Goal: Task Accomplishment & Management: Use online tool/utility

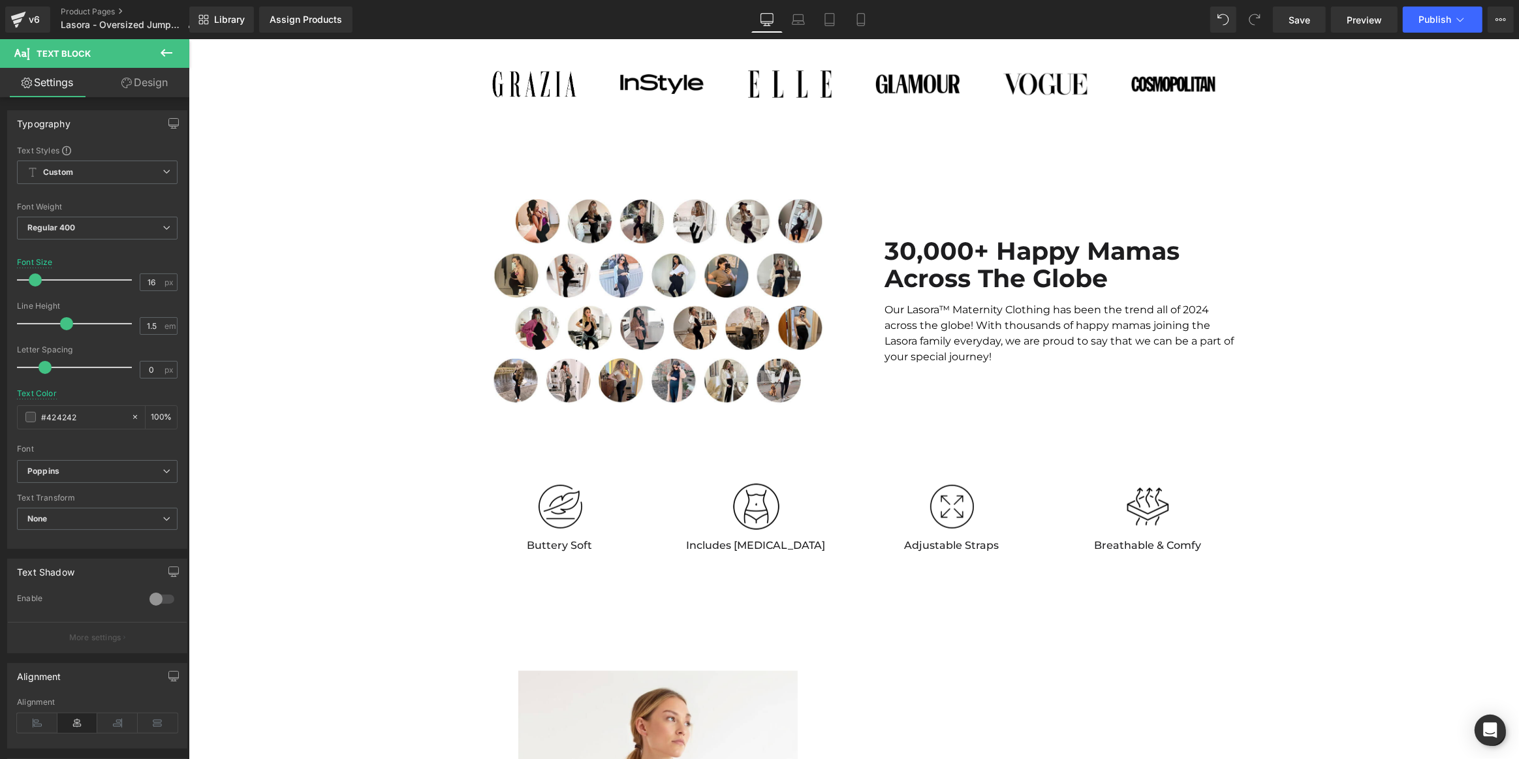
scroll to position [1273, 0]
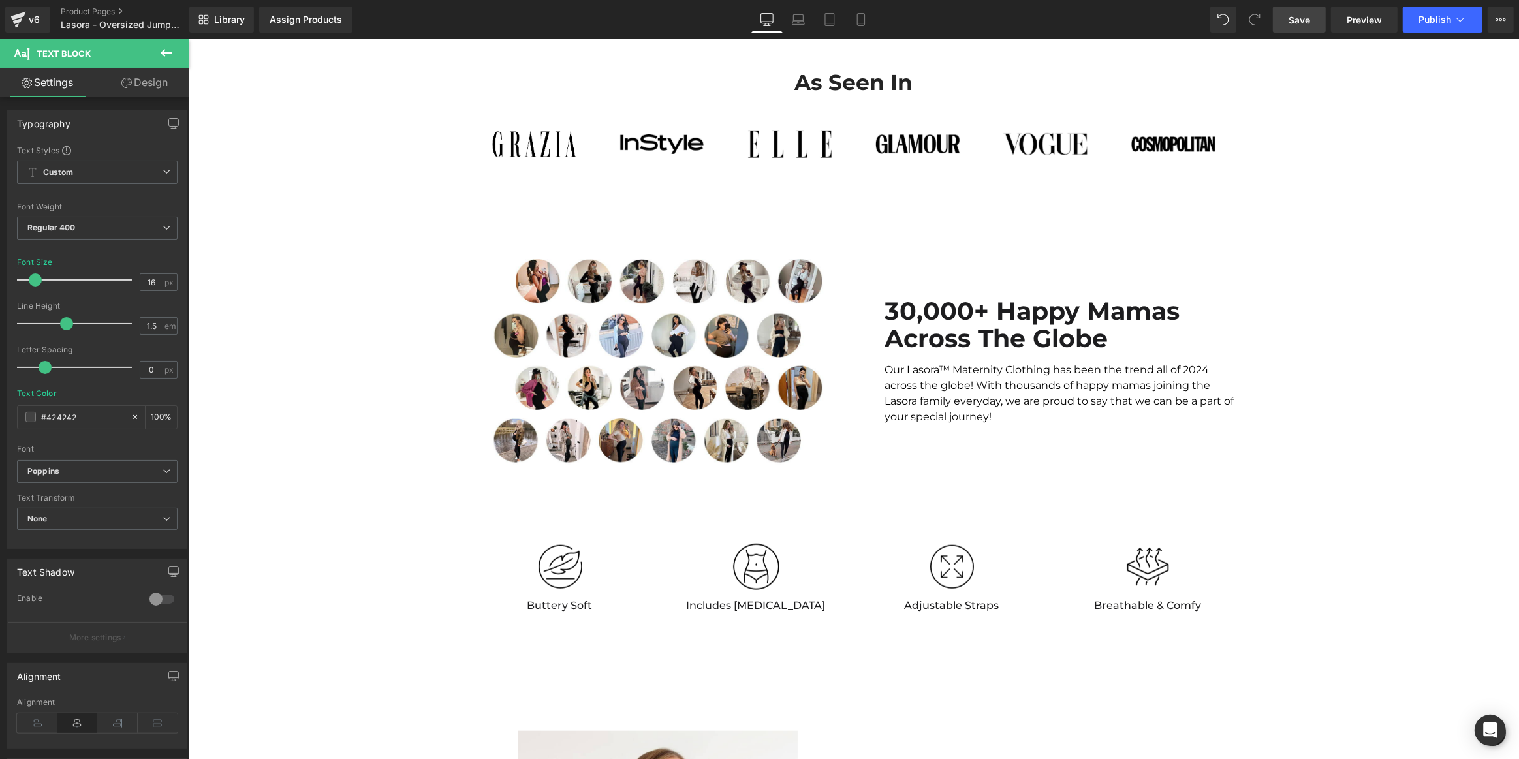
click at [1298, 14] on span "Save" at bounding box center [1299, 20] width 22 height 14
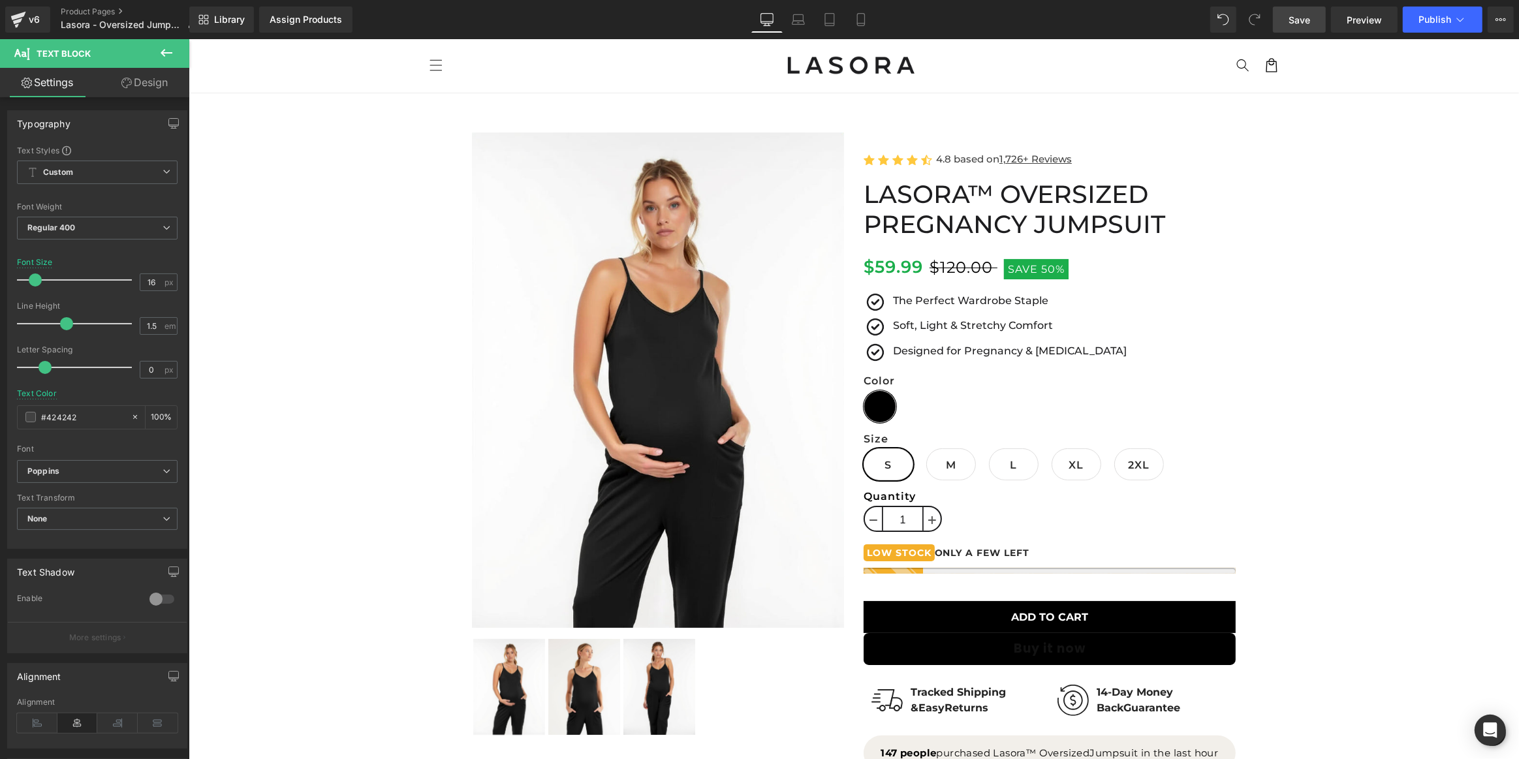
scroll to position [0, 0]
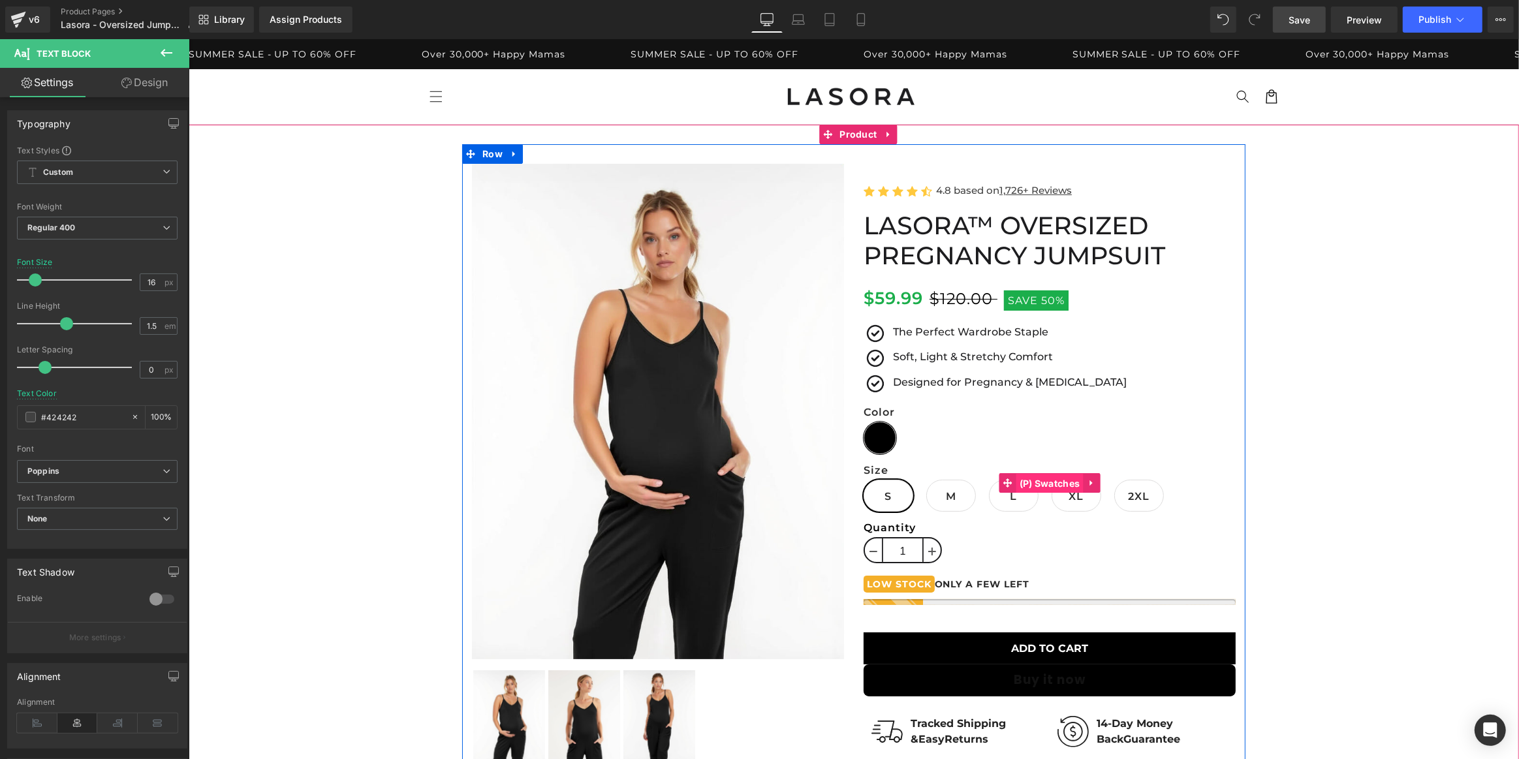
click at [1036, 483] on span "(P) Swatches" at bounding box center [1049, 484] width 67 height 20
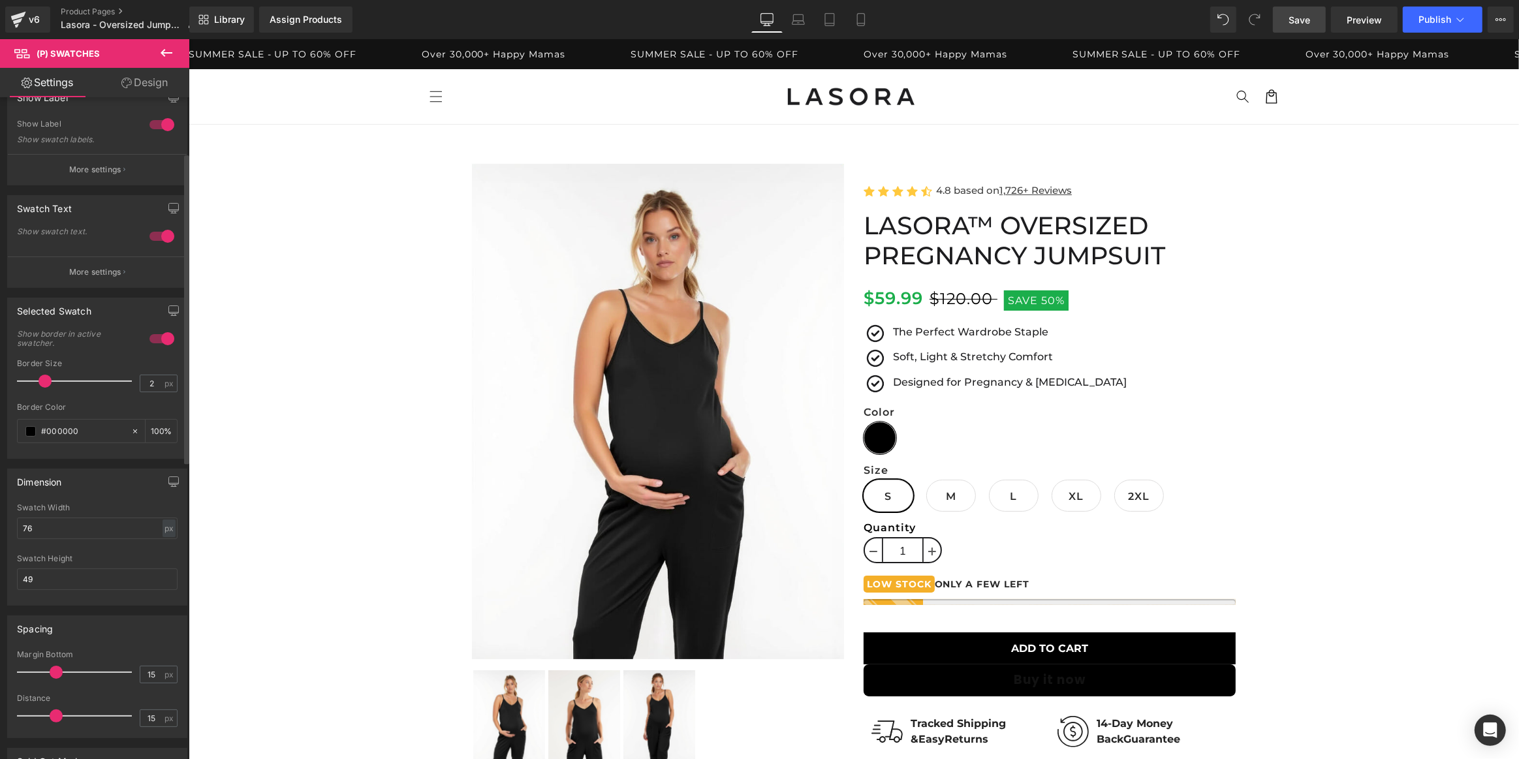
scroll to position [118, 0]
click at [59, 529] on input "76" at bounding box center [97, 528] width 161 height 22
click at [57, 528] on input "20" at bounding box center [97, 528] width 161 height 22
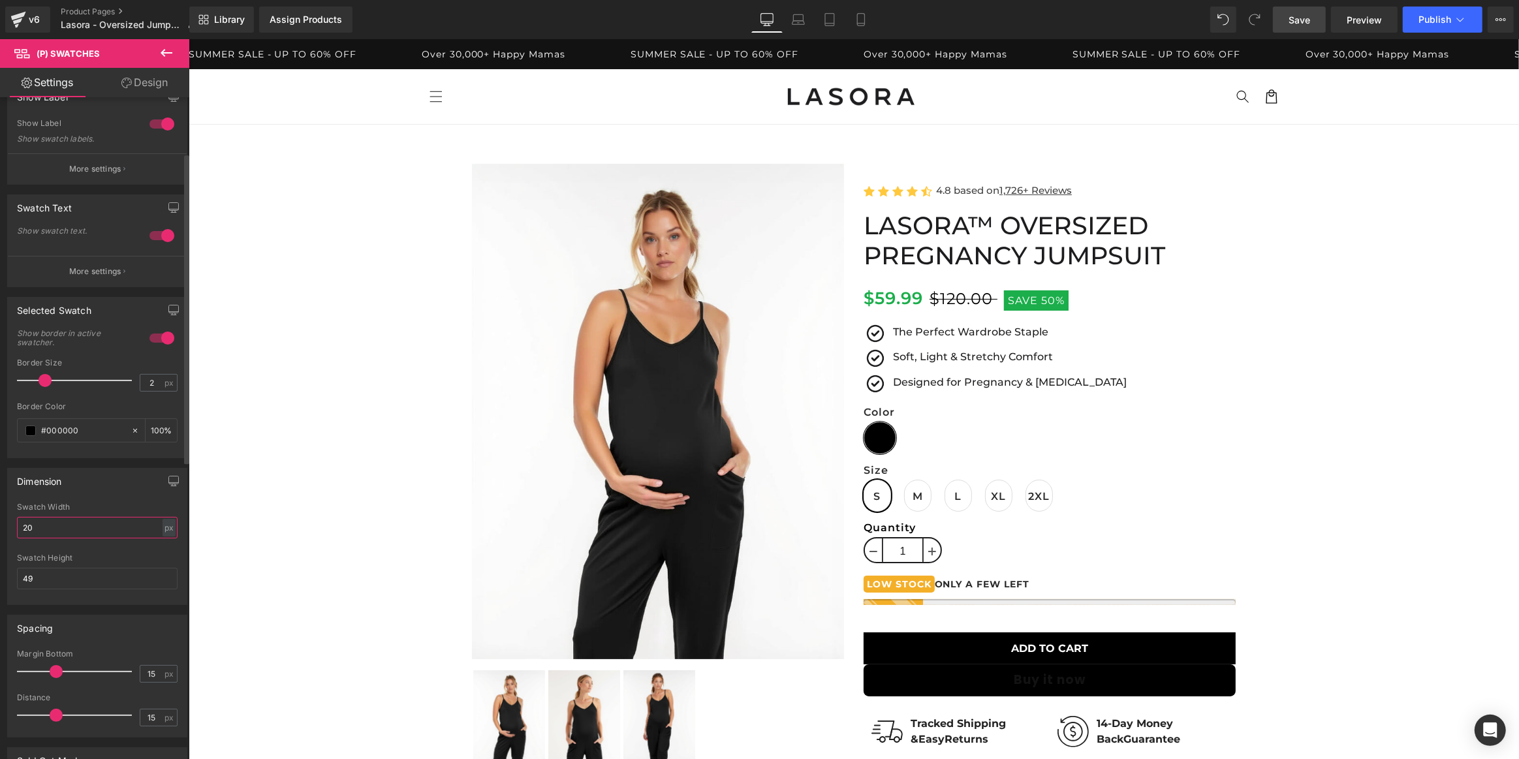
click at [57, 528] on input "20" at bounding box center [97, 528] width 161 height 22
type input "49"
click at [89, 550] on div at bounding box center [97, 549] width 161 height 8
drag, startPoint x: 1313, startPoint y: 20, endPoint x: 1164, endPoint y: 237, distance: 263.4
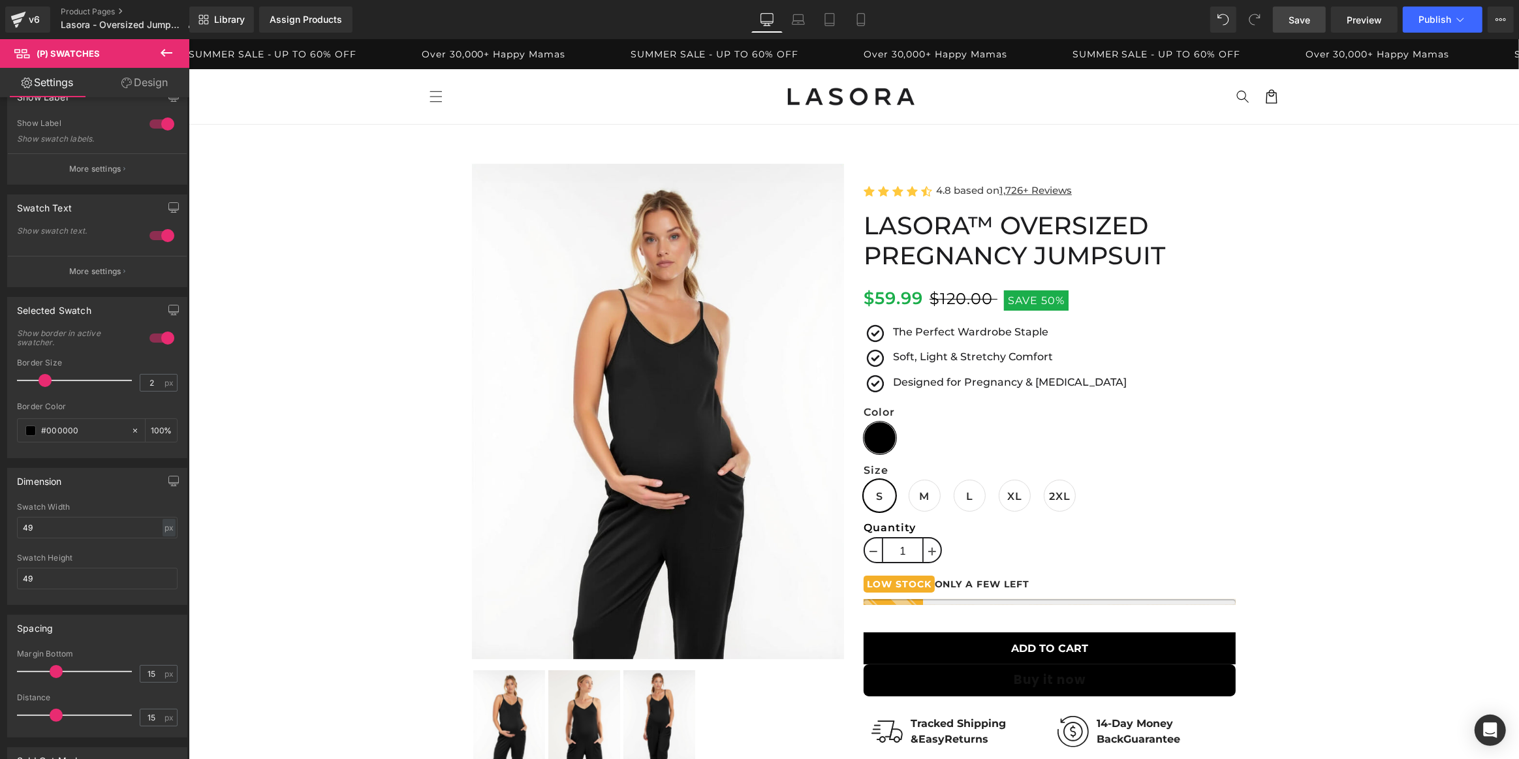
click at [1313, 20] on link "Save" at bounding box center [1299, 20] width 53 height 26
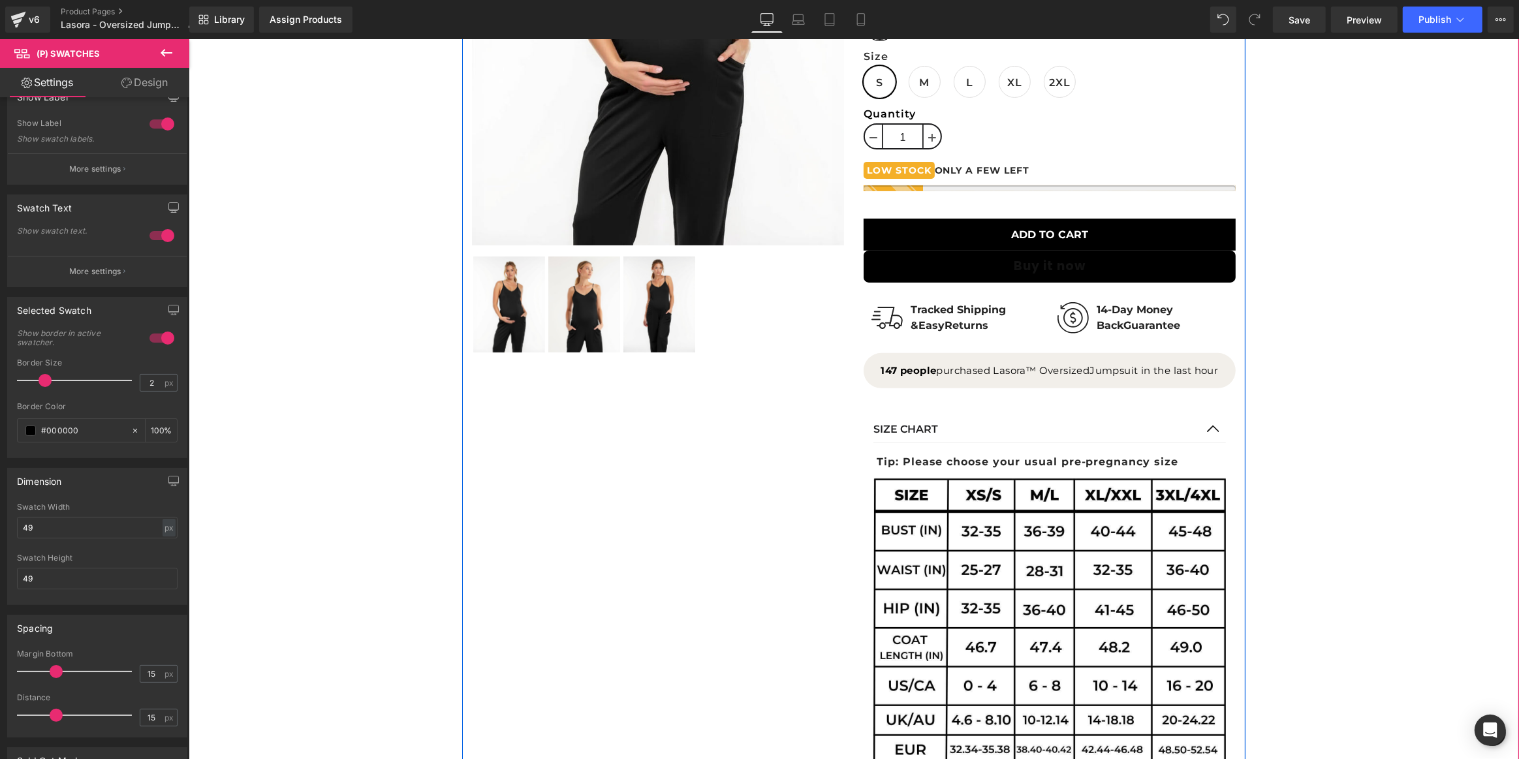
scroll to position [356, 0]
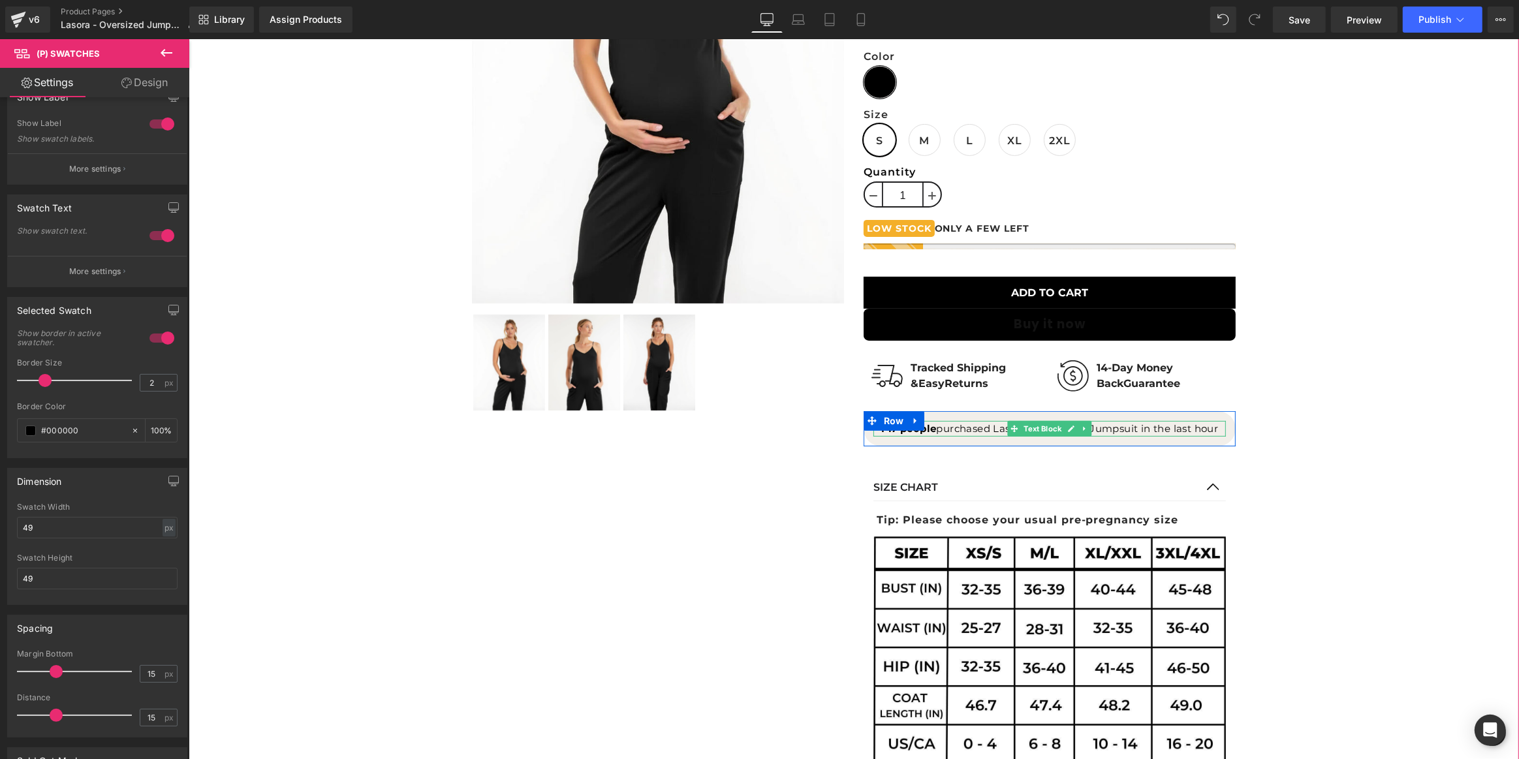
click at [931, 428] on p "147 people purchased Lasora™ Oversized Jumpsuit in the last hour" at bounding box center [1049, 429] width 352 height 16
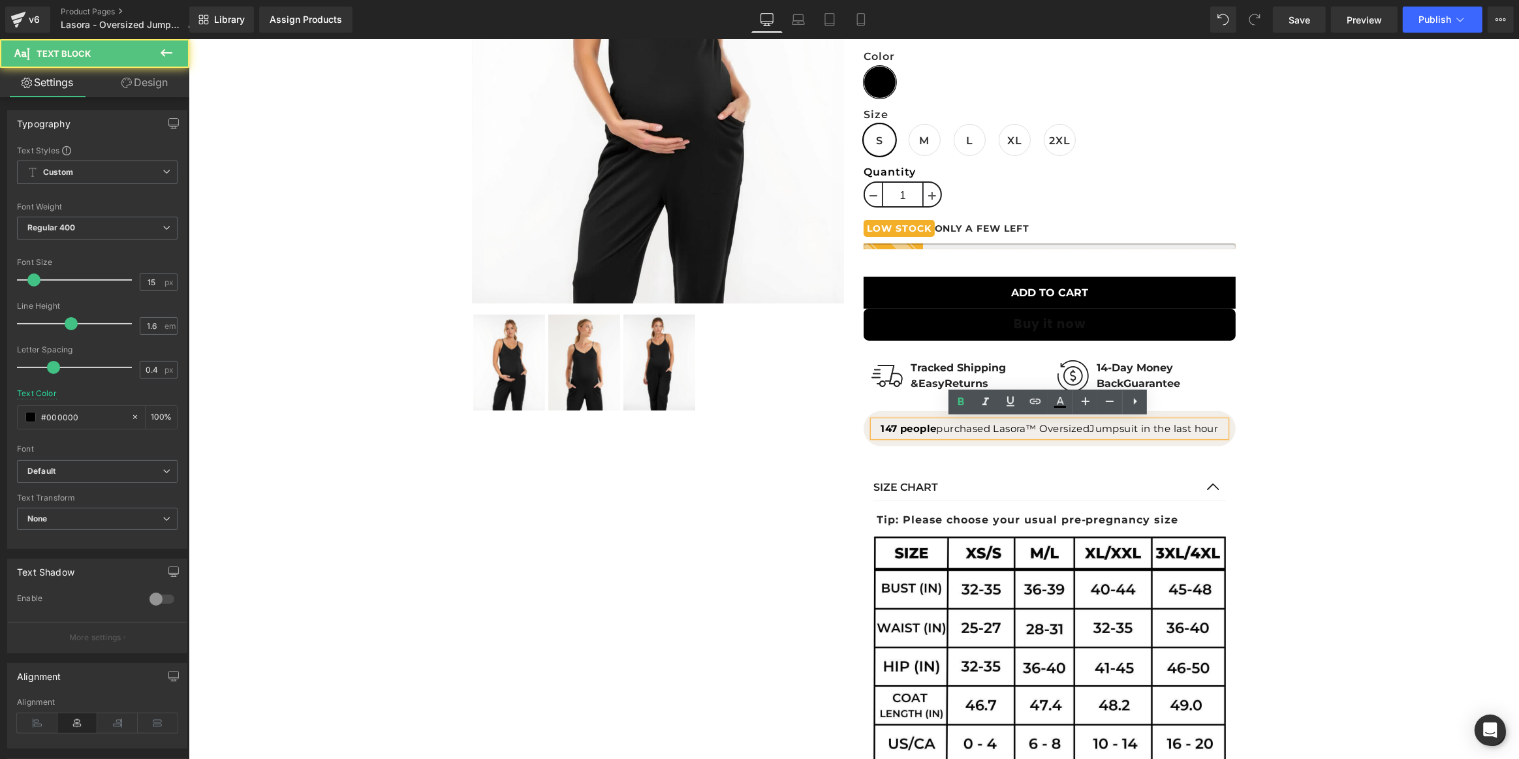
click at [884, 424] on strong "147 people" at bounding box center [907, 428] width 55 height 12
drag, startPoint x: 890, startPoint y: 424, endPoint x: 879, endPoint y: 424, distance: 10.4
click at [880, 424] on strong "147 people" at bounding box center [907, 428] width 55 height 12
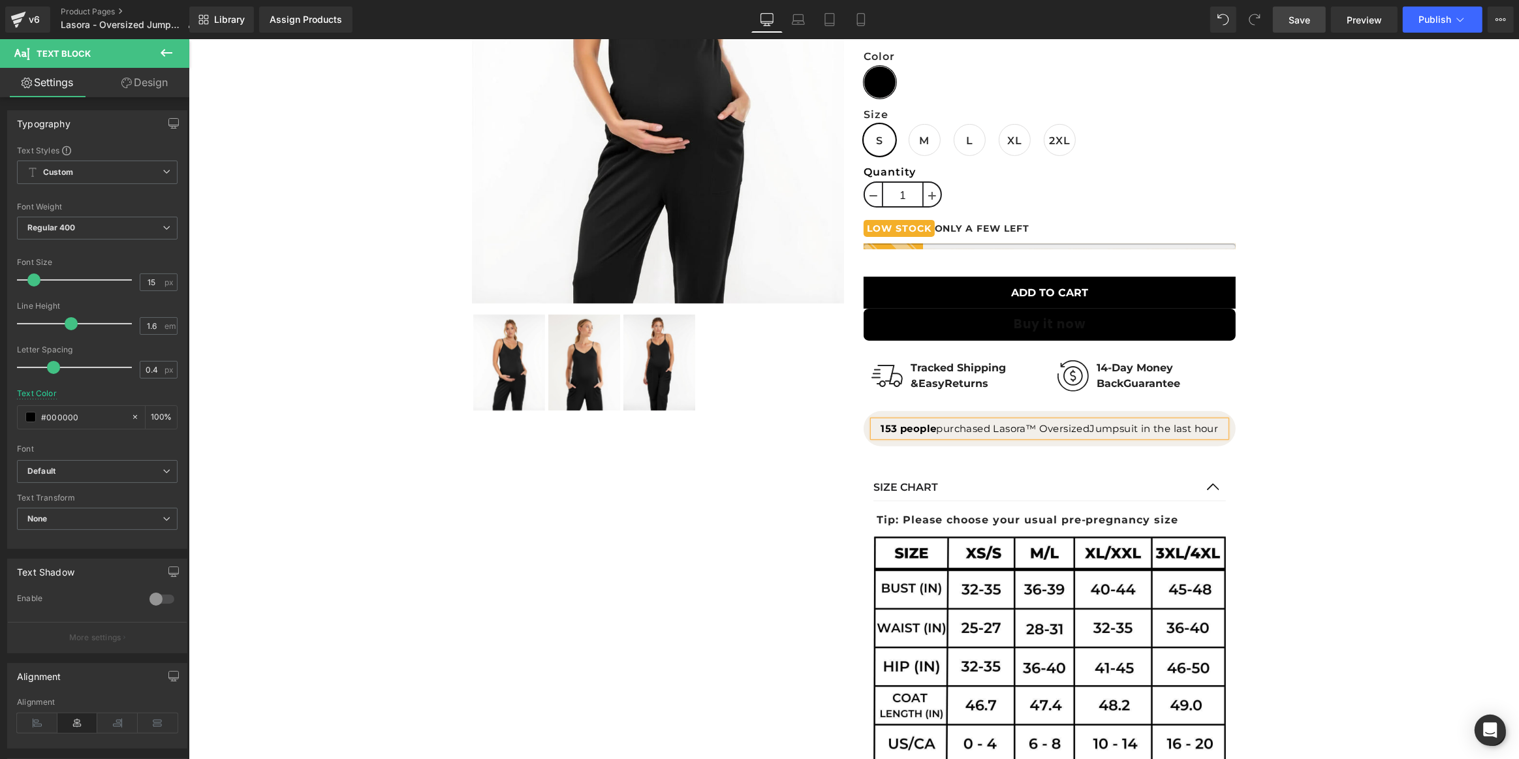
click at [1317, 13] on link "Save" at bounding box center [1299, 20] width 53 height 26
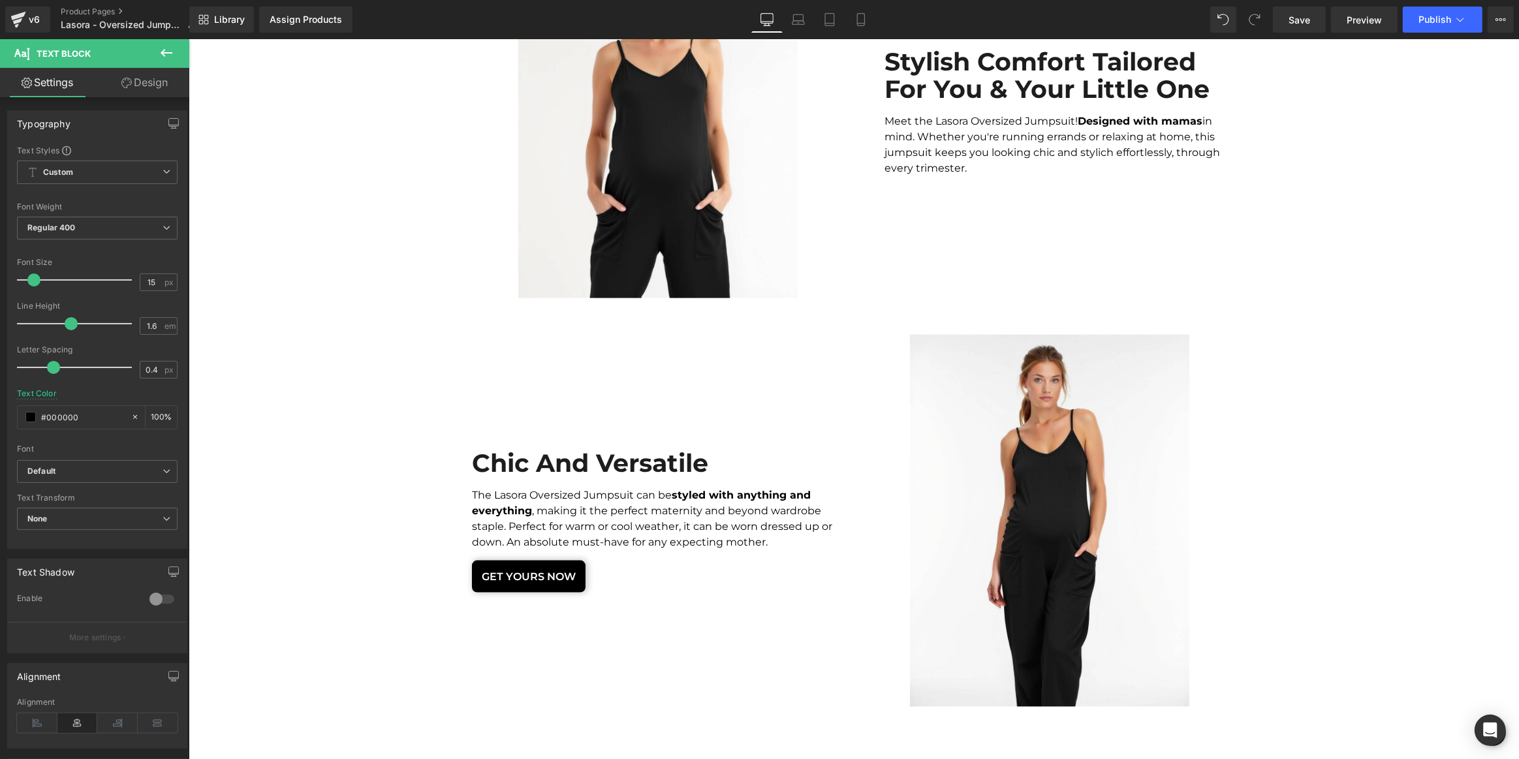
scroll to position [2076, 0]
click at [870, 13] on link "Mobile" at bounding box center [860, 20] width 31 height 26
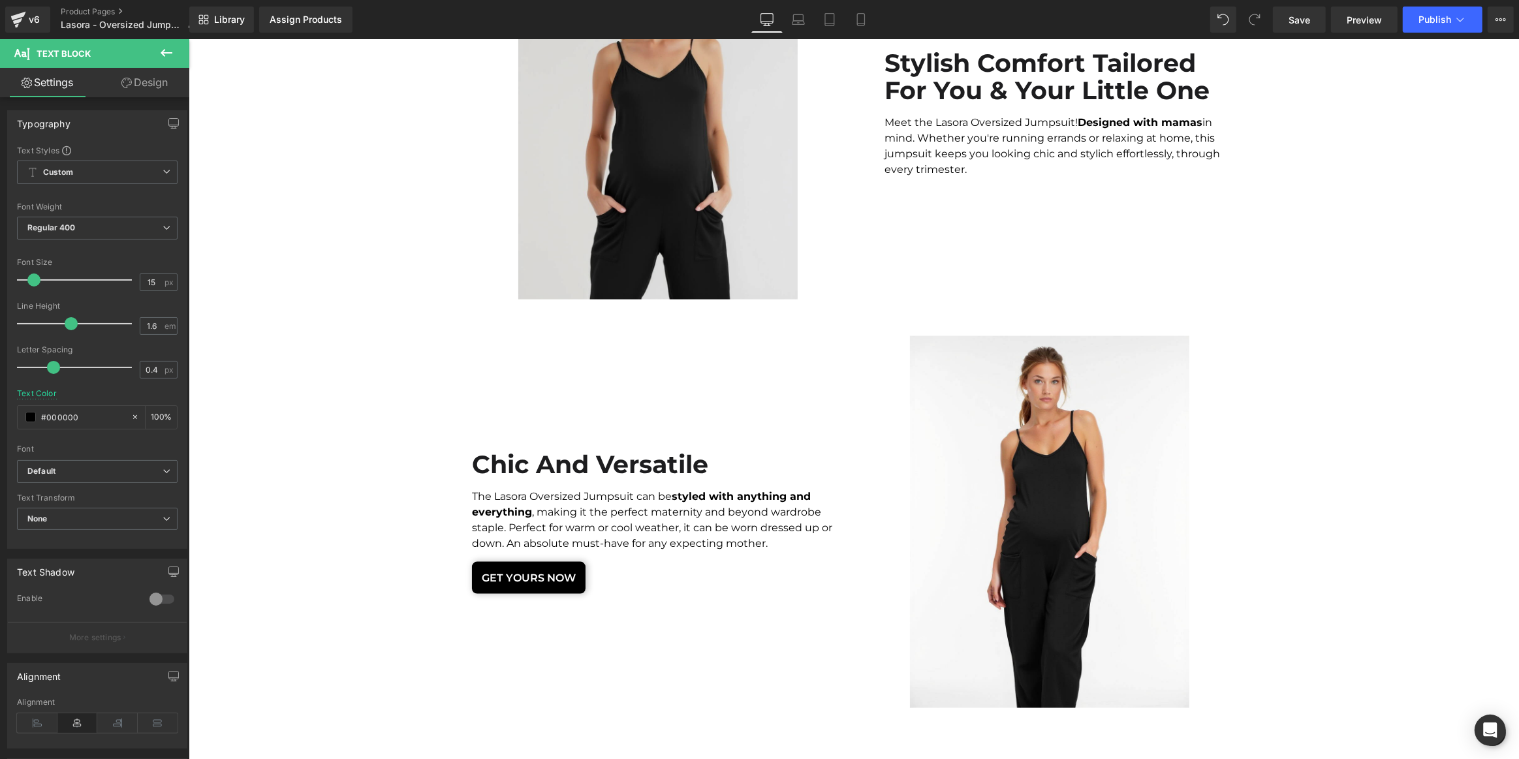
type input "100"
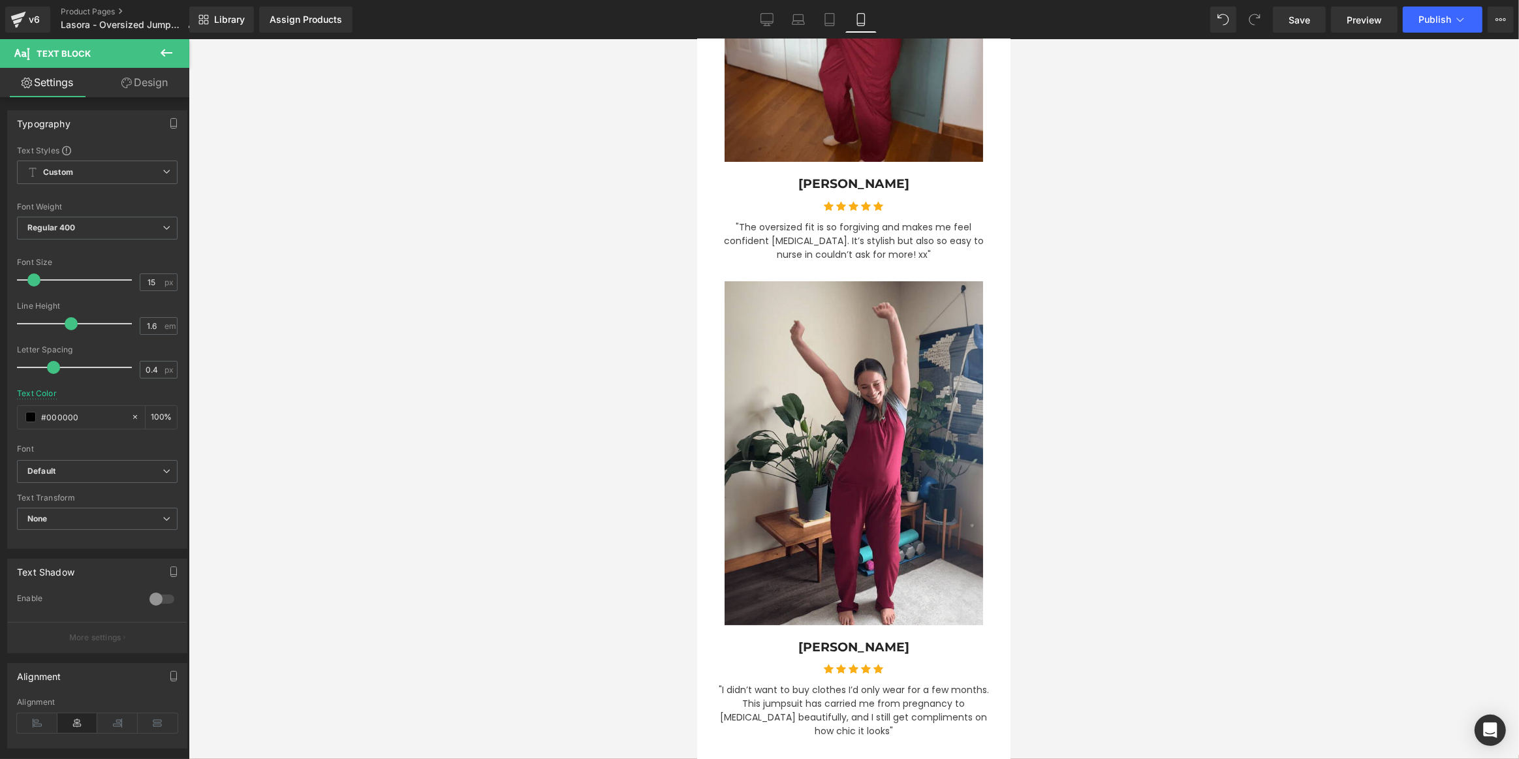
scroll to position [5774, 0]
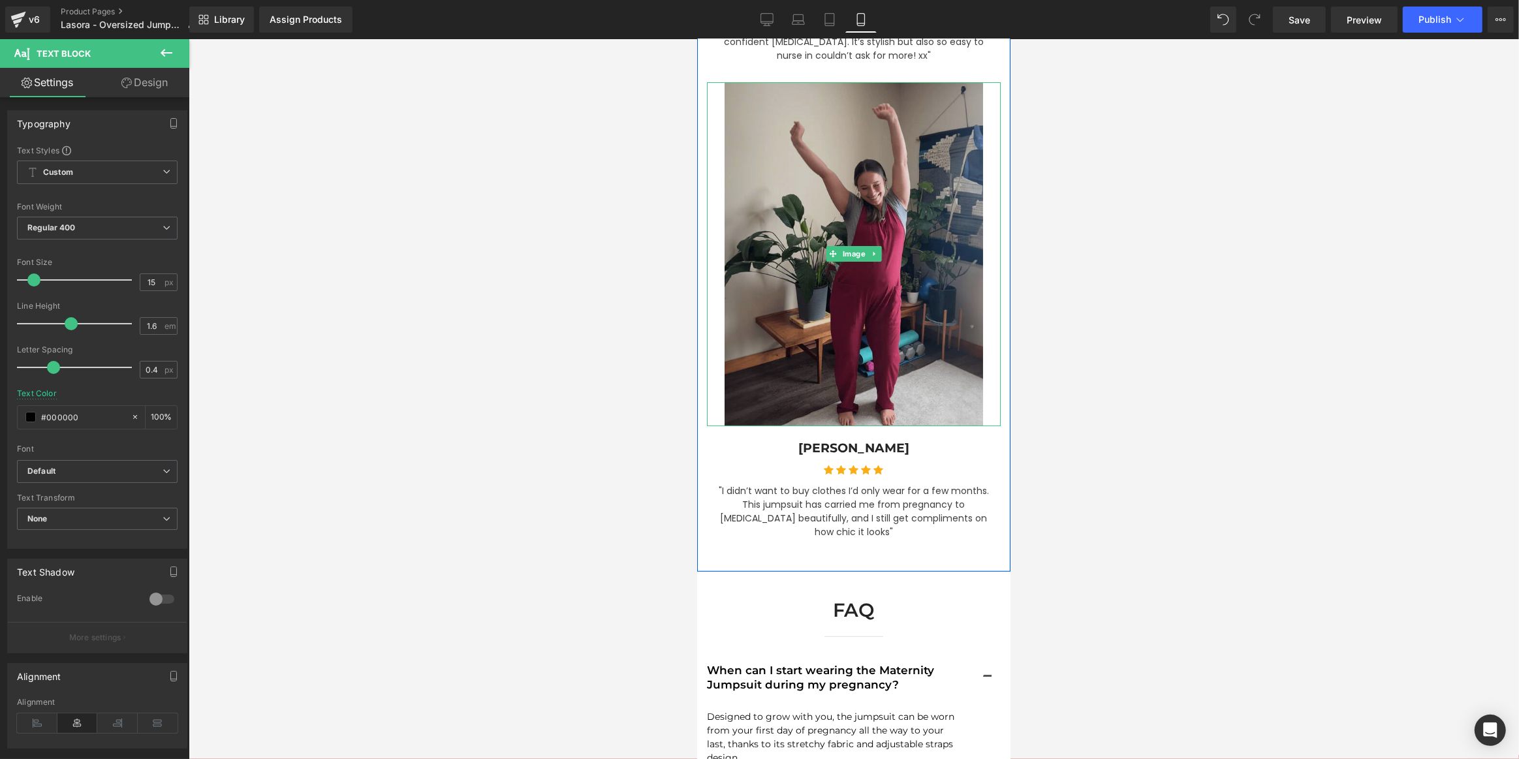
click at [849, 291] on img at bounding box center [853, 254] width 258 height 344
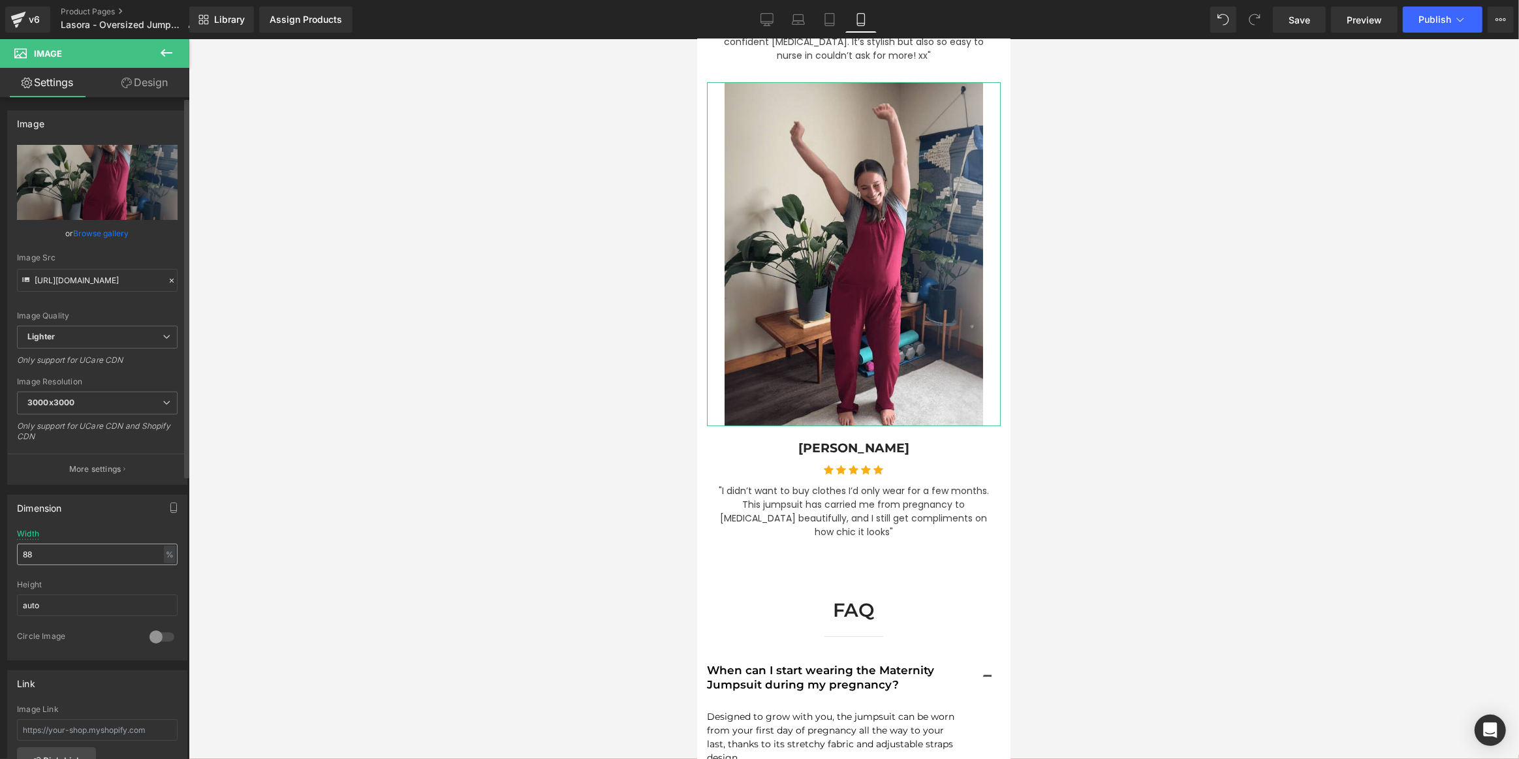
click at [108, 552] on input "88" at bounding box center [97, 555] width 161 height 22
type input "80"
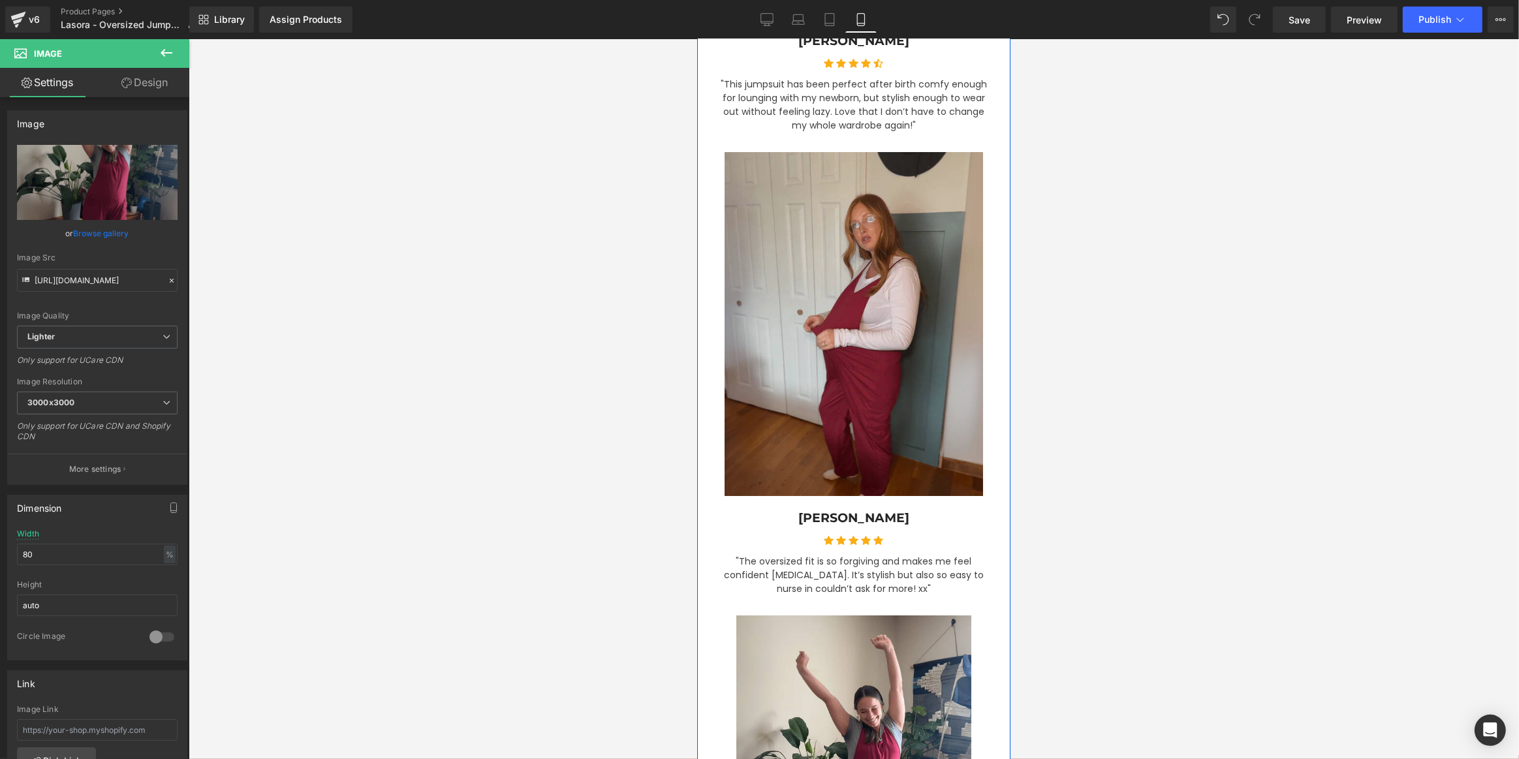
scroll to position [5240, 0]
click at [873, 341] on img at bounding box center [853, 325] width 258 height 344
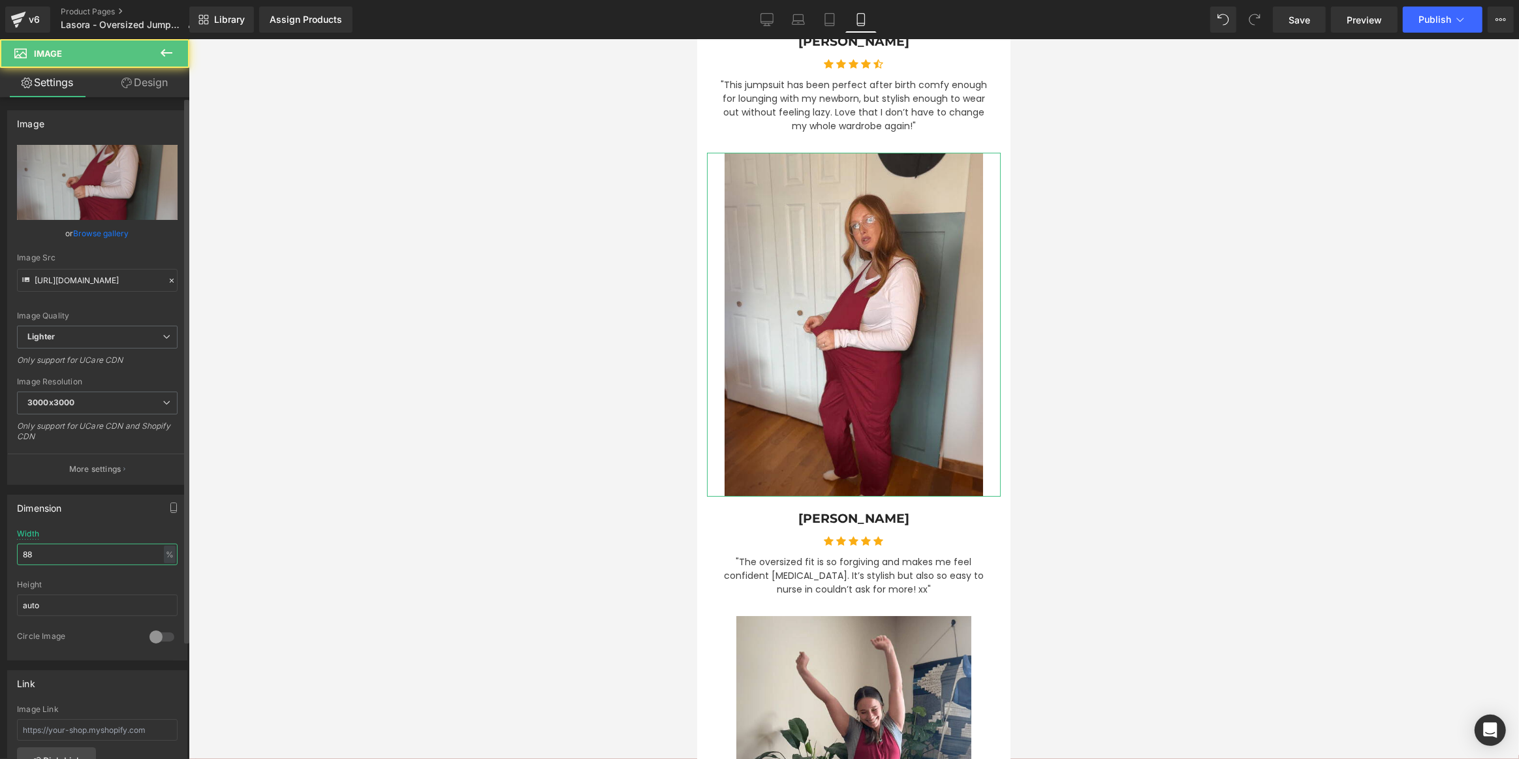
click at [63, 558] on input "88" at bounding box center [97, 555] width 161 height 22
type input "80"
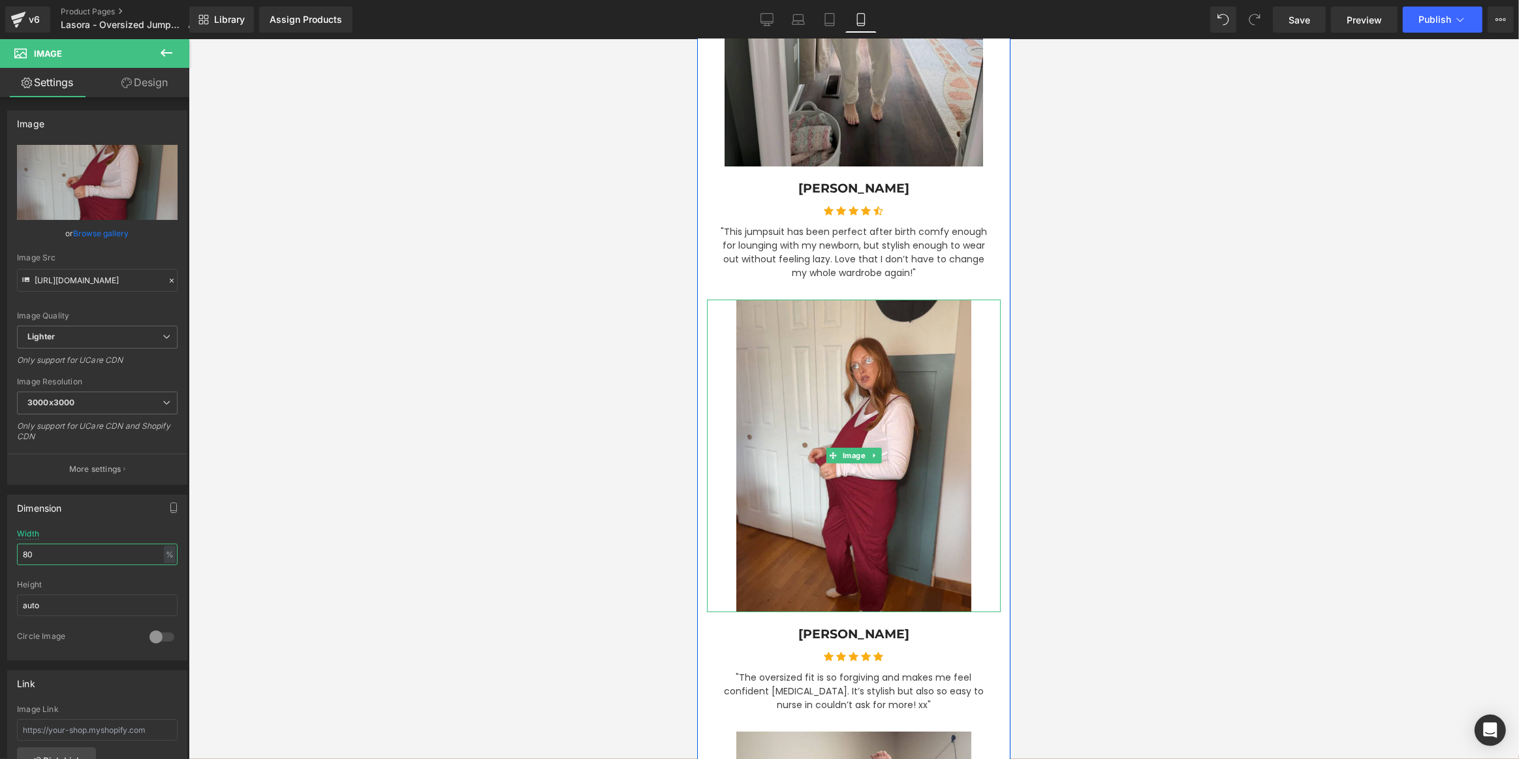
scroll to position [4884, 0]
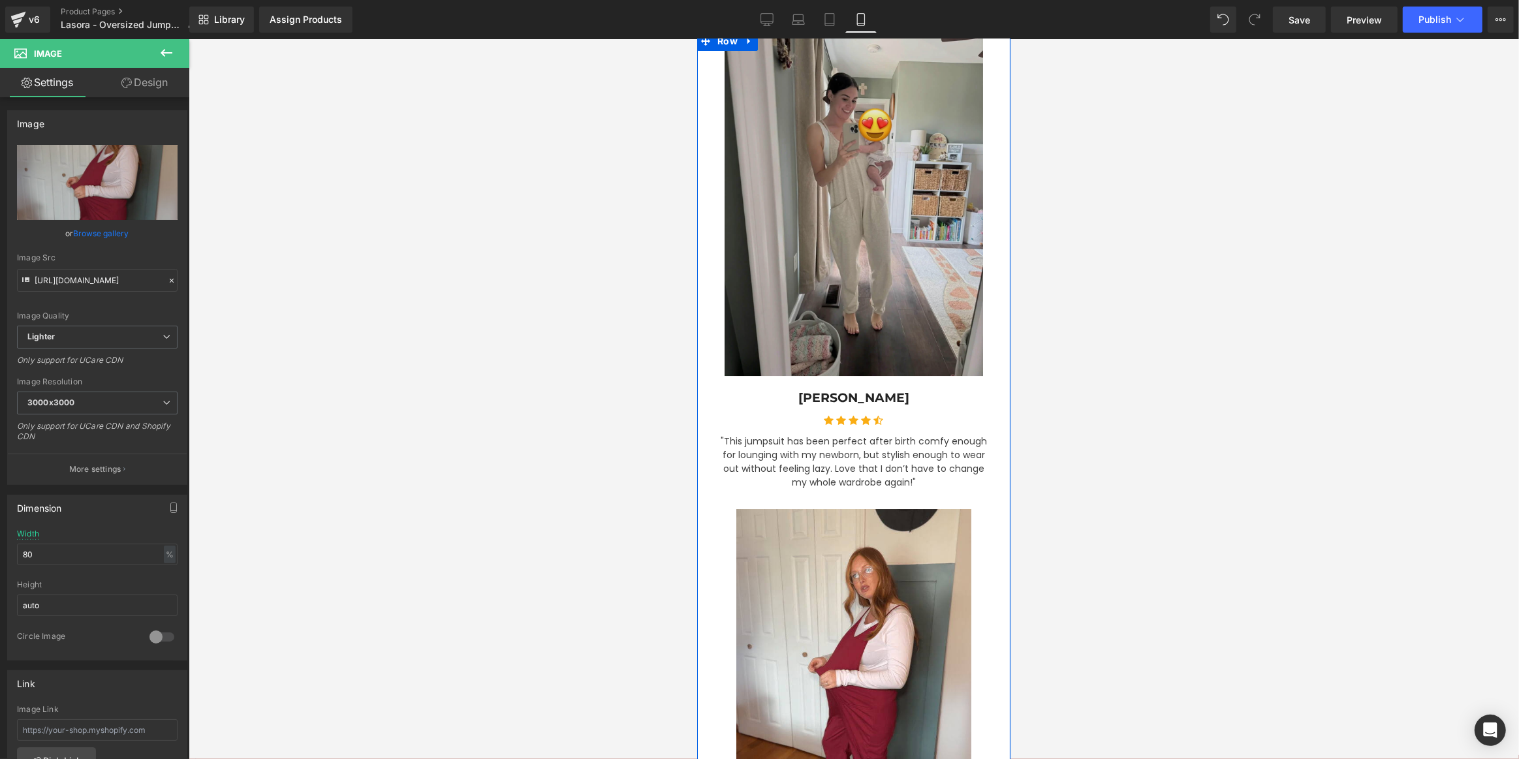
click at [812, 275] on img at bounding box center [853, 203] width 258 height 345
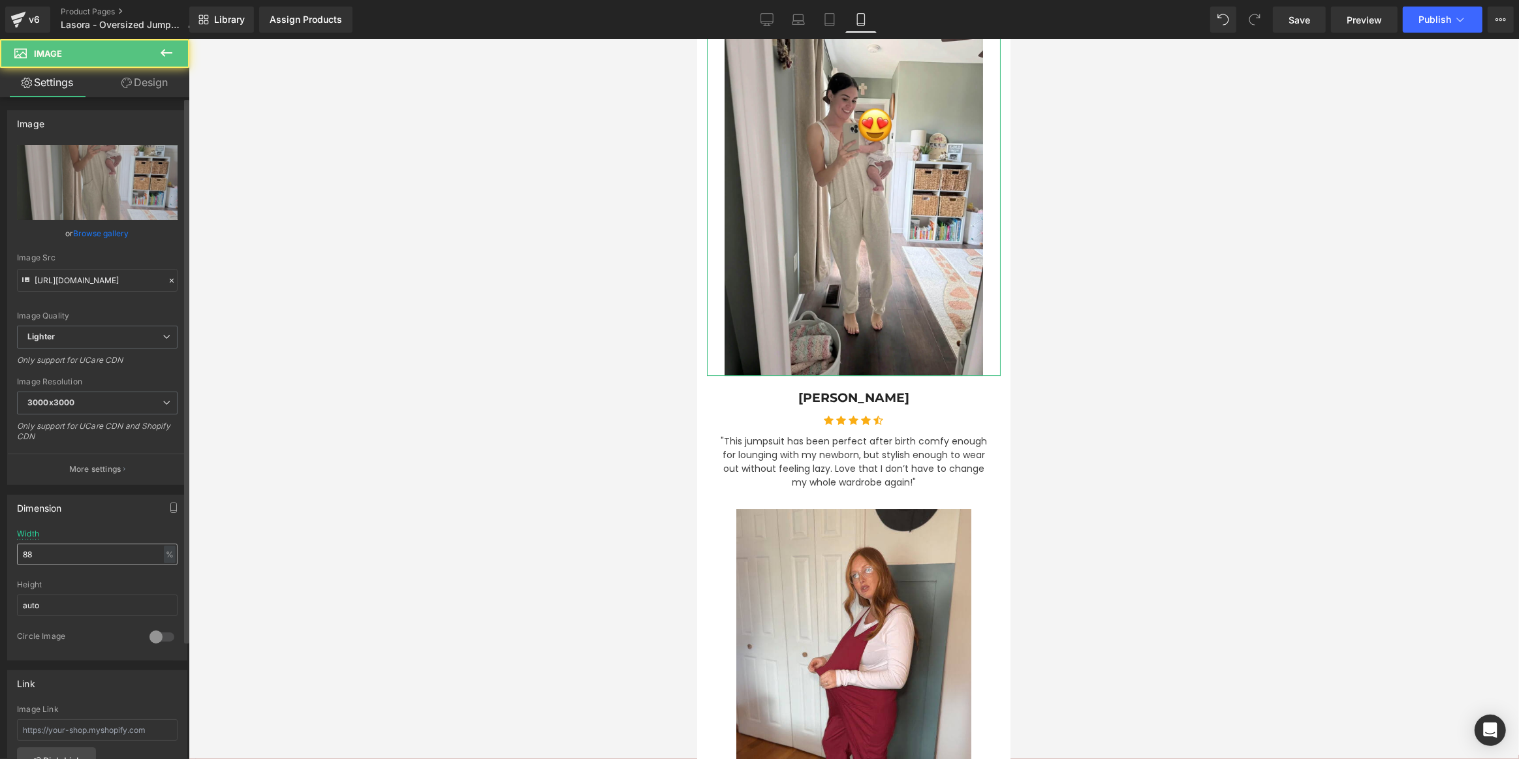
click at [89, 548] on input "88" at bounding box center [97, 555] width 161 height 22
type input "80"
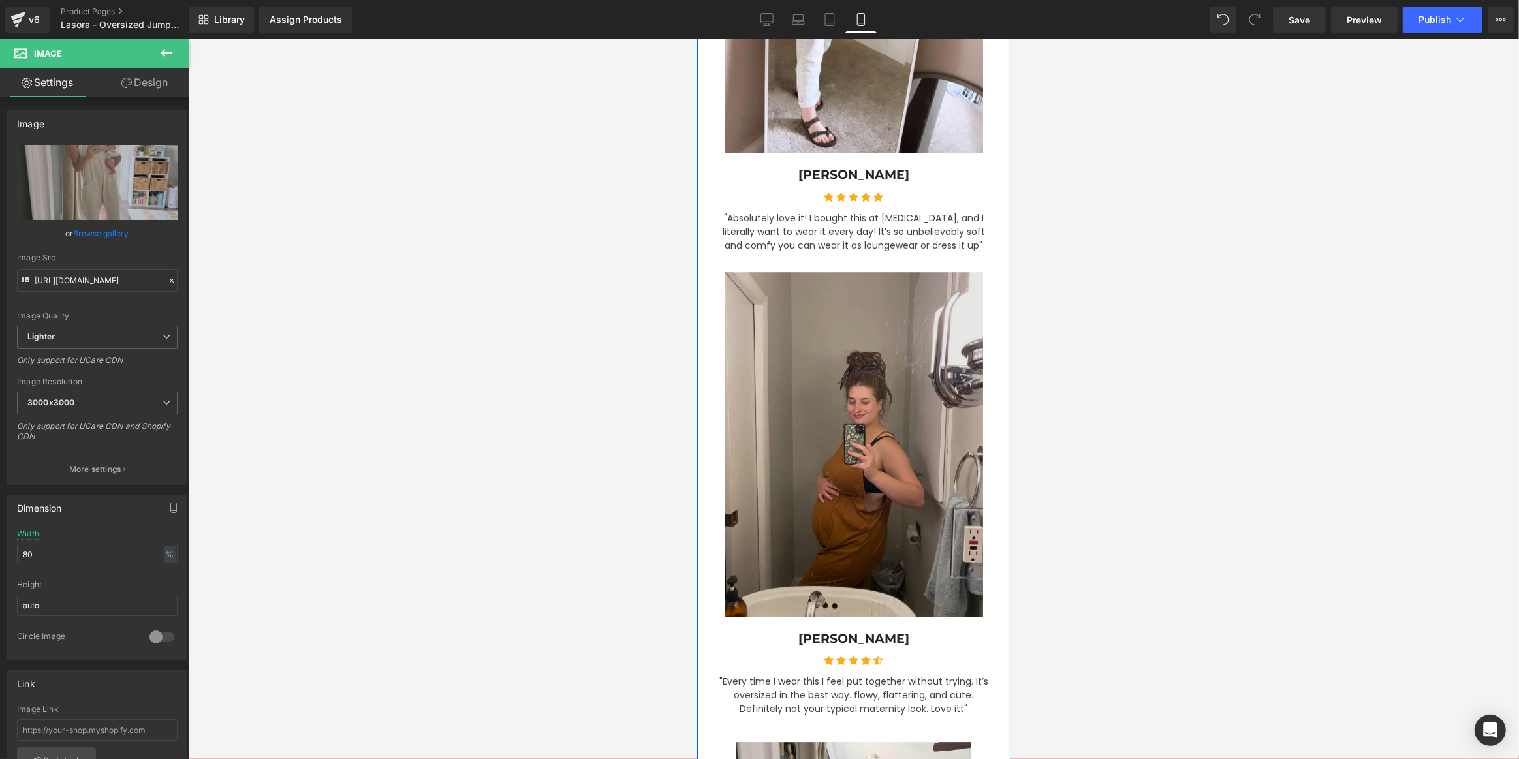
scroll to position [4172, 0]
click at [863, 407] on img at bounding box center [853, 445] width 258 height 345
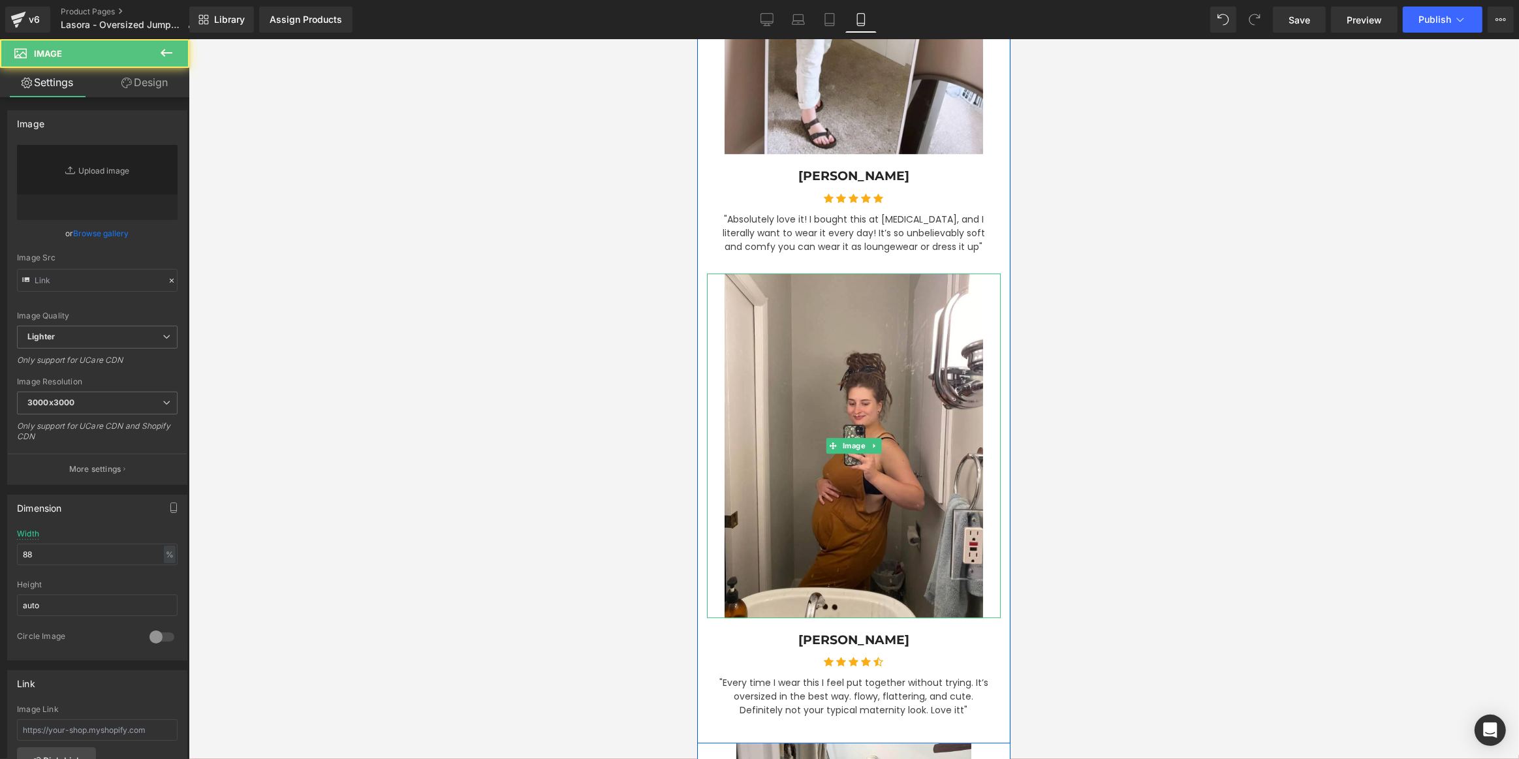
type input "[URL][DOMAIN_NAME]"
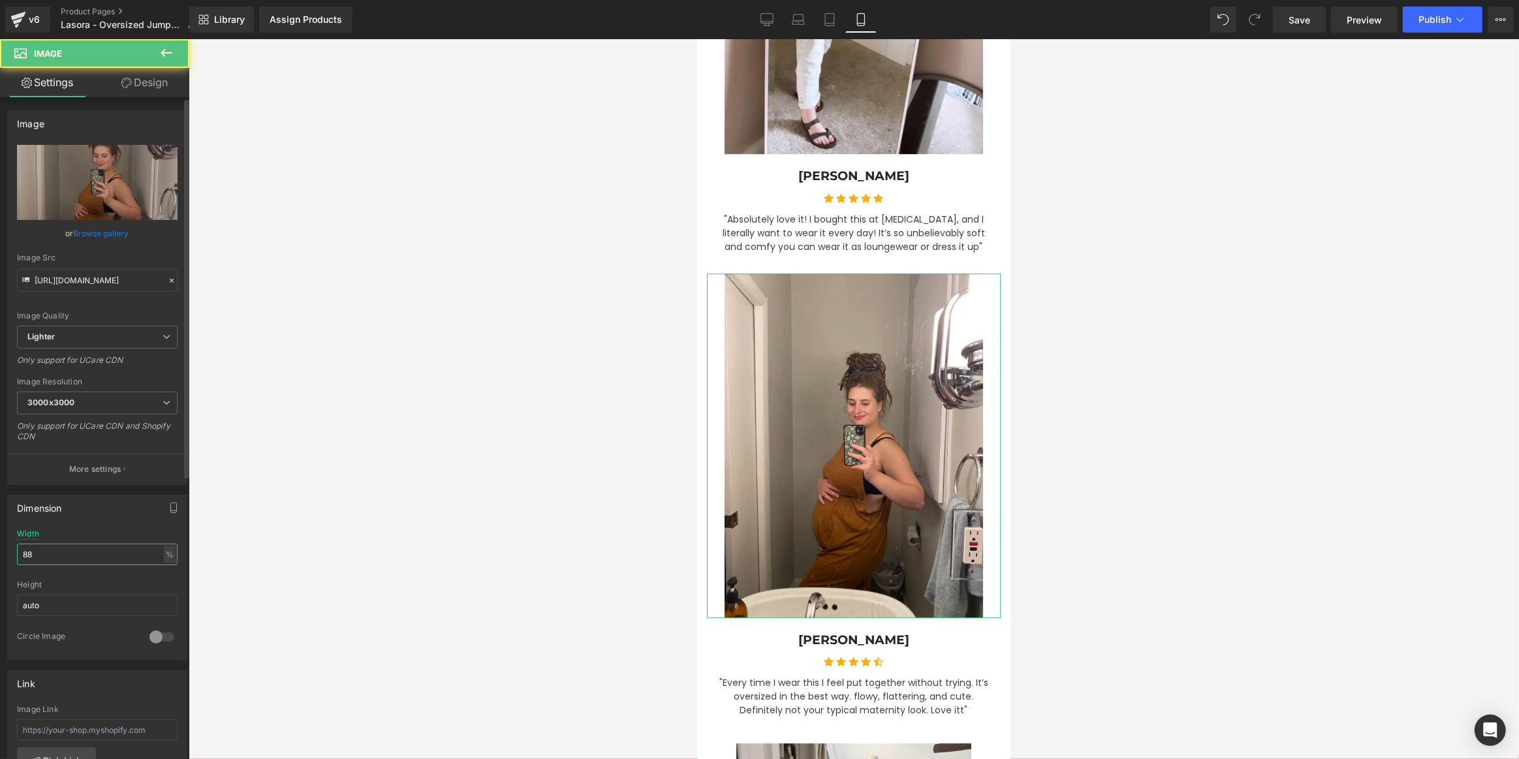
click at [71, 551] on input "88" at bounding box center [97, 555] width 161 height 22
type input "80"
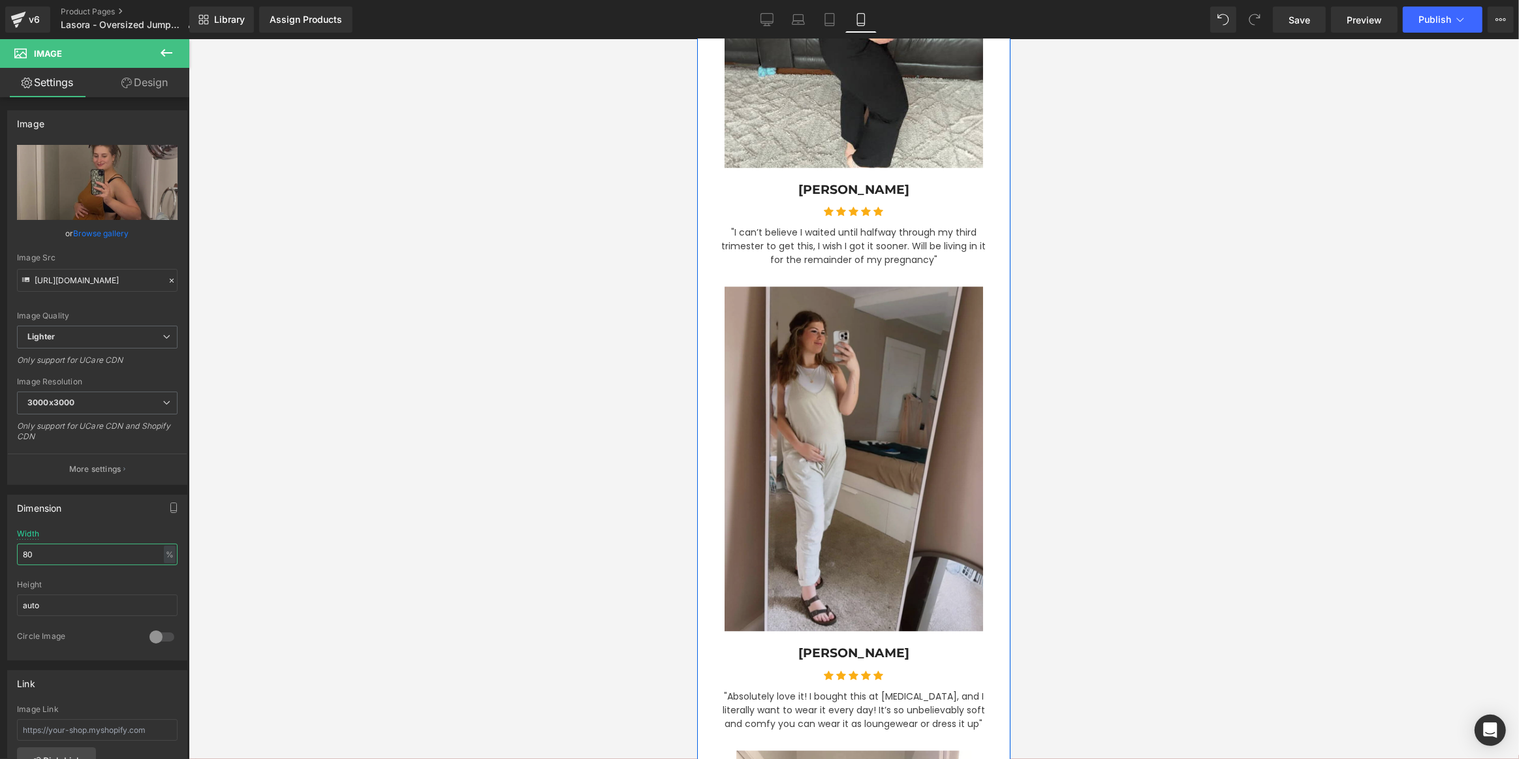
scroll to position [3638, 0]
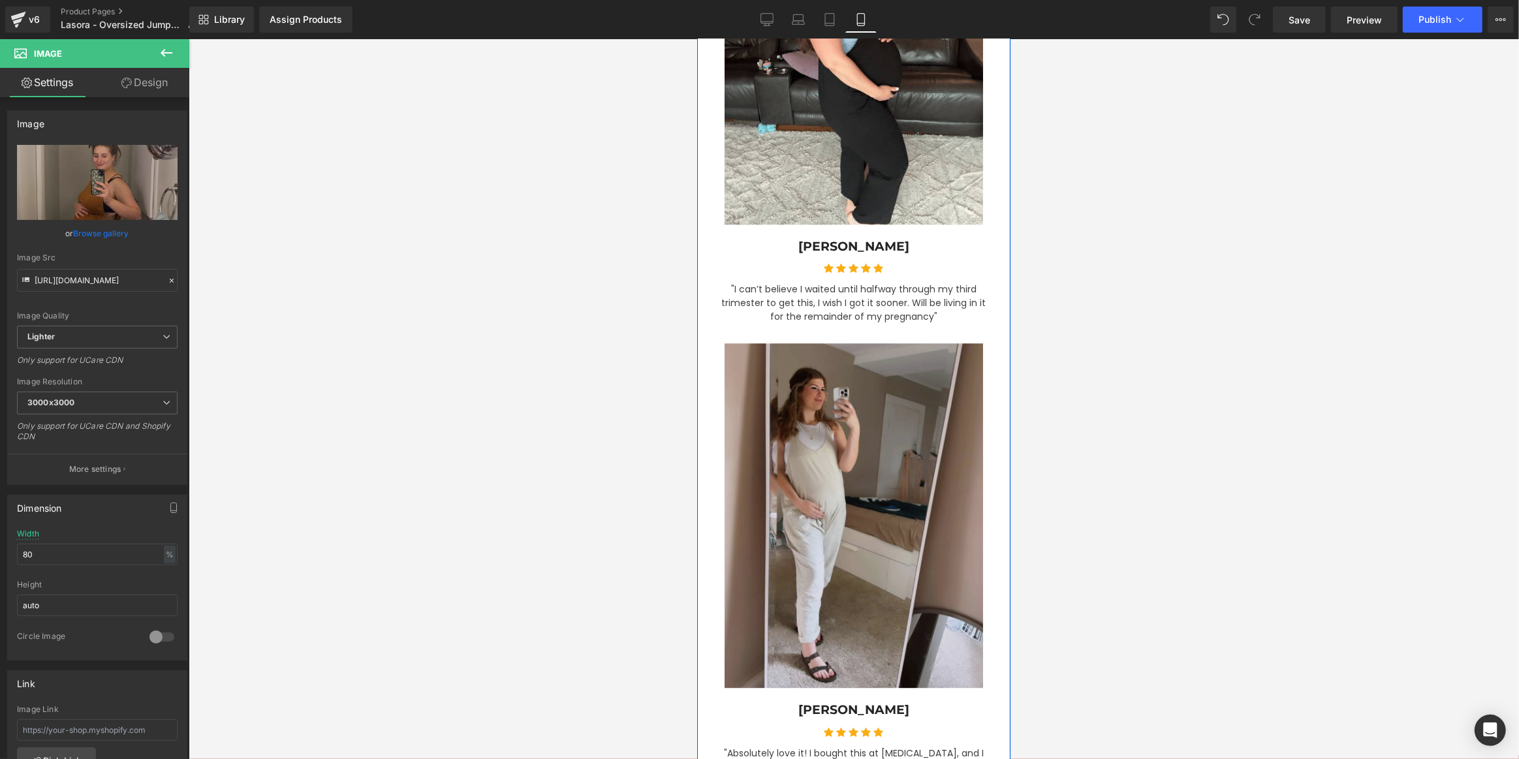
click at [846, 365] on img at bounding box center [853, 515] width 258 height 345
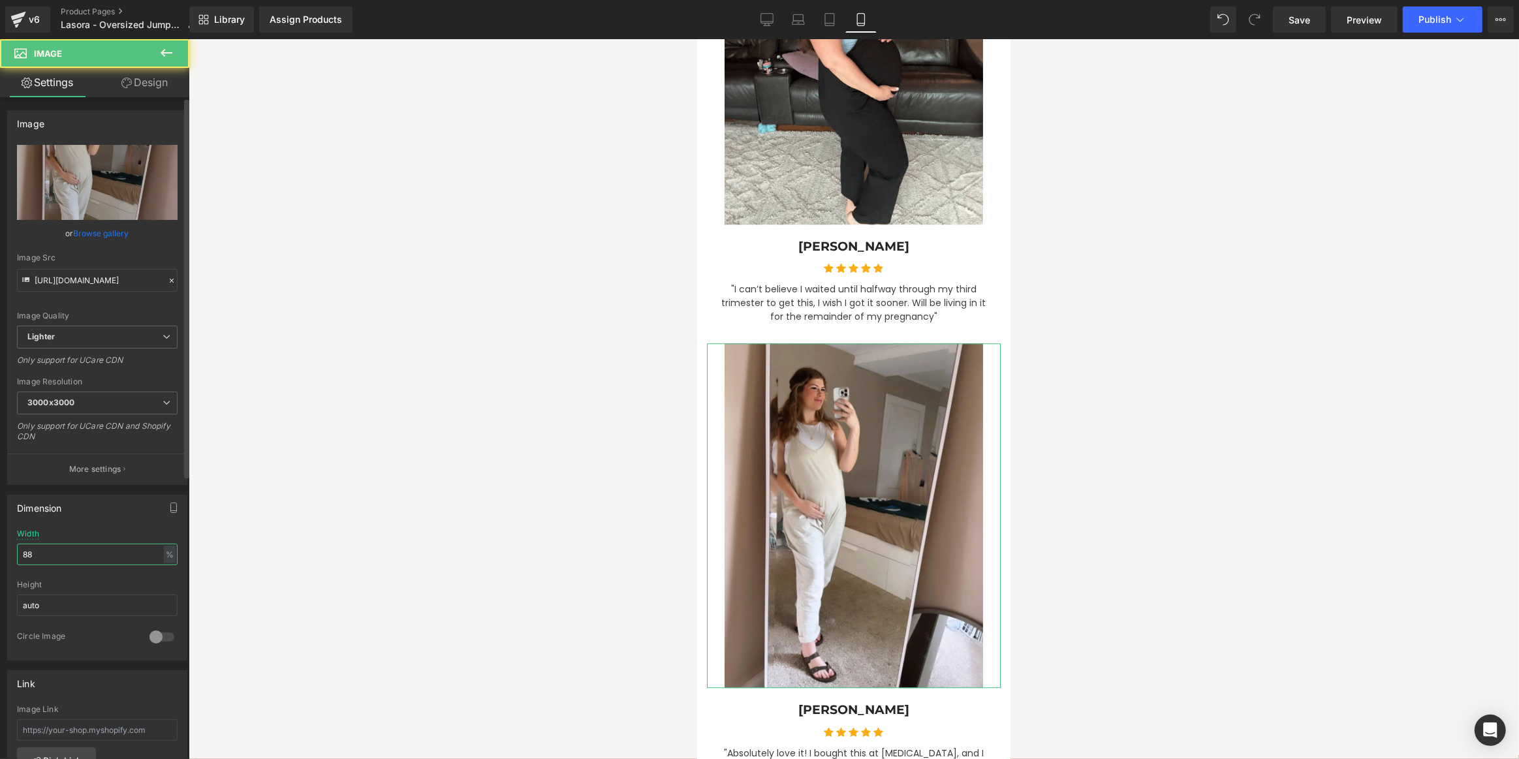
click at [52, 560] on input "88" at bounding box center [97, 555] width 161 height 22
type input "80"
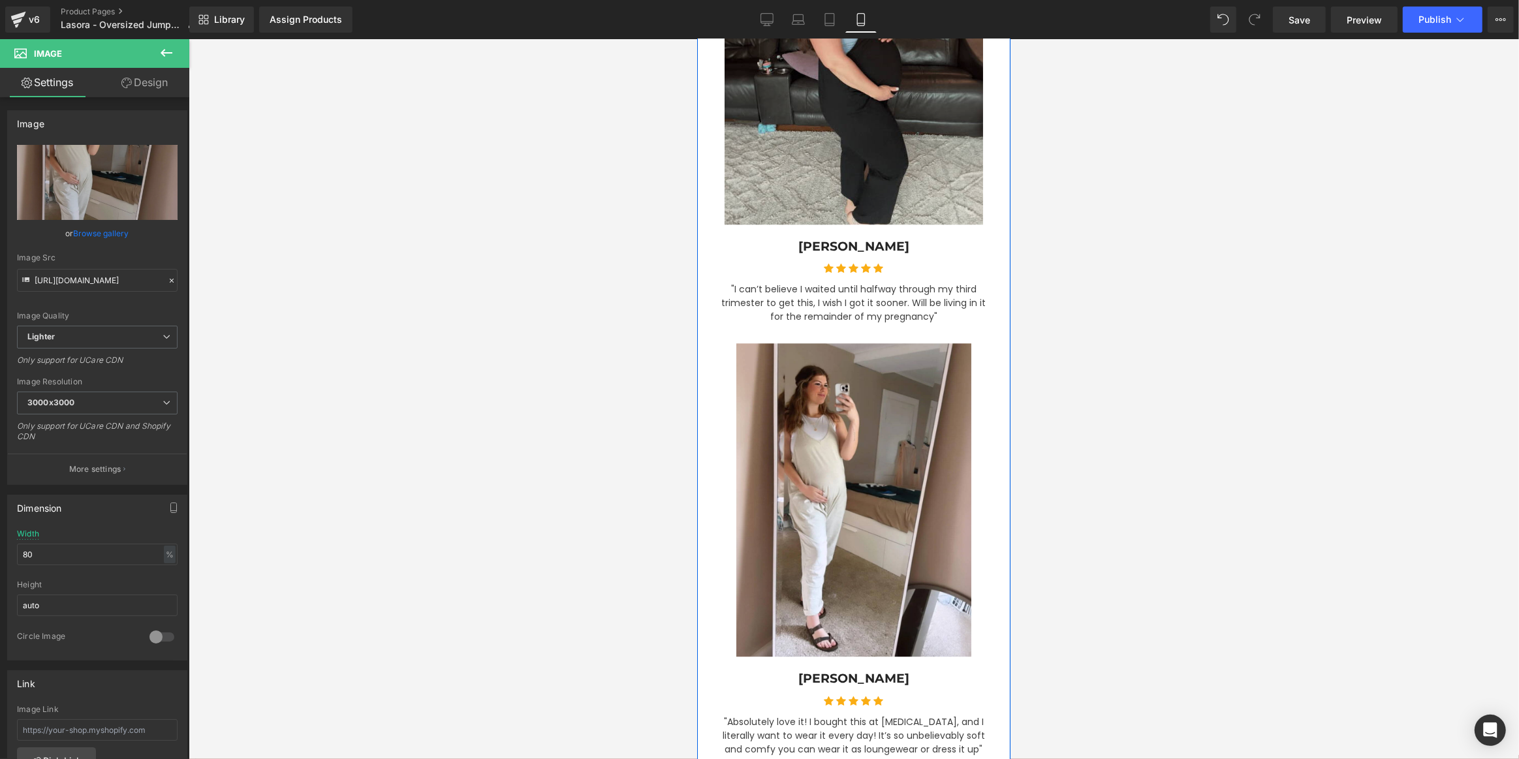
click at [820, 123] on img at bounding box center [853, 51] width 258 height 345
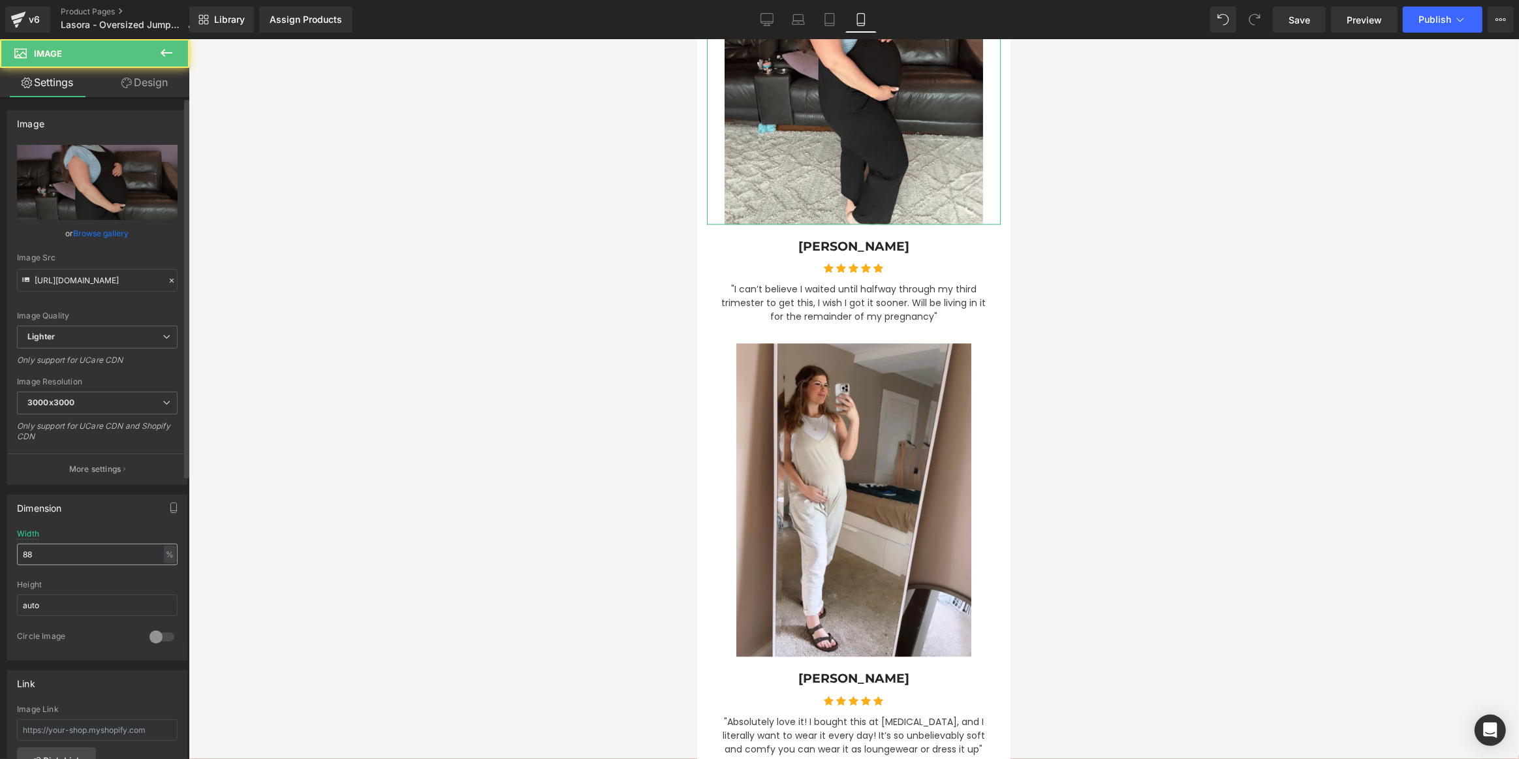
click at [71, 551] on input "88" at bounding box center [97, 555] width 161 height 22
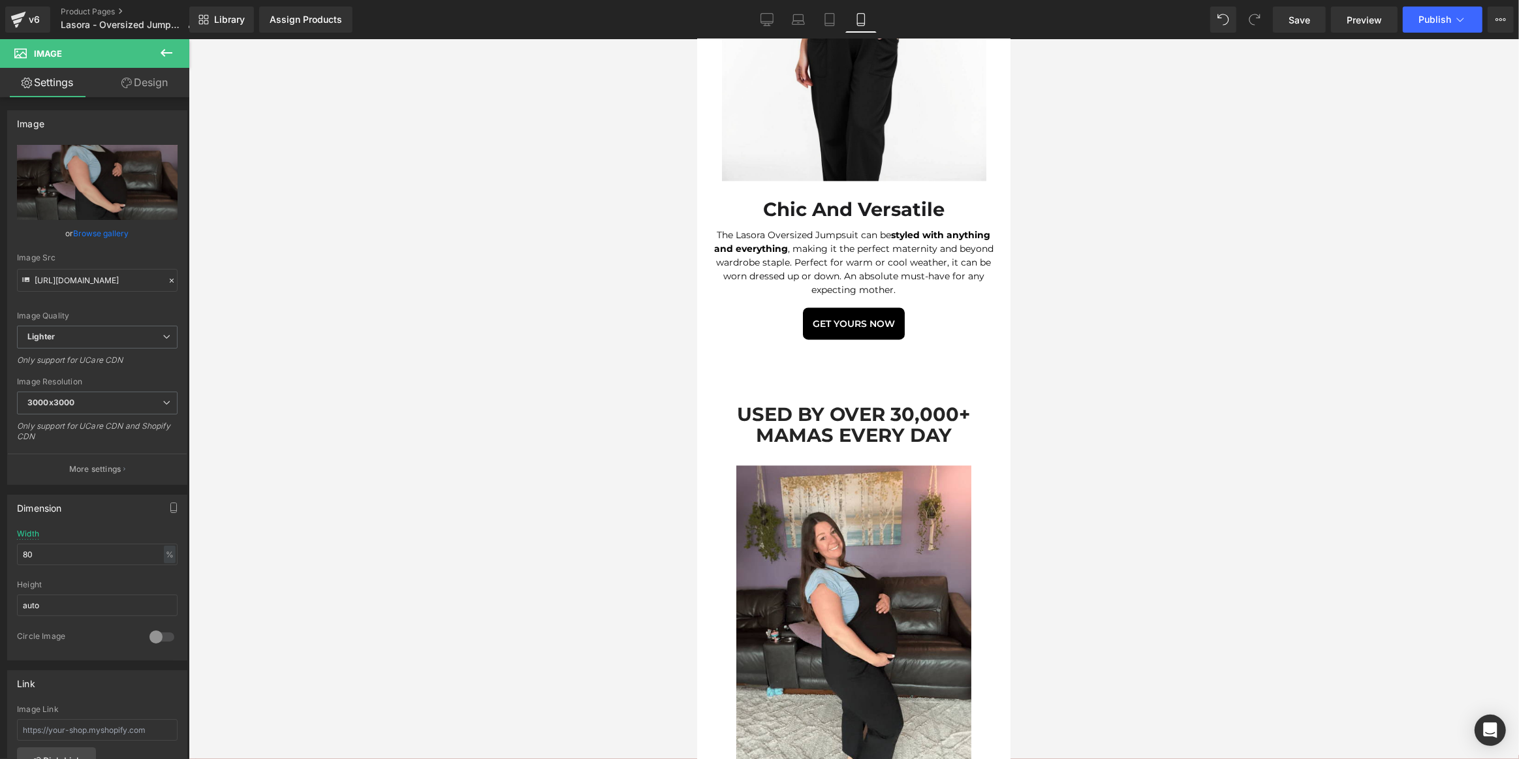
scroll to position [3104, 0]
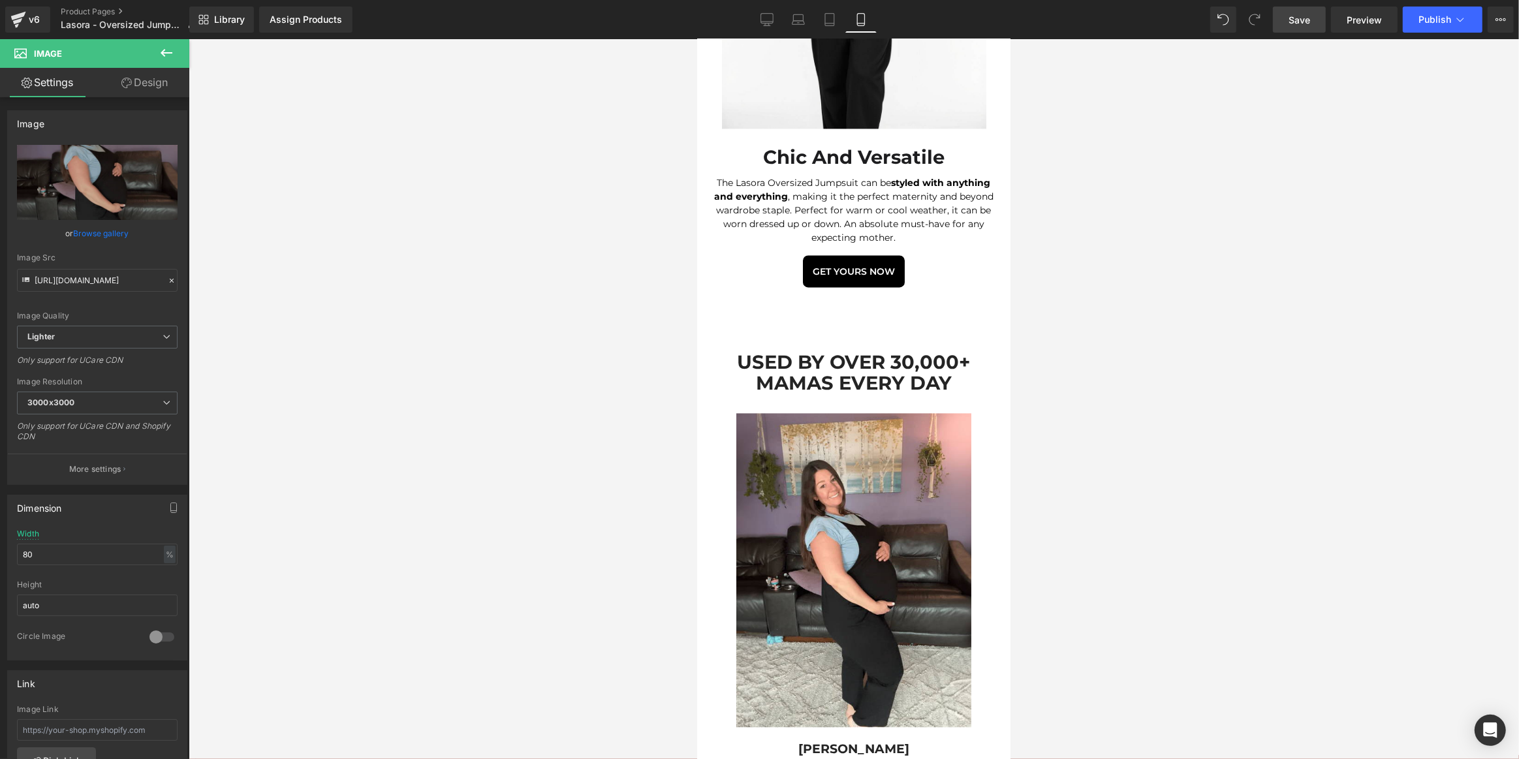
click at [1299, 15] on span "Save" at bounding box center [1299, 20] width 22 height 14
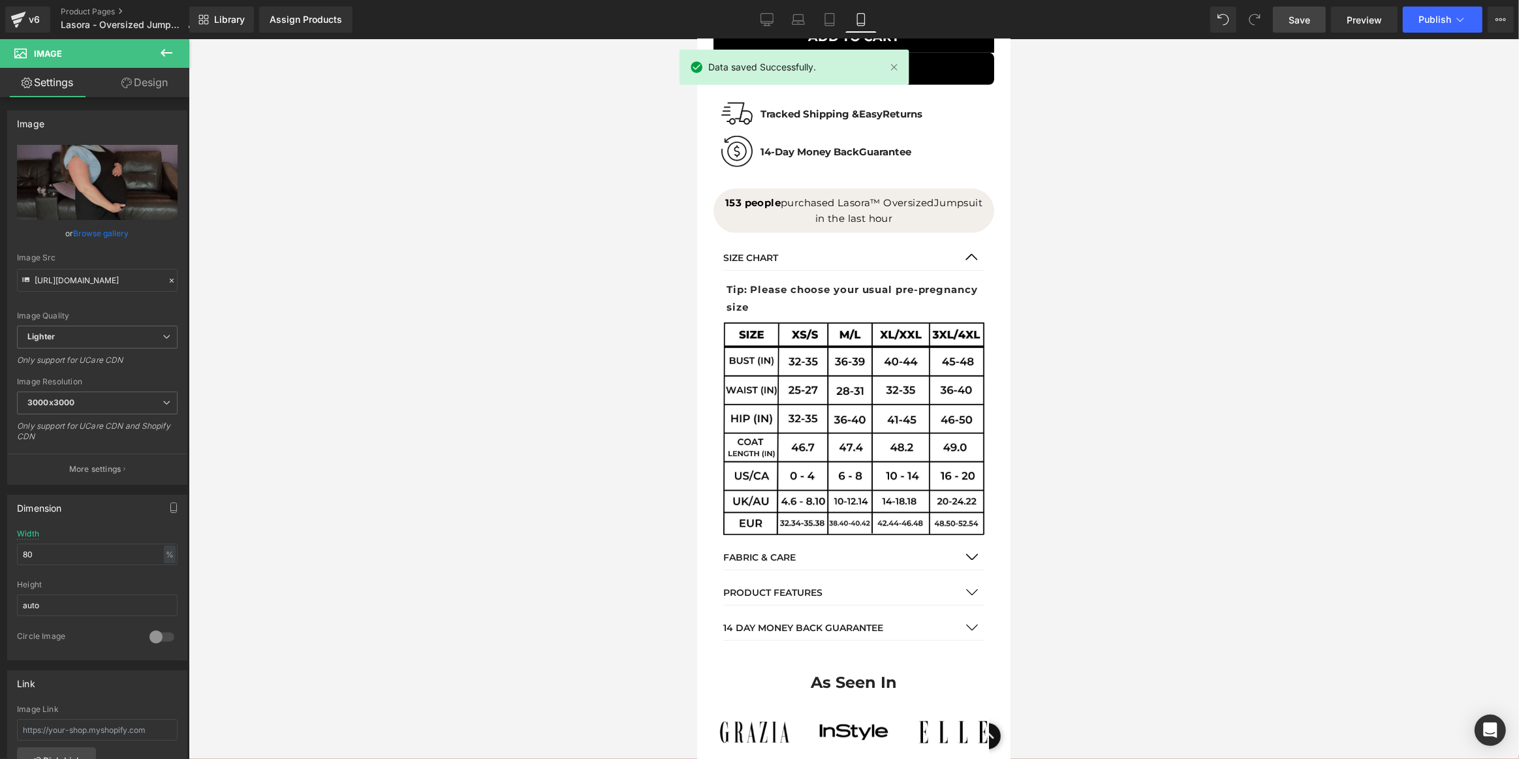
scroll to position [493, 0]
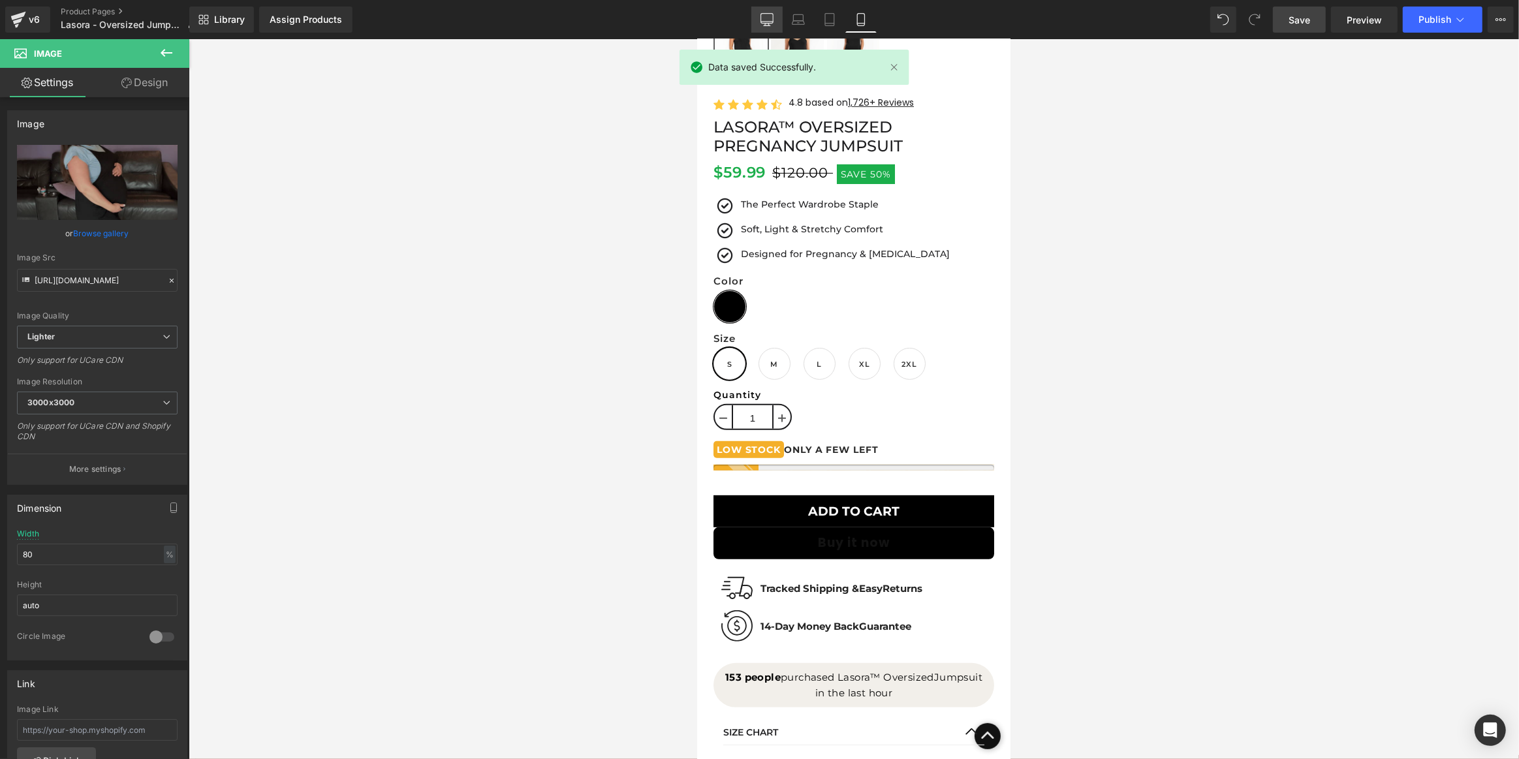
click at [769, 17] on icon at bounding box center [766, 19] width 13 height 13
type input "100"
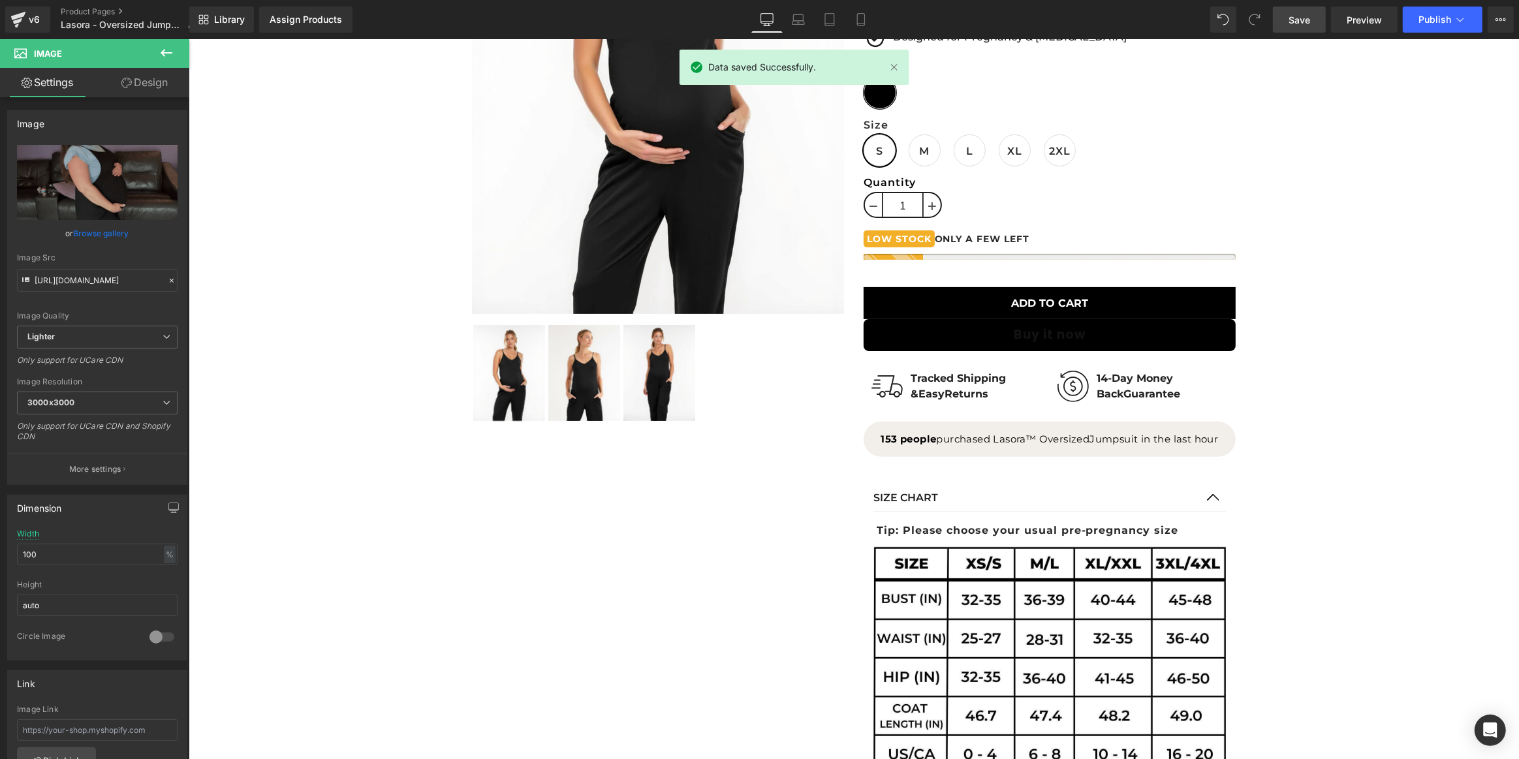
scroll to position [65, 0]
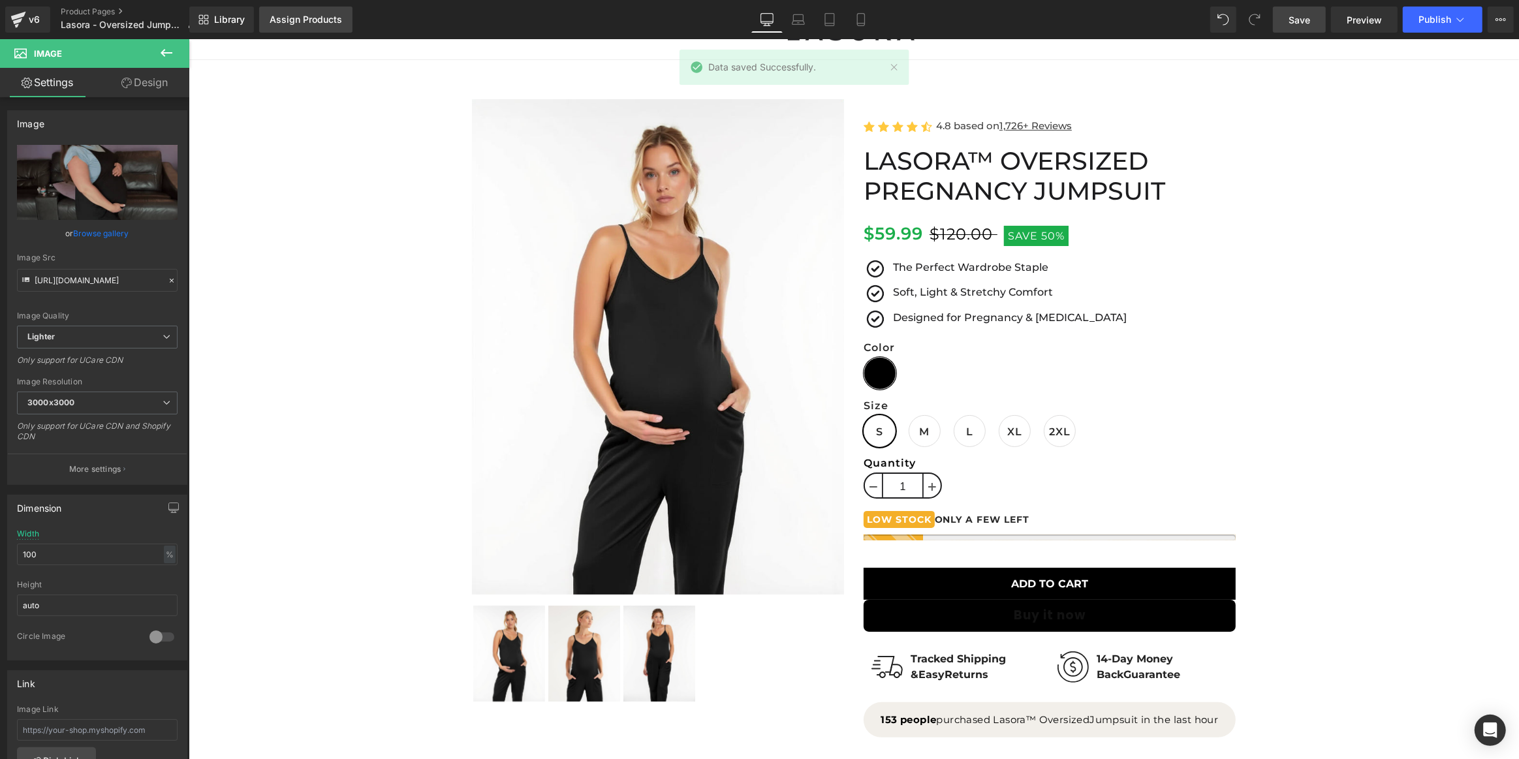
click at [311, 17] on div "Assign Products" at bounding box center [306, 19] width 72 height 10
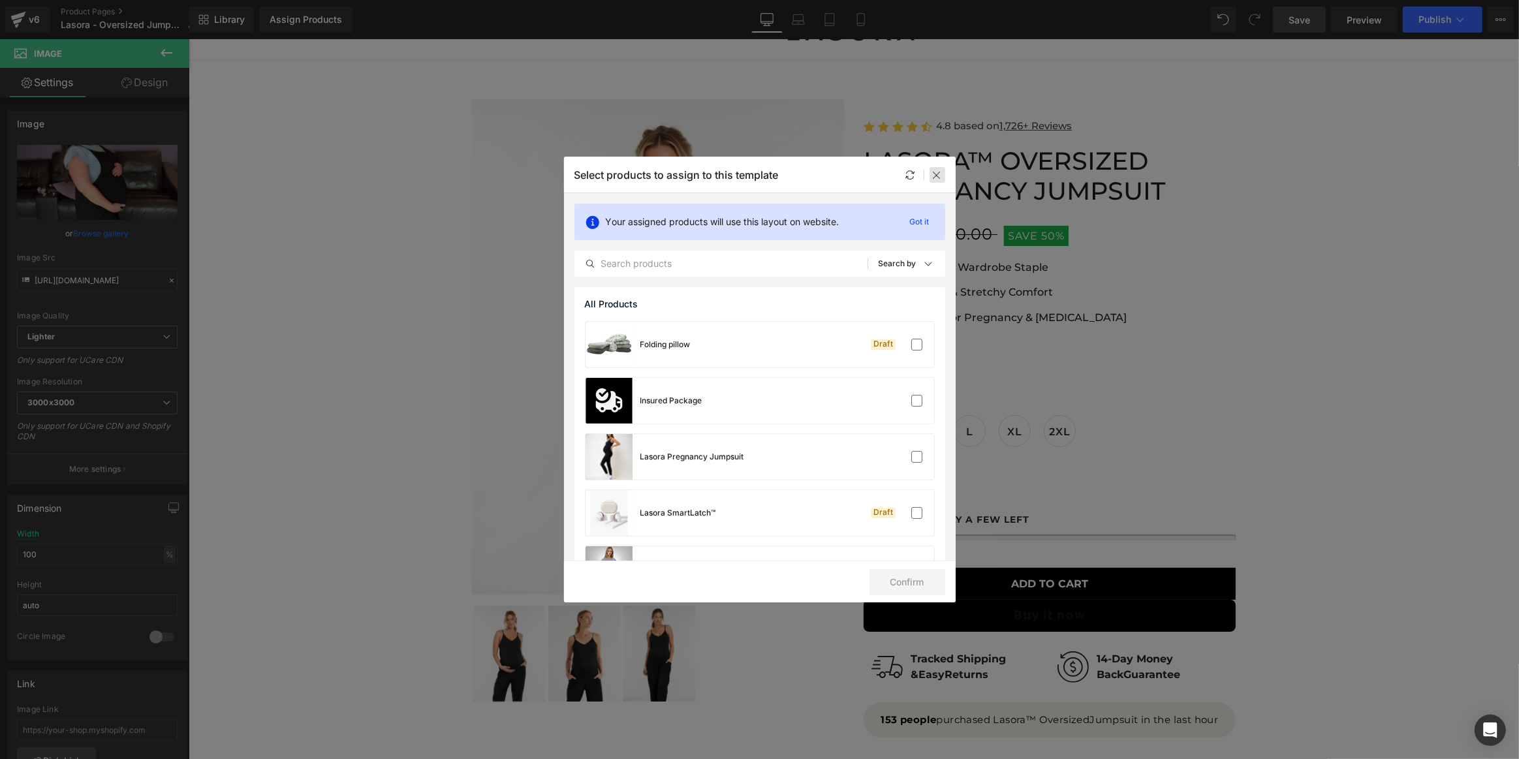
click at [941, 172] on icon at bounding box center [937, 175] width 10 height 10
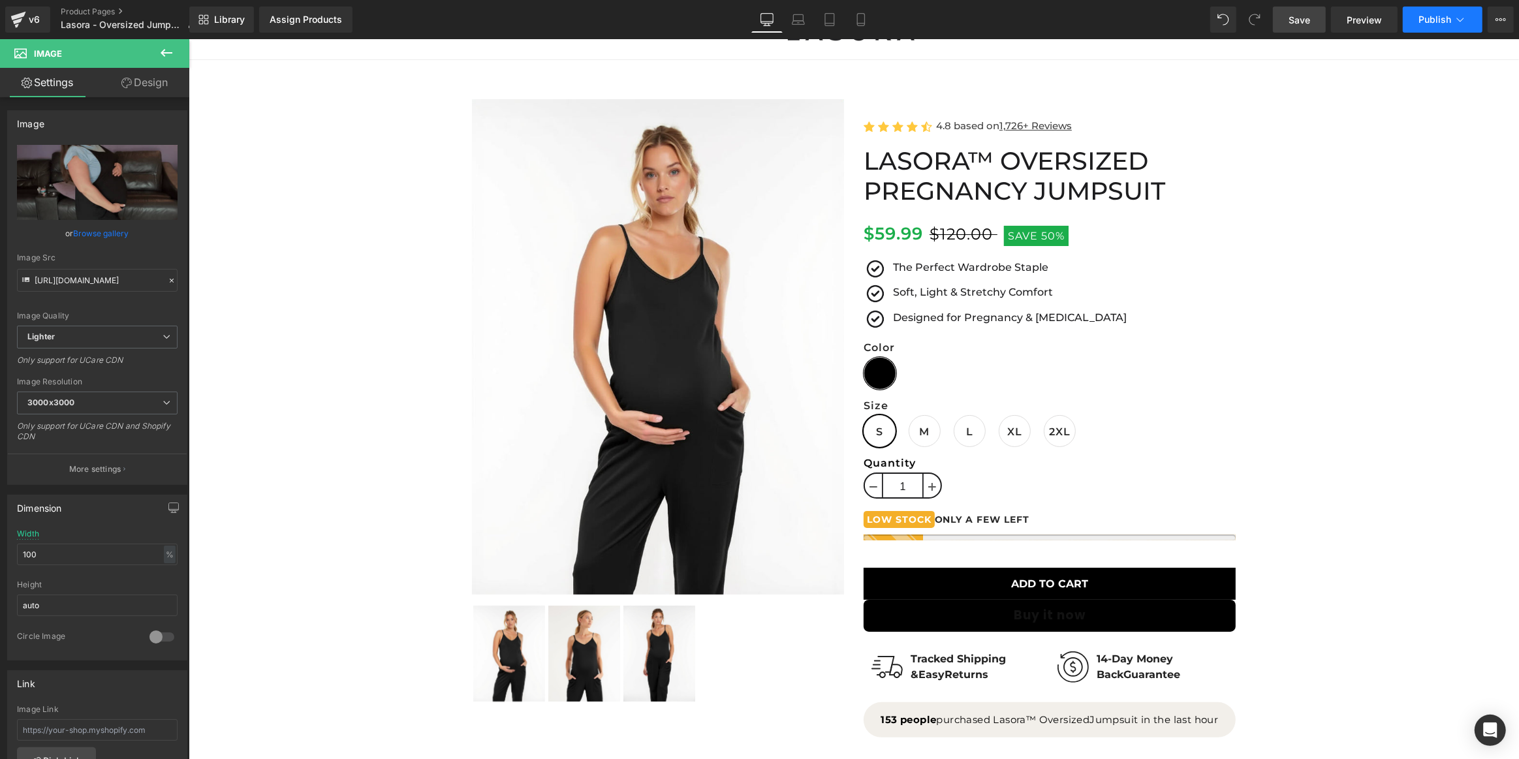
click at [1410, 16] on button "Publish" at bounding box center [1443, 20] width 80 height 26
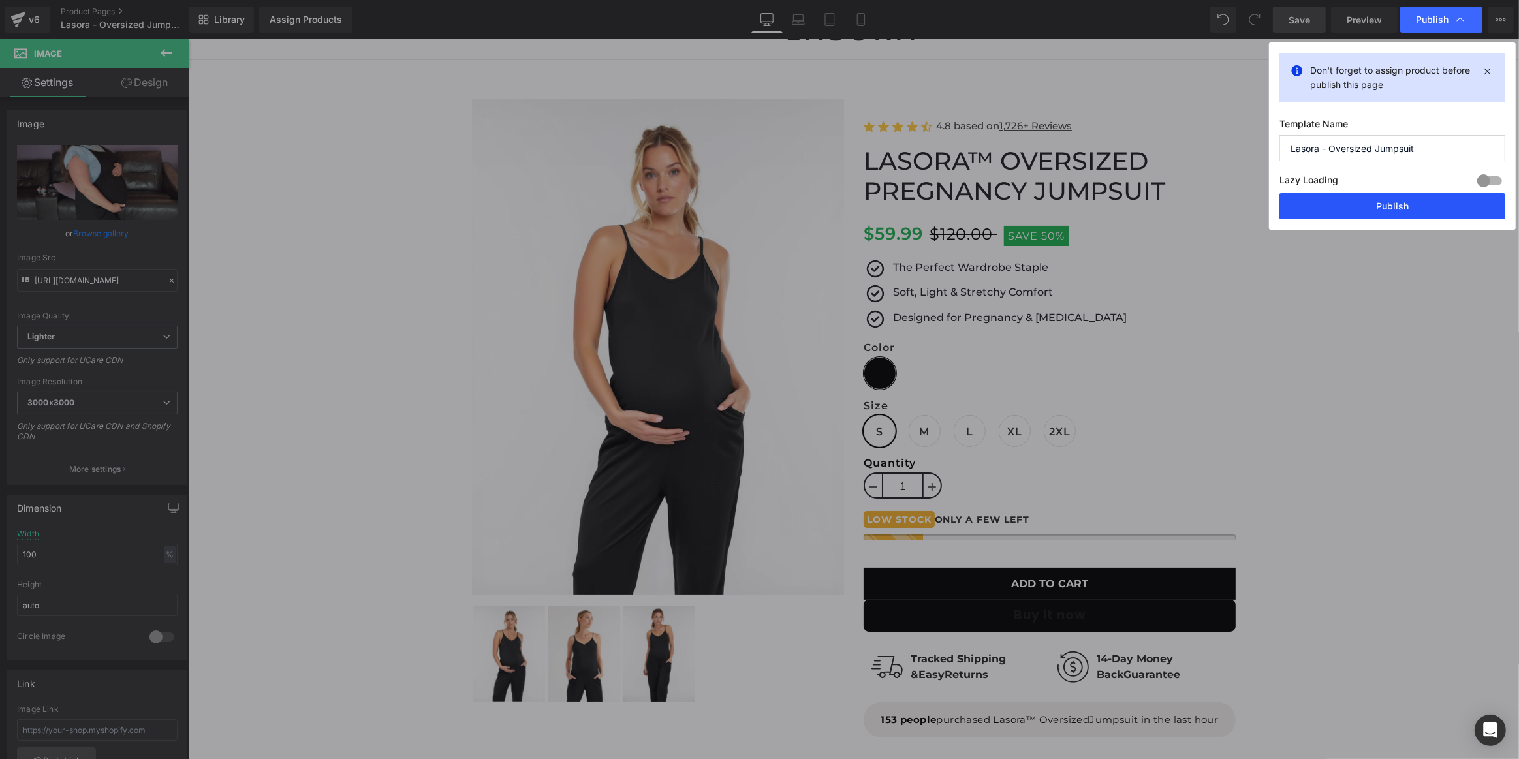
click at [1375, 199] on button "Publish" at bounding box center [1392, 206] width 226 height 26
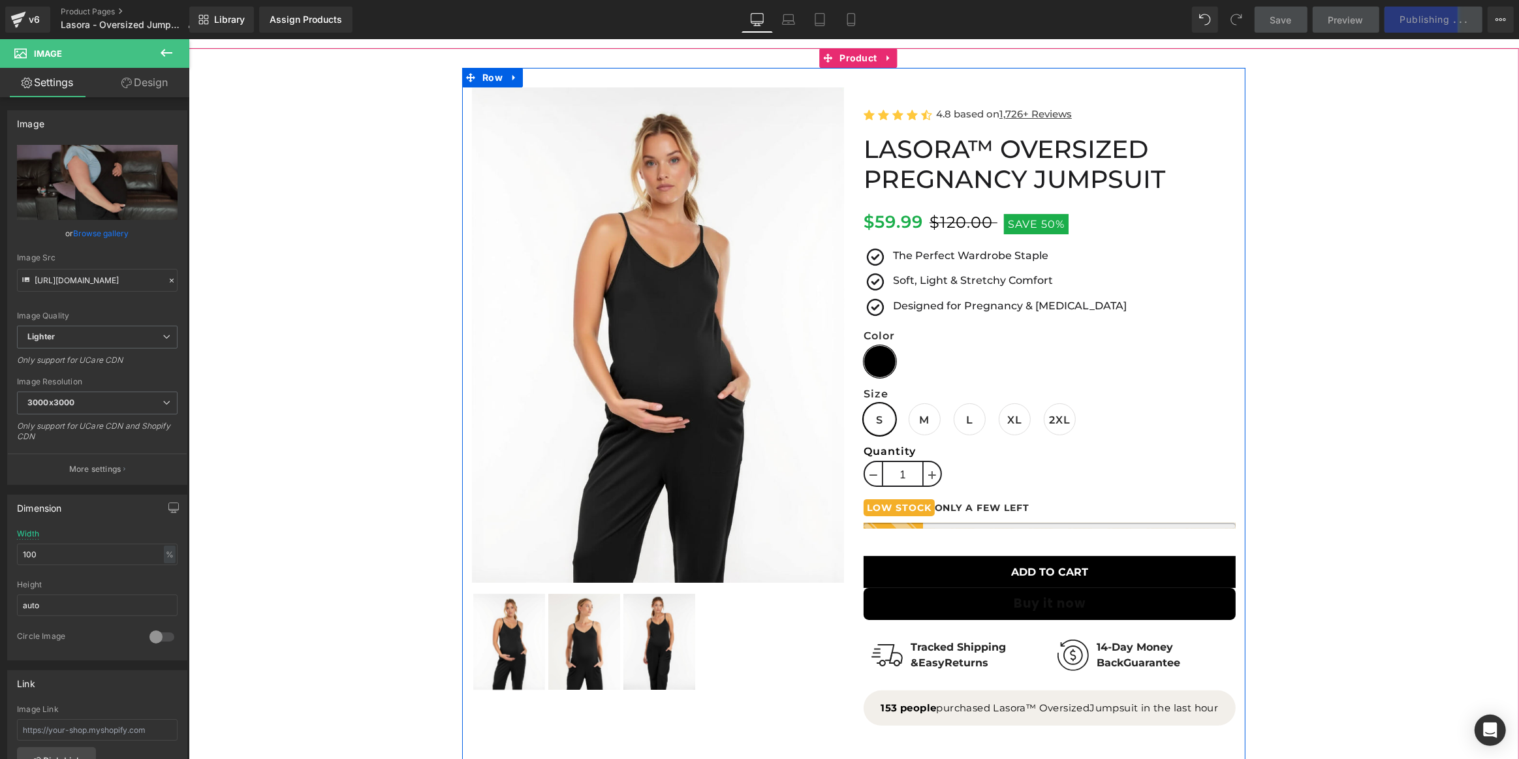
scroll to position [0, 0]
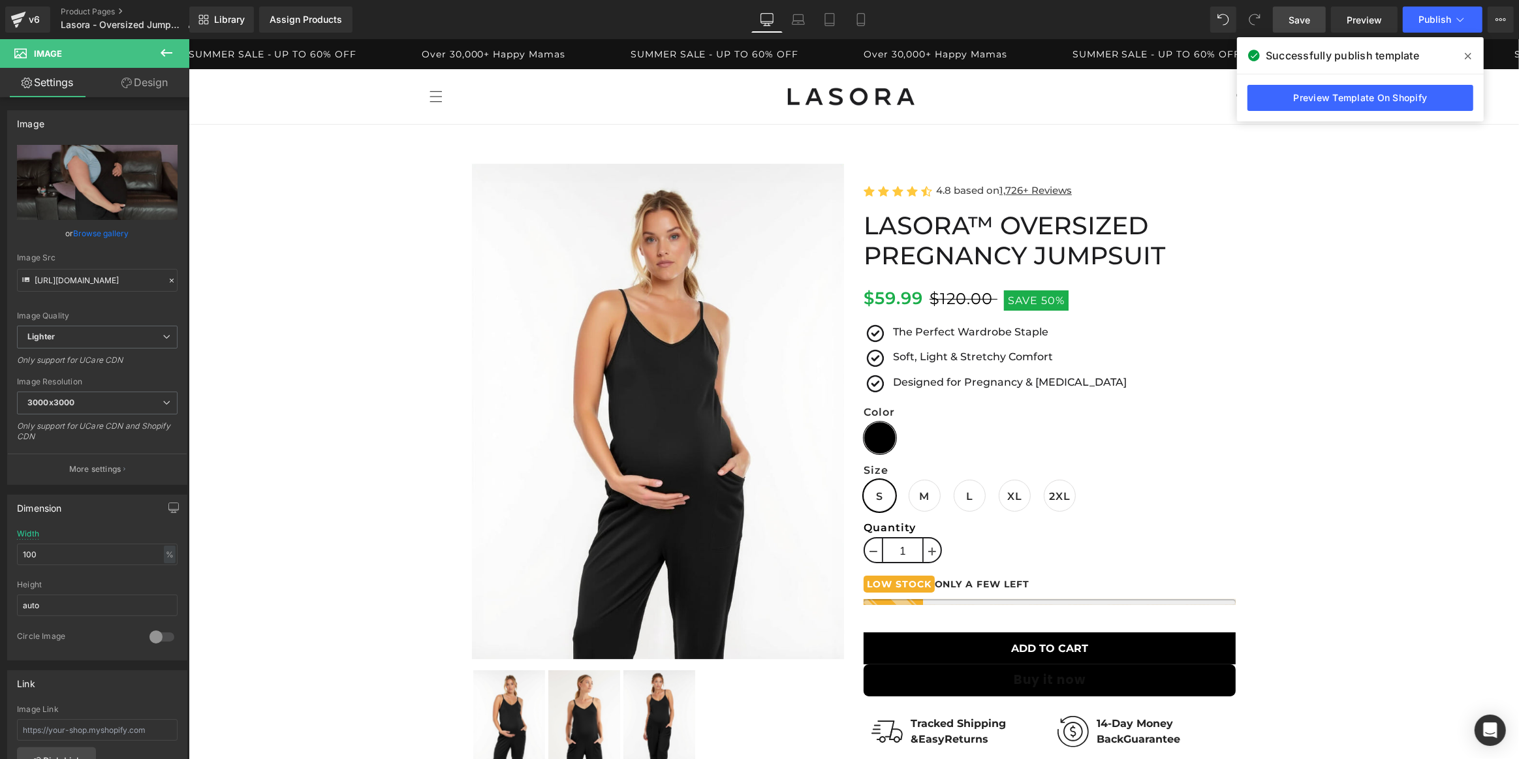
drag, startPoint x: 1473, startPoint y: 57, endPoint x: 1245, endPoint y: 14, distance: 231.8
click at [1473, 57] on span at bounding box center [1467, 56] width 21 height 21
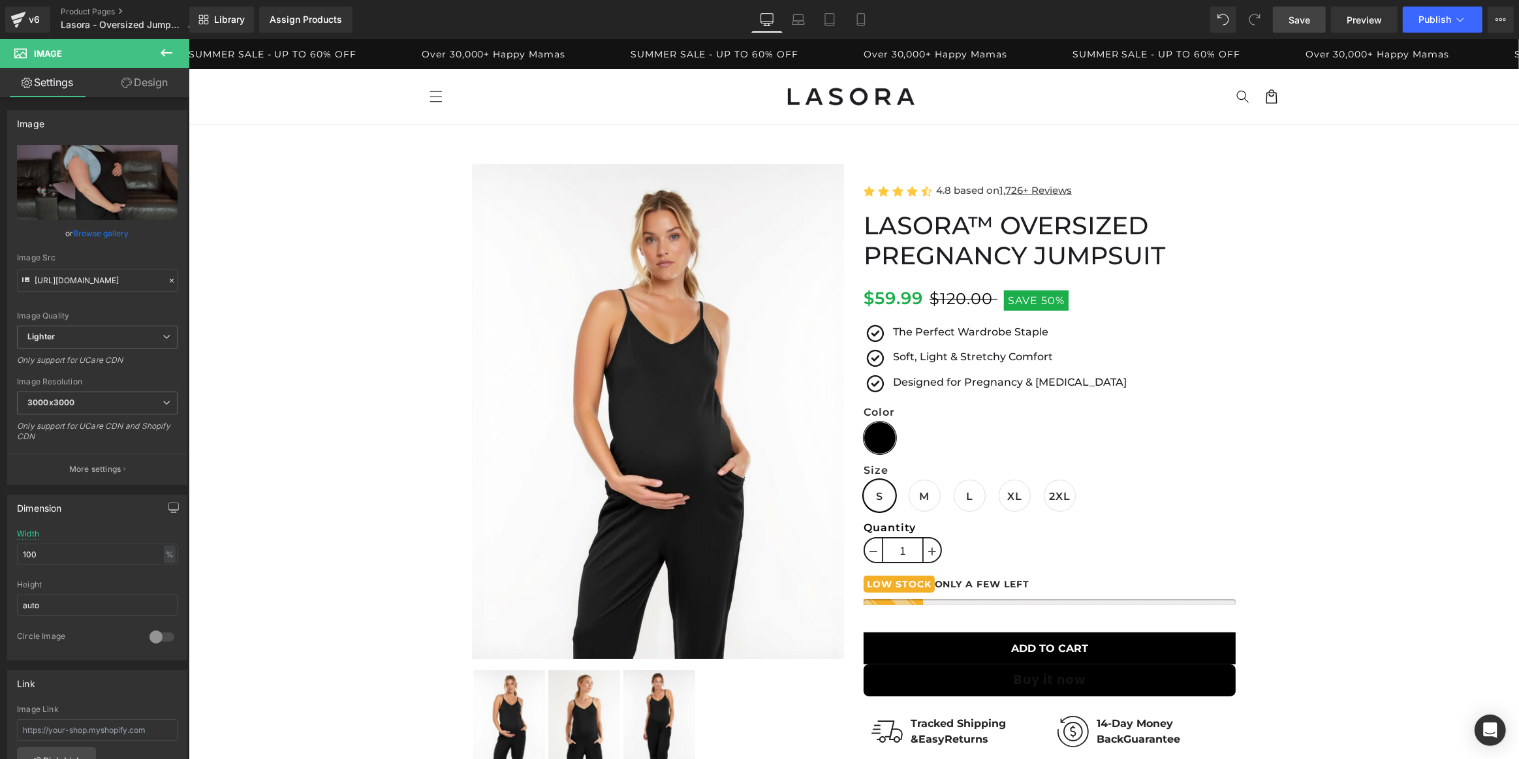
click at [163, 48] on icon at bounding box center [167, 53] width 16 height 16
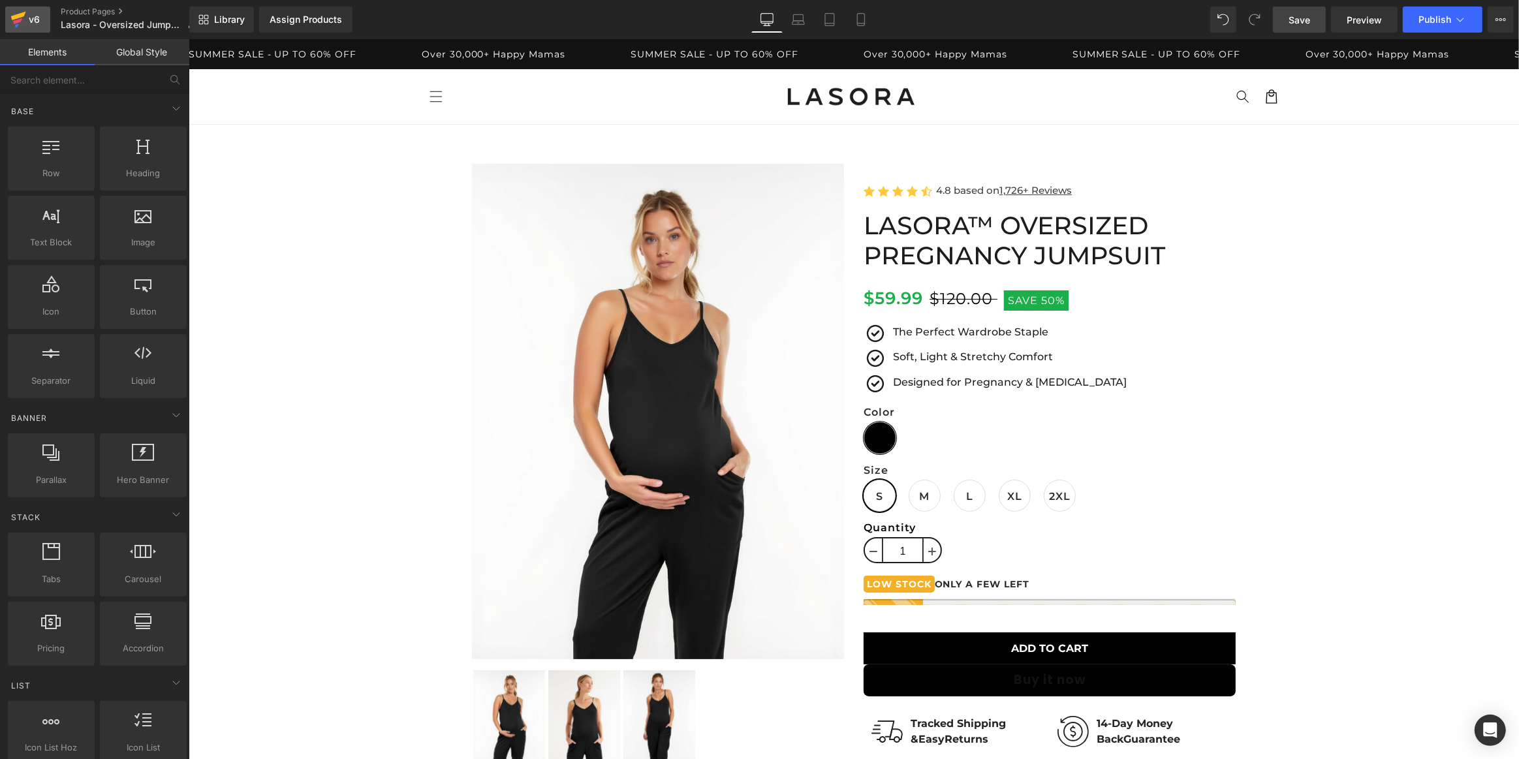
click at [31, 16] on div "v6" at bounding box center [34, 19] width 16 height 17
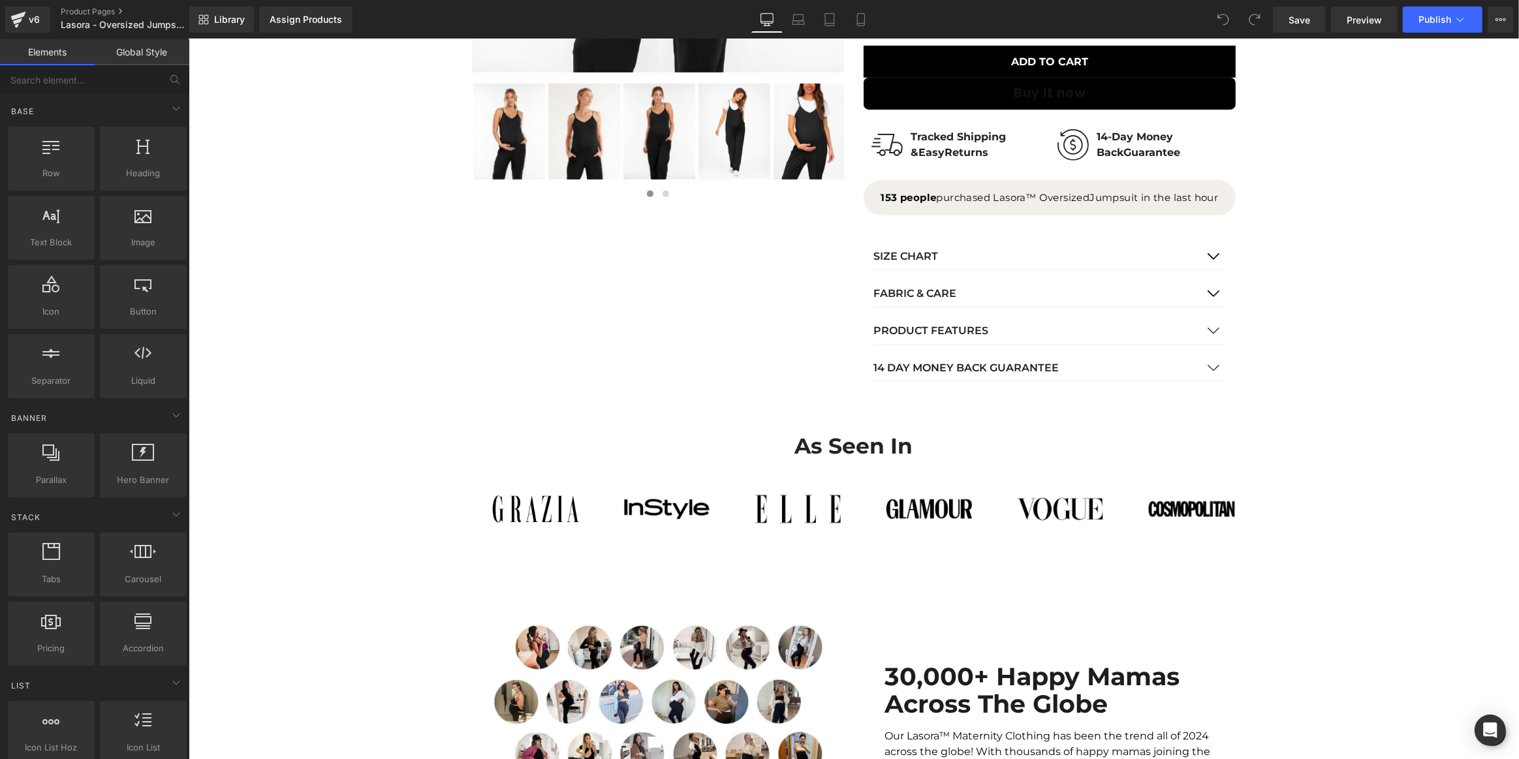
scroll to position [380, 0]
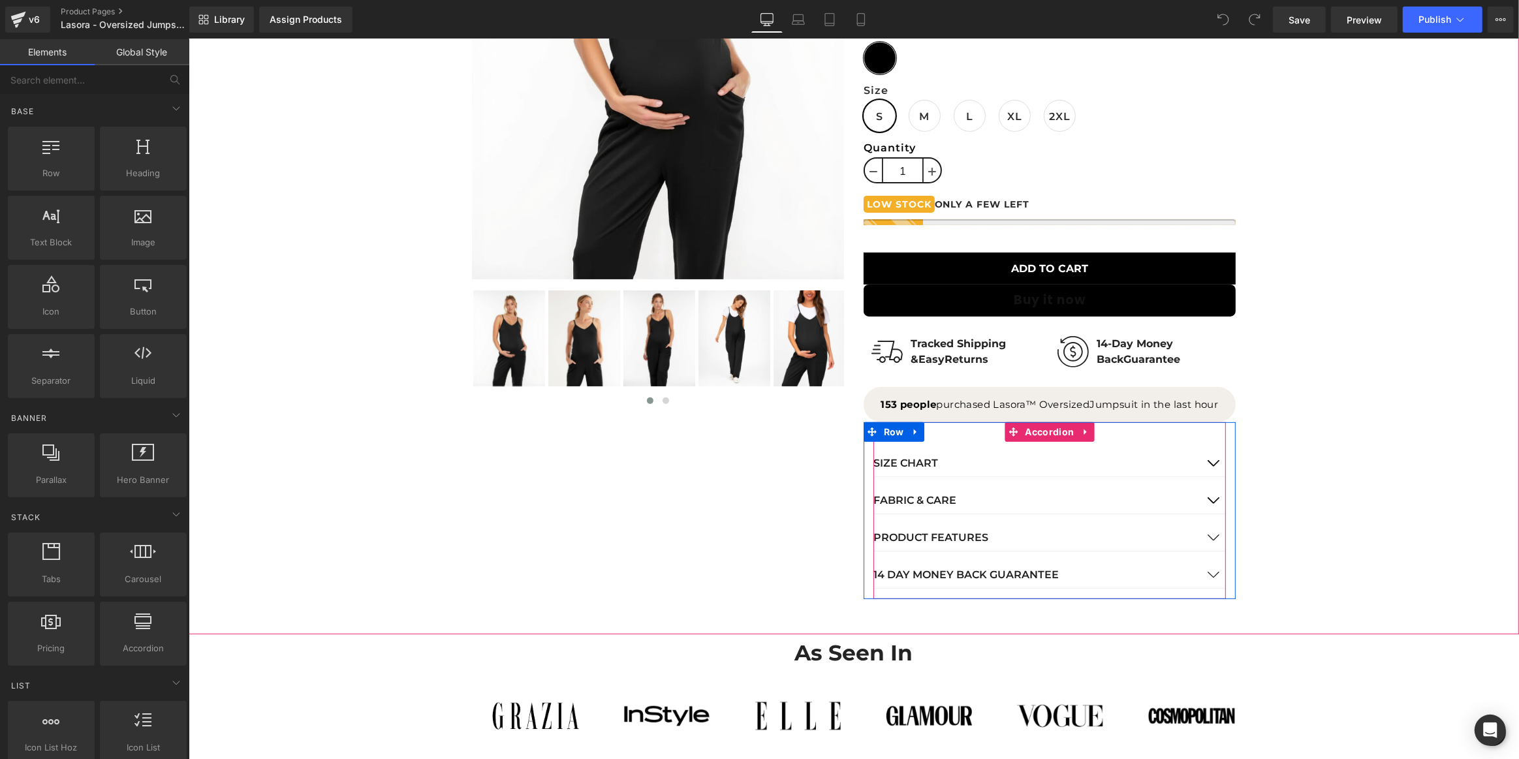
click at [1209, 535] on button "button" at bounding box center [1212, 538] width 26 height 26
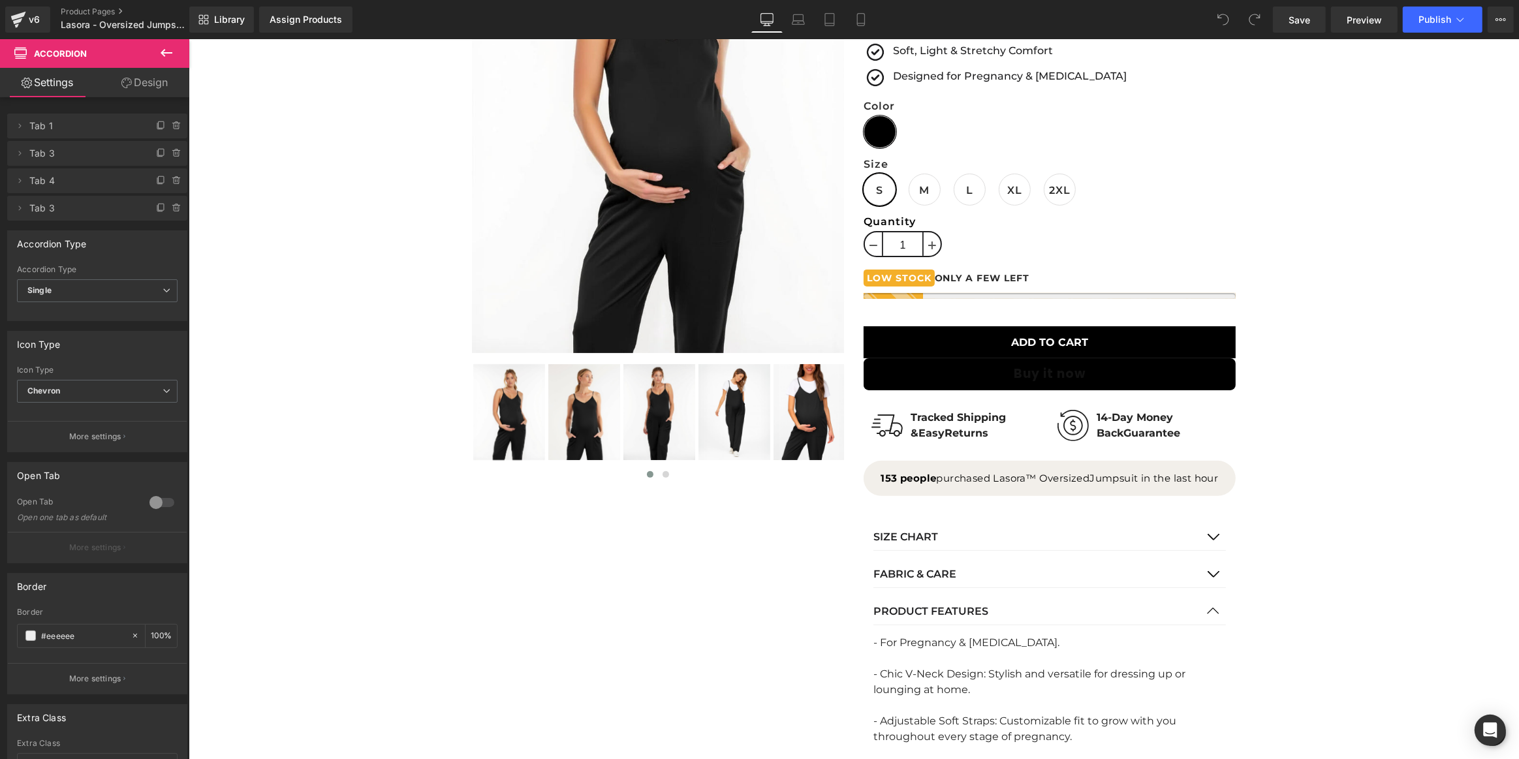
scroll to position [0, 0]
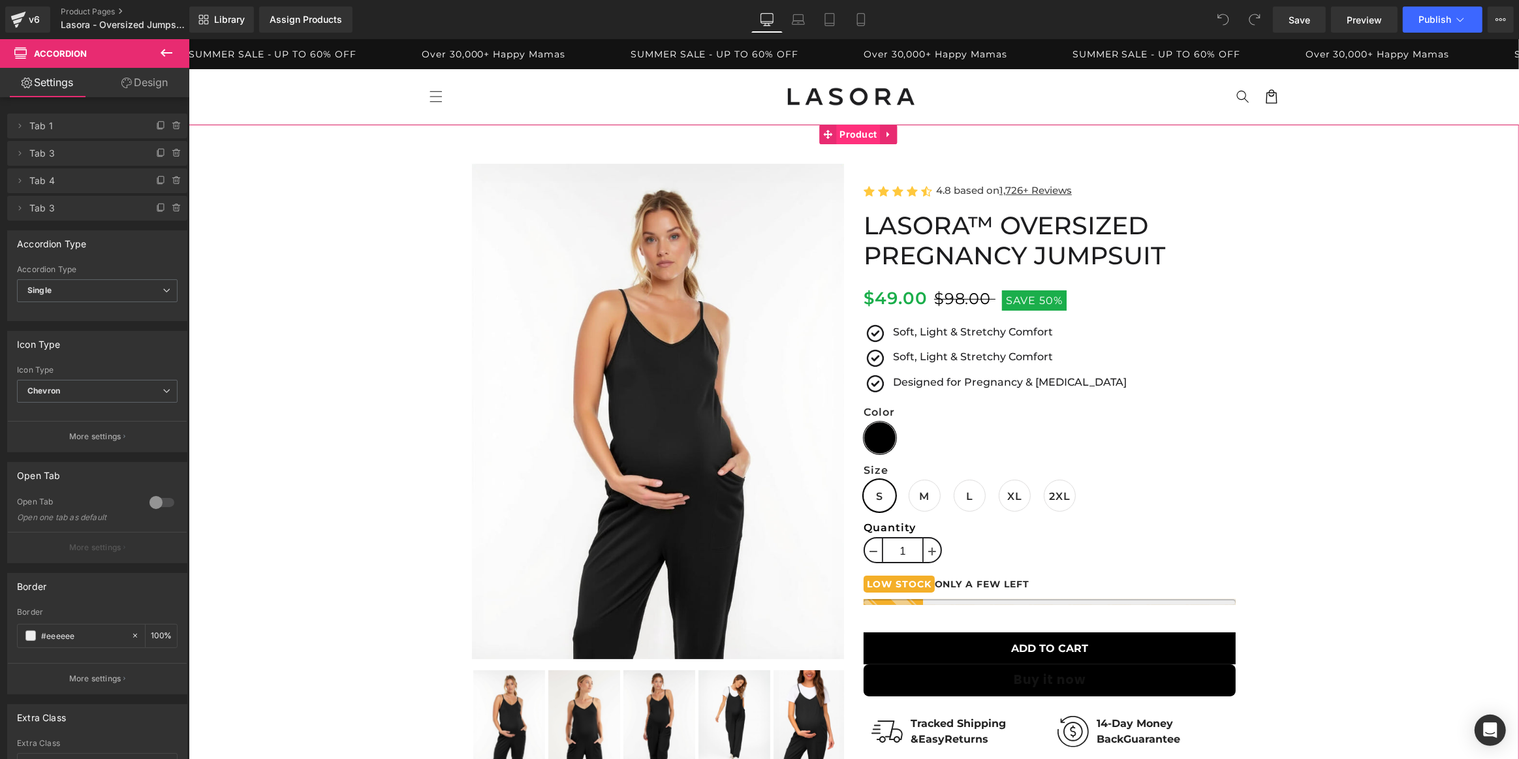
click at [857, 135] on span "Product" at bounding box center [857, 135] width 44 height 20
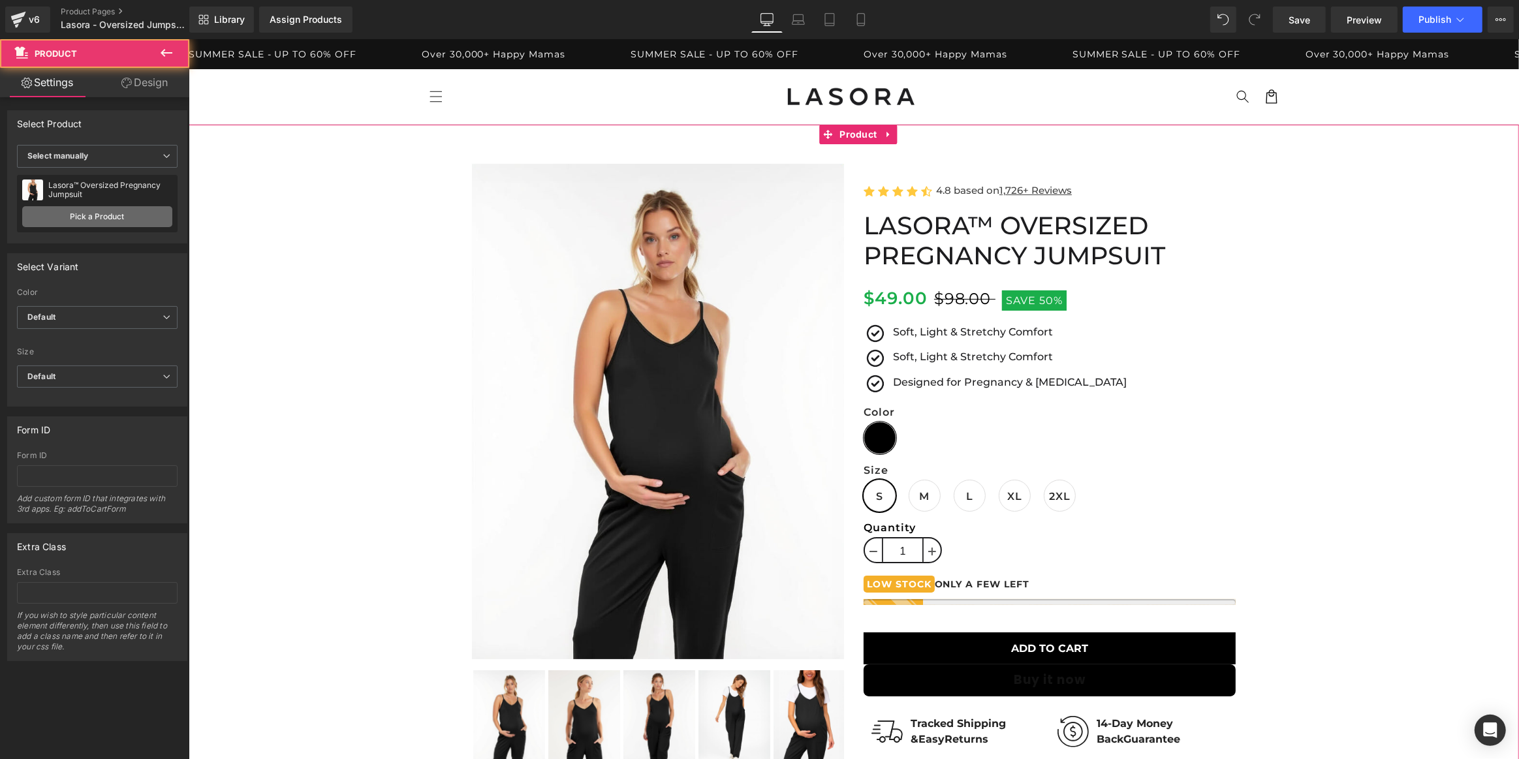
click at [93, 210] on link "Pick a Product" at bounding box center [97, 216] width 150 height 21
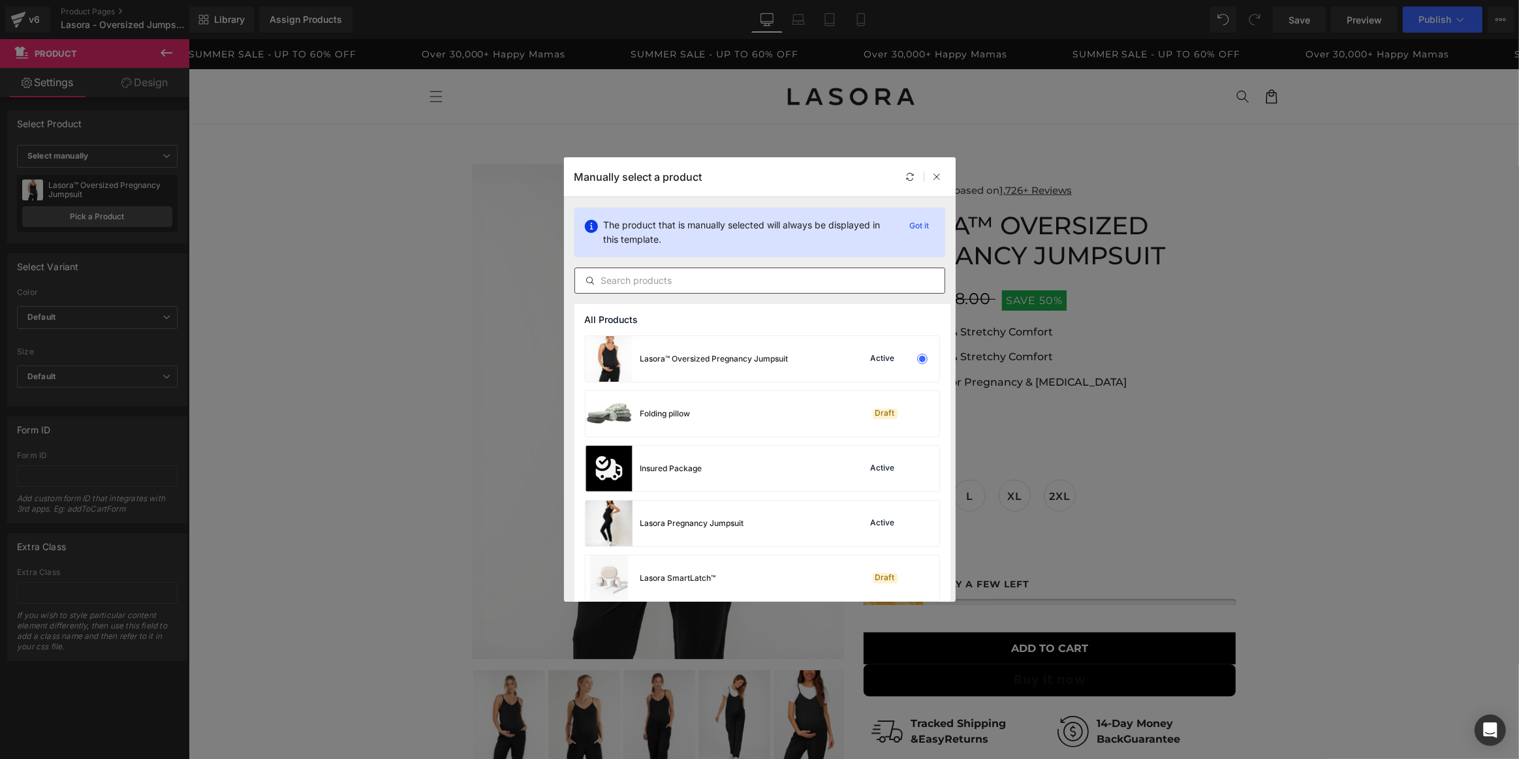
click at [785, 289] on div at bounding box center [759, 281] width 371 height 26
click at [784, 287] on input "text" at bounding box center [759, 281] width 369 height 16
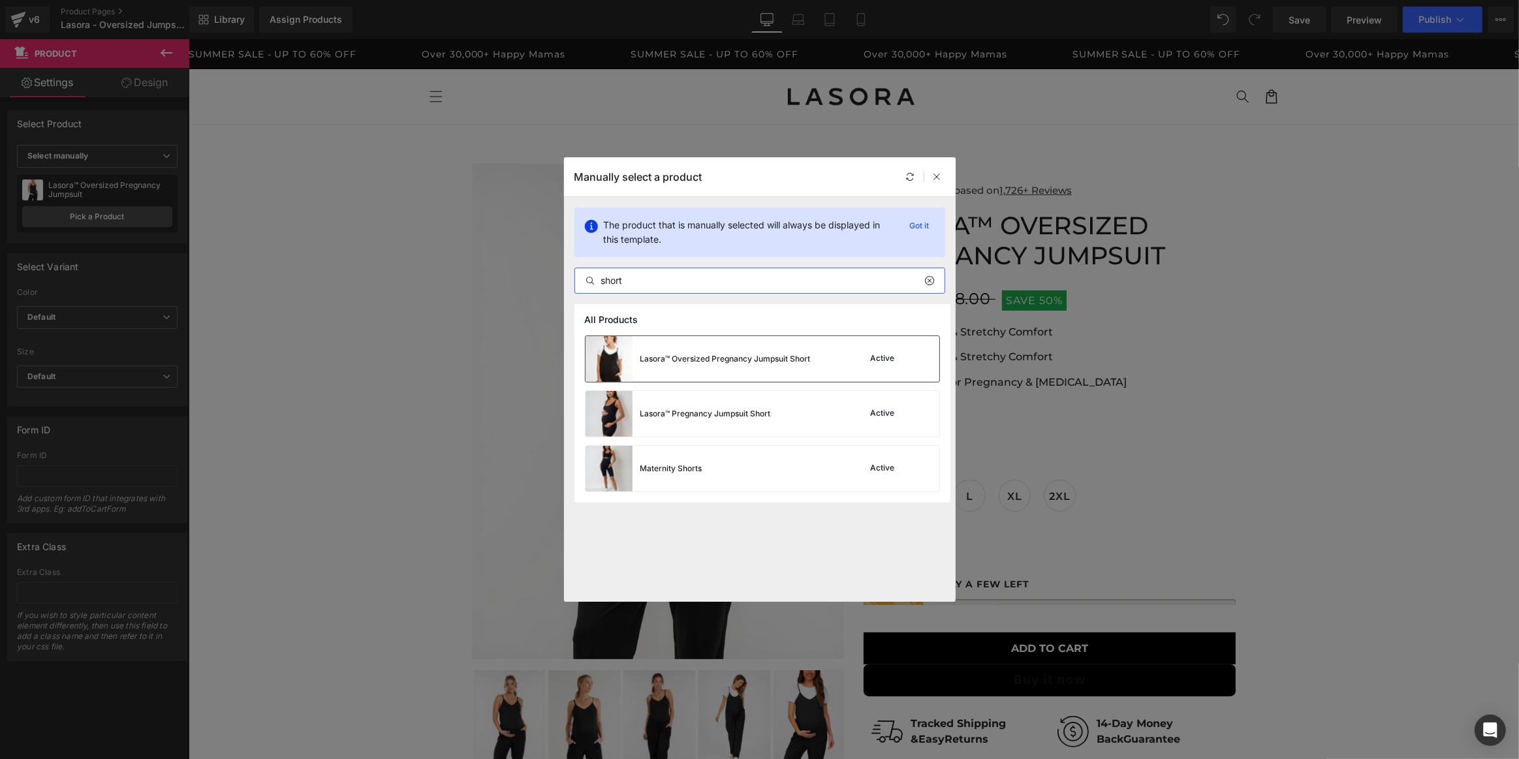
type input "short"
click at [800, 362] on div "Lasora™ Oversized Pregnancy Jumpsuit Short" at bounding box center [725, 359] width 170 height 12
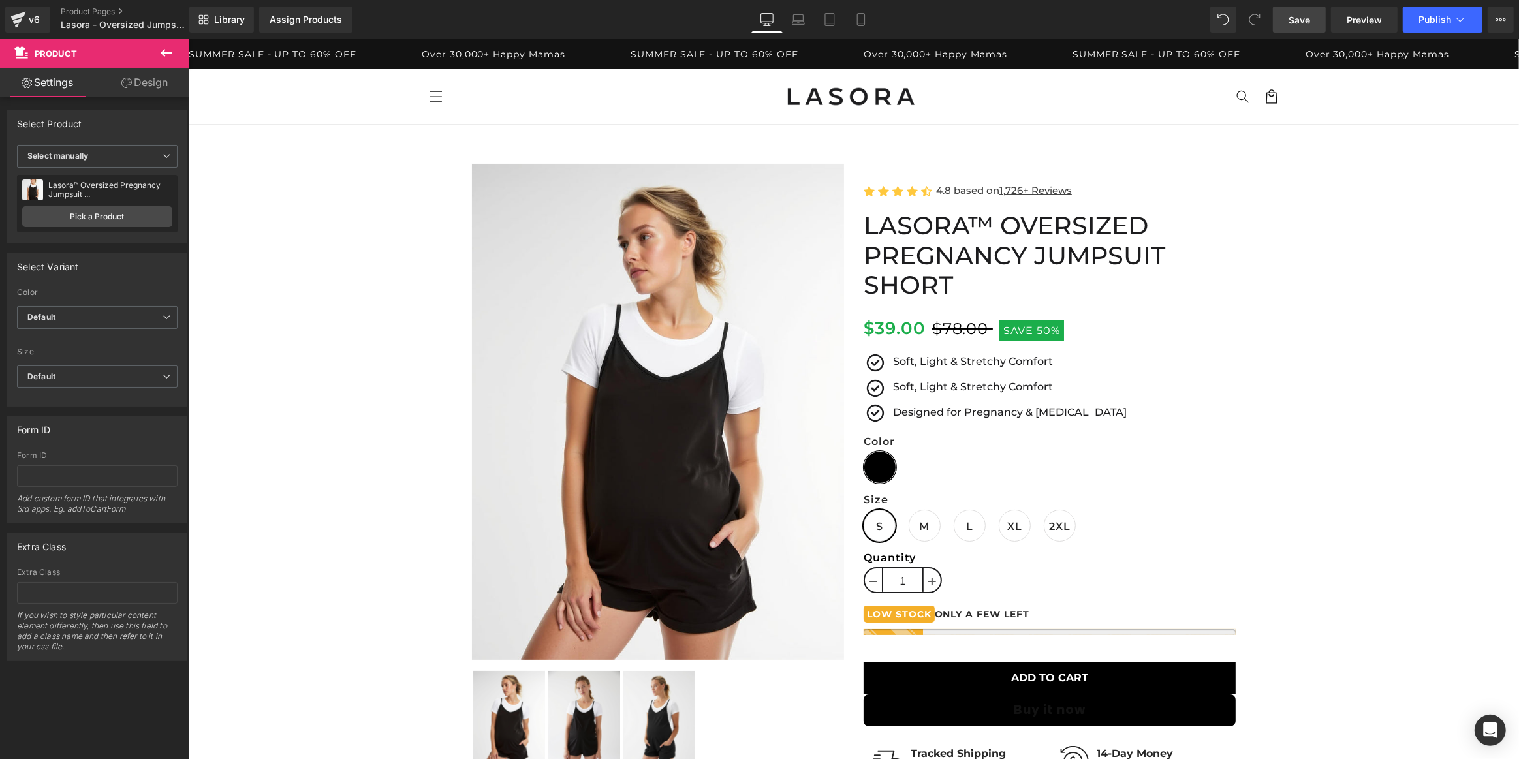
drag, startPoint x: 1303, startPoint y: 16, endPoint x: 1051, endPoint y: 336, distance: 406.7
click at [1303, 16] on span "Save" at bounding box center [1299, 20] width 22 height 14
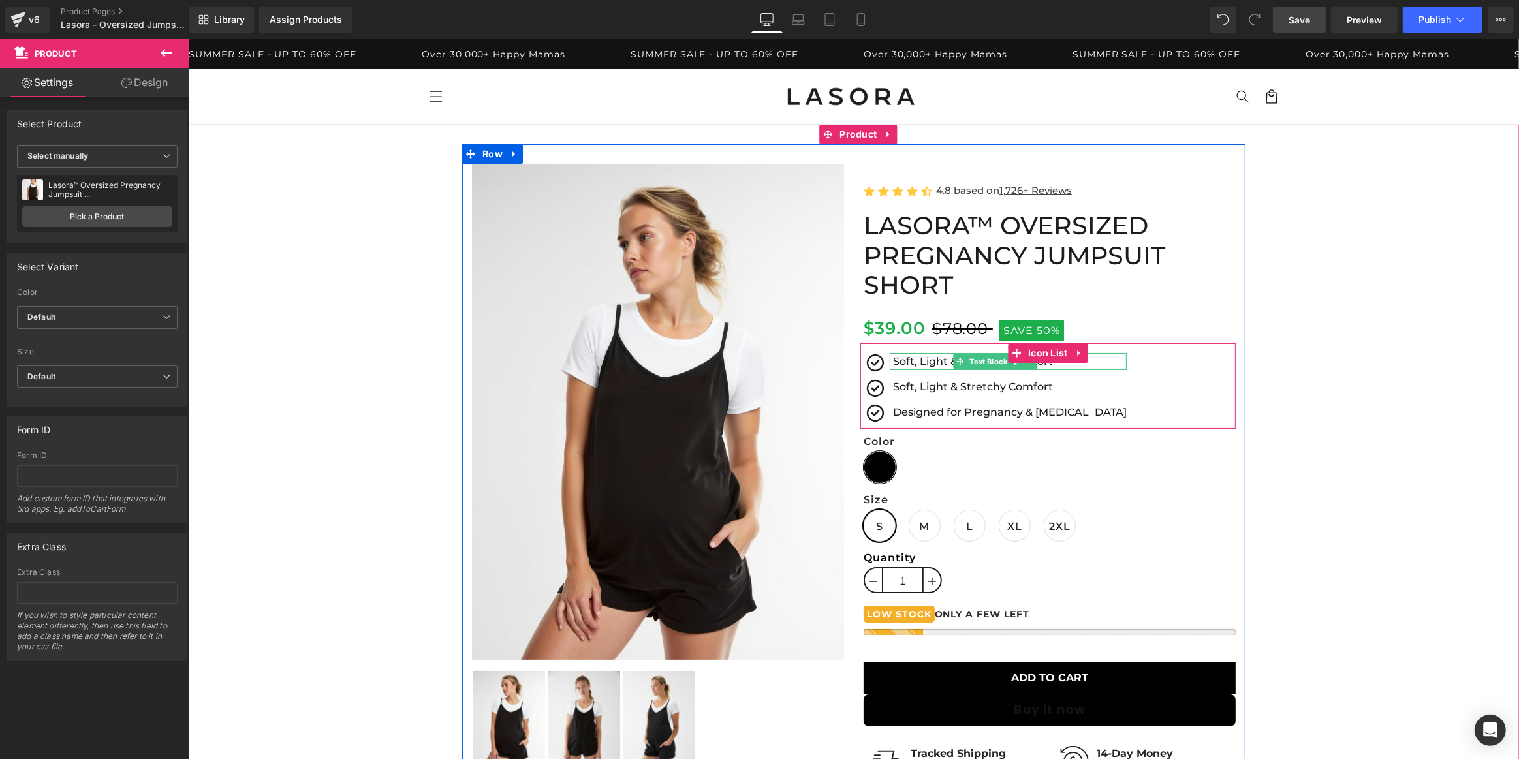
click at [931, 358] on p "Soft, Light & Stretchy Comfort" at bounding box center [1009, 361] width 234 height 17
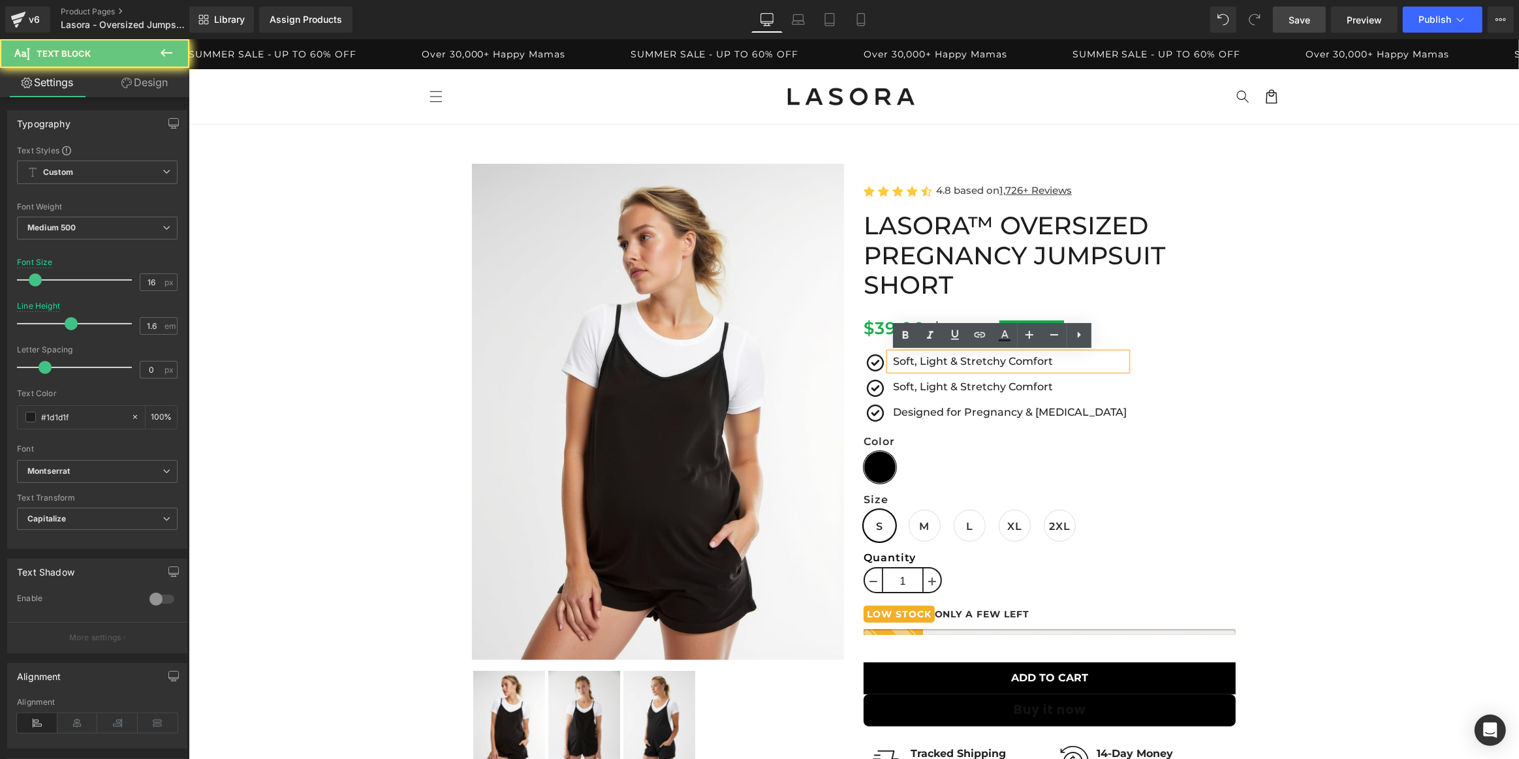
click at [931, 358] on p "Soft, Light & Stretchy Comfort" at bounding box center [1009, 361] width 234 height 17
paste div
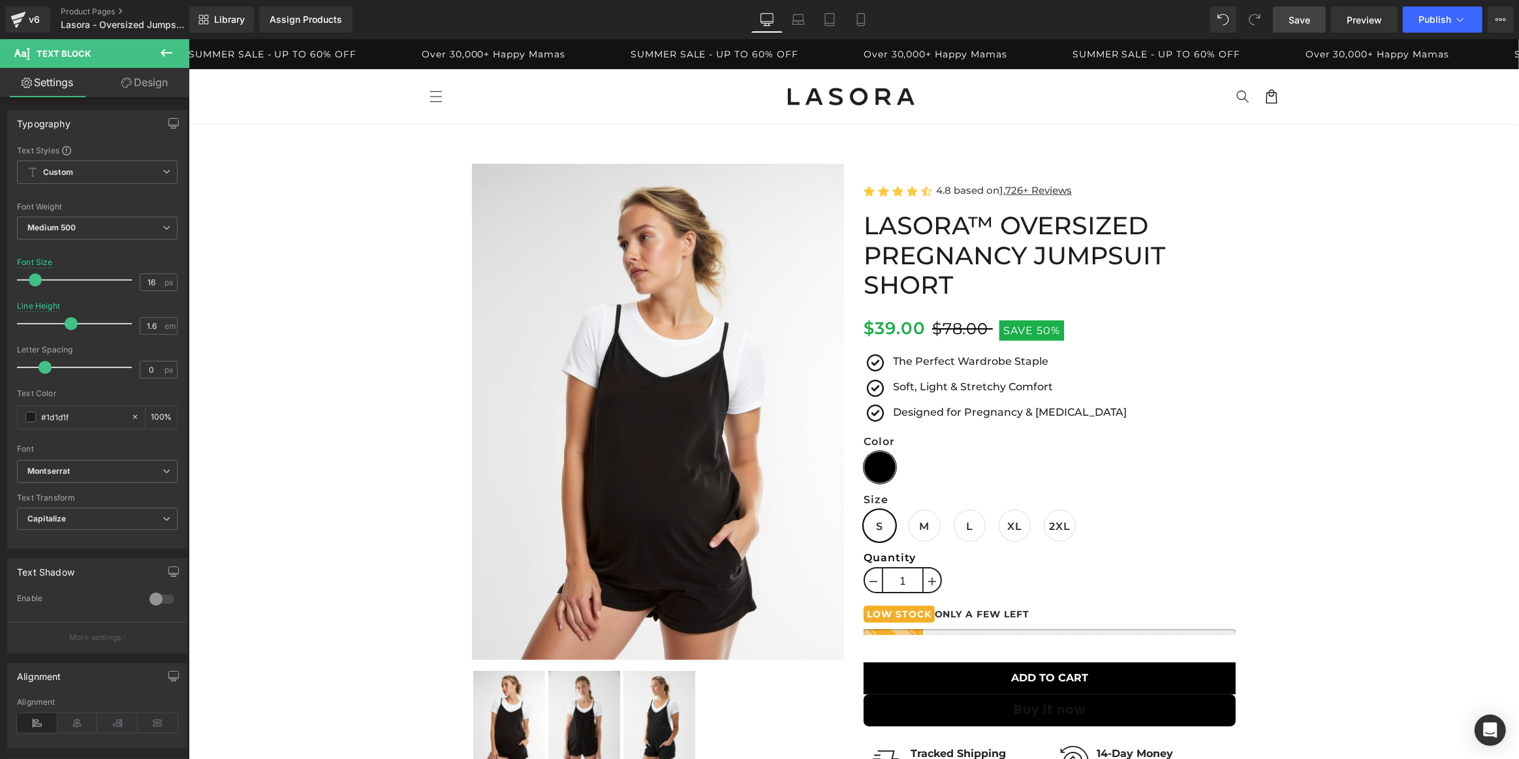
click at [1119, 20] on div "Library Assign Products Product Preview No product match your search. Please tr…" at bounding box center [853, 20] width 1329 height 26
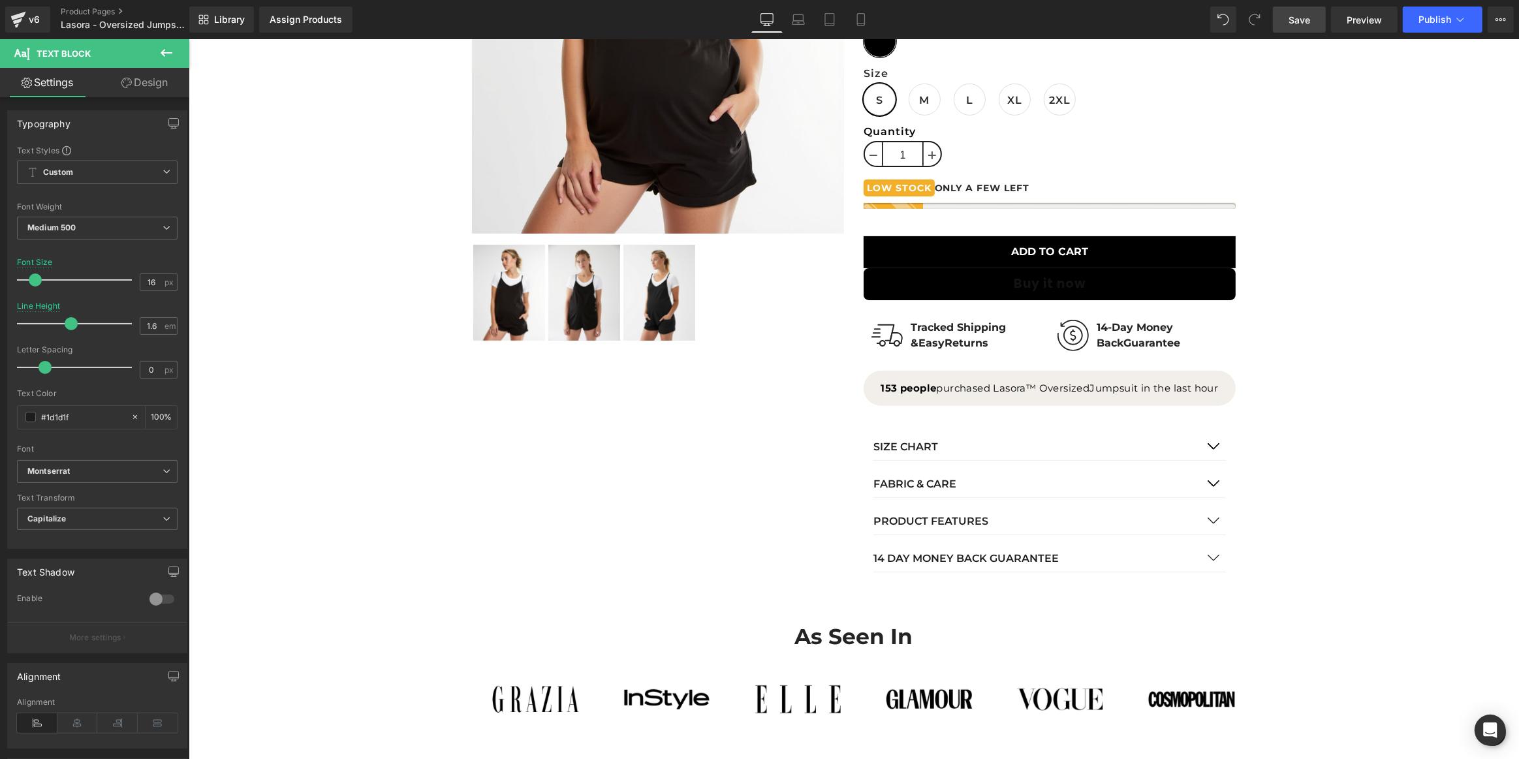
scroll to position [444, 0]
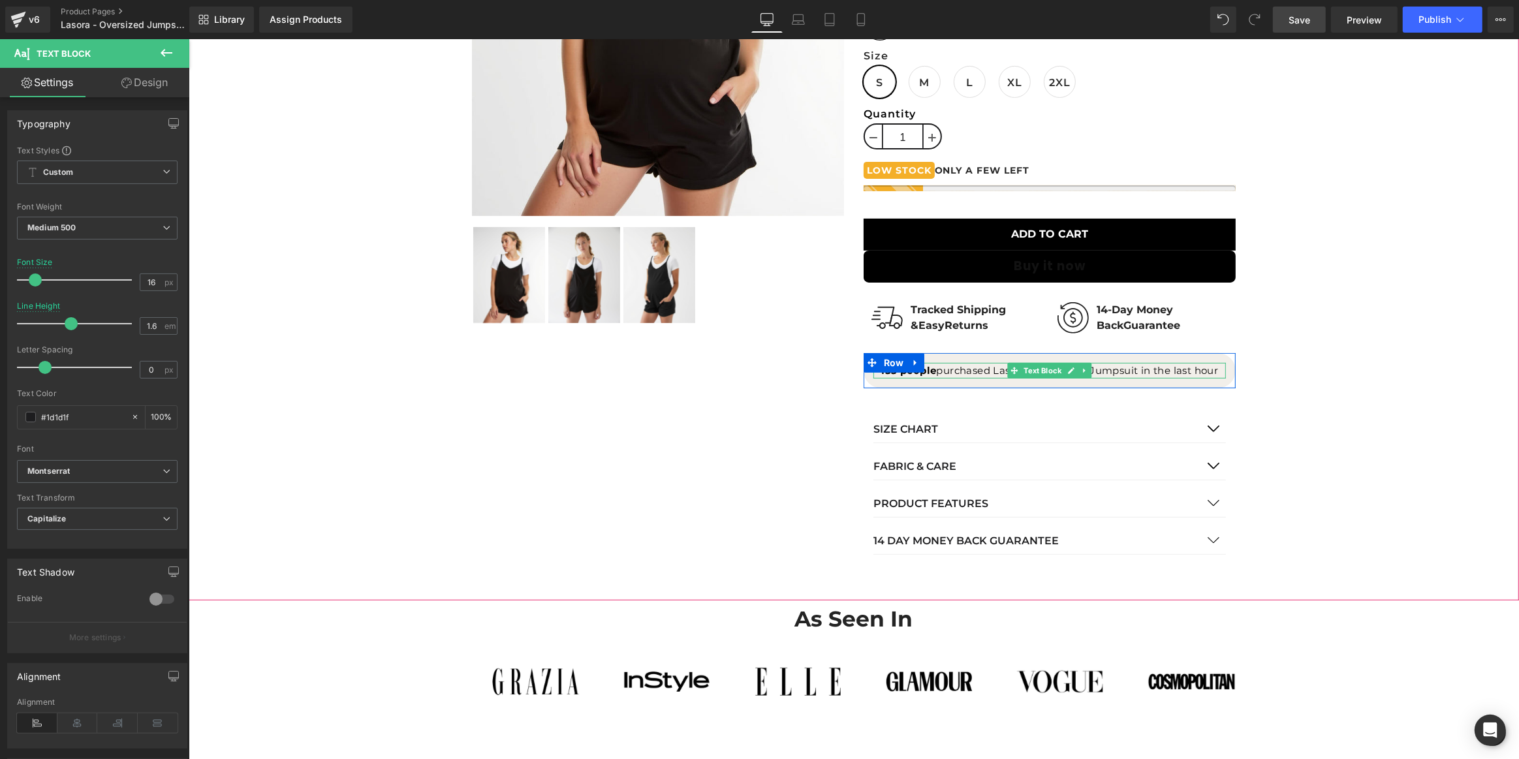
click at [954, 366] on p "153 people purchased Lasora™ Oversized Jumpsuit in the last hour" at bounding box center [1049, 371] width 352 height 16
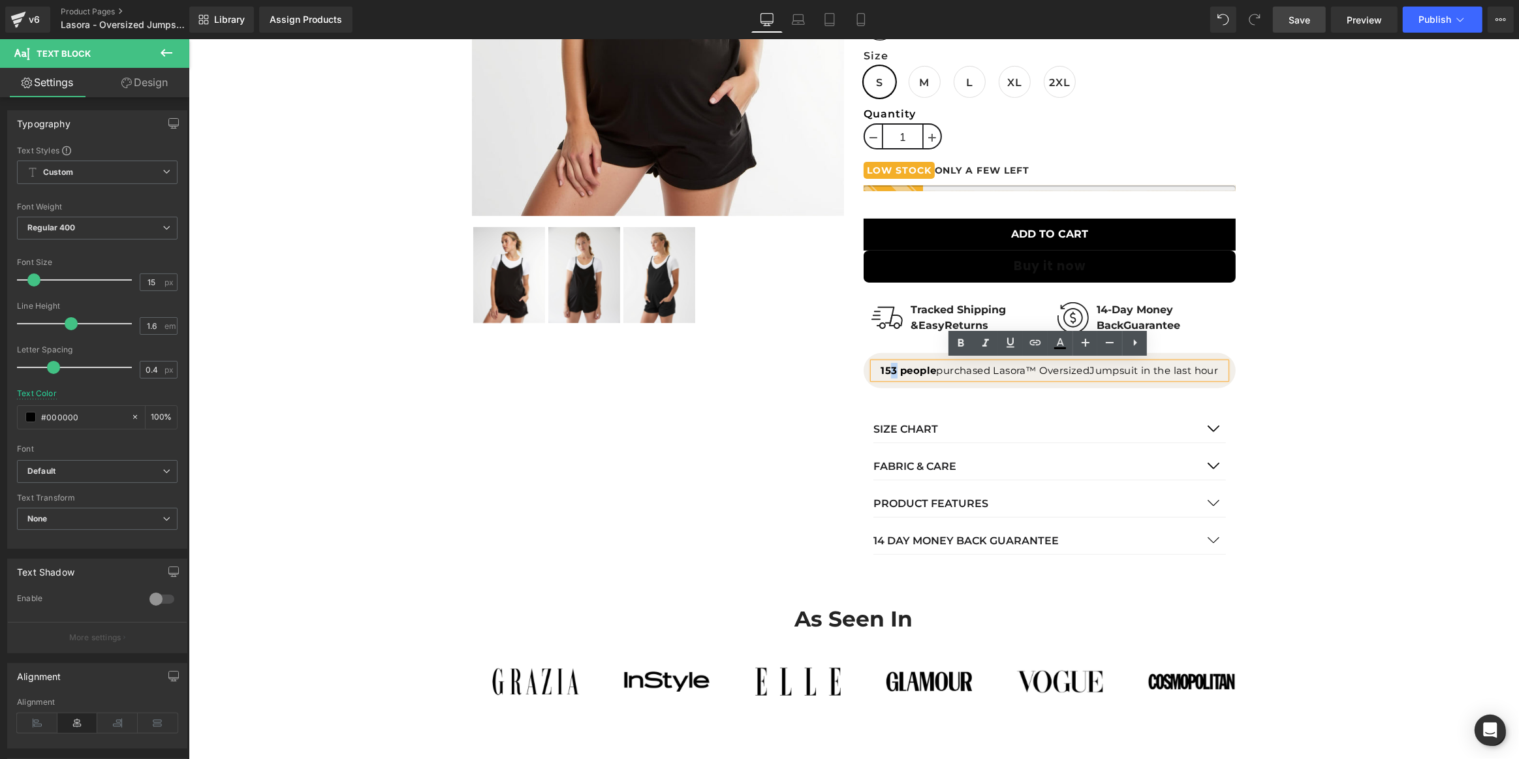
drag, startPoint x: 881, startPoint y: 368, endPoint x: 889, endPoint y: 367, distance: 7.9
click at [889, 367] on strong "153 people" at bounding box center [907, 370] width 55 height 12
click at [884, 365] on strong "153 people" at bounding box center [907, 370] width 55 height 12
click at [1393, 332] on div "Sale Off (P) Image" at bounding box center [852, 132] width 1317 height 865
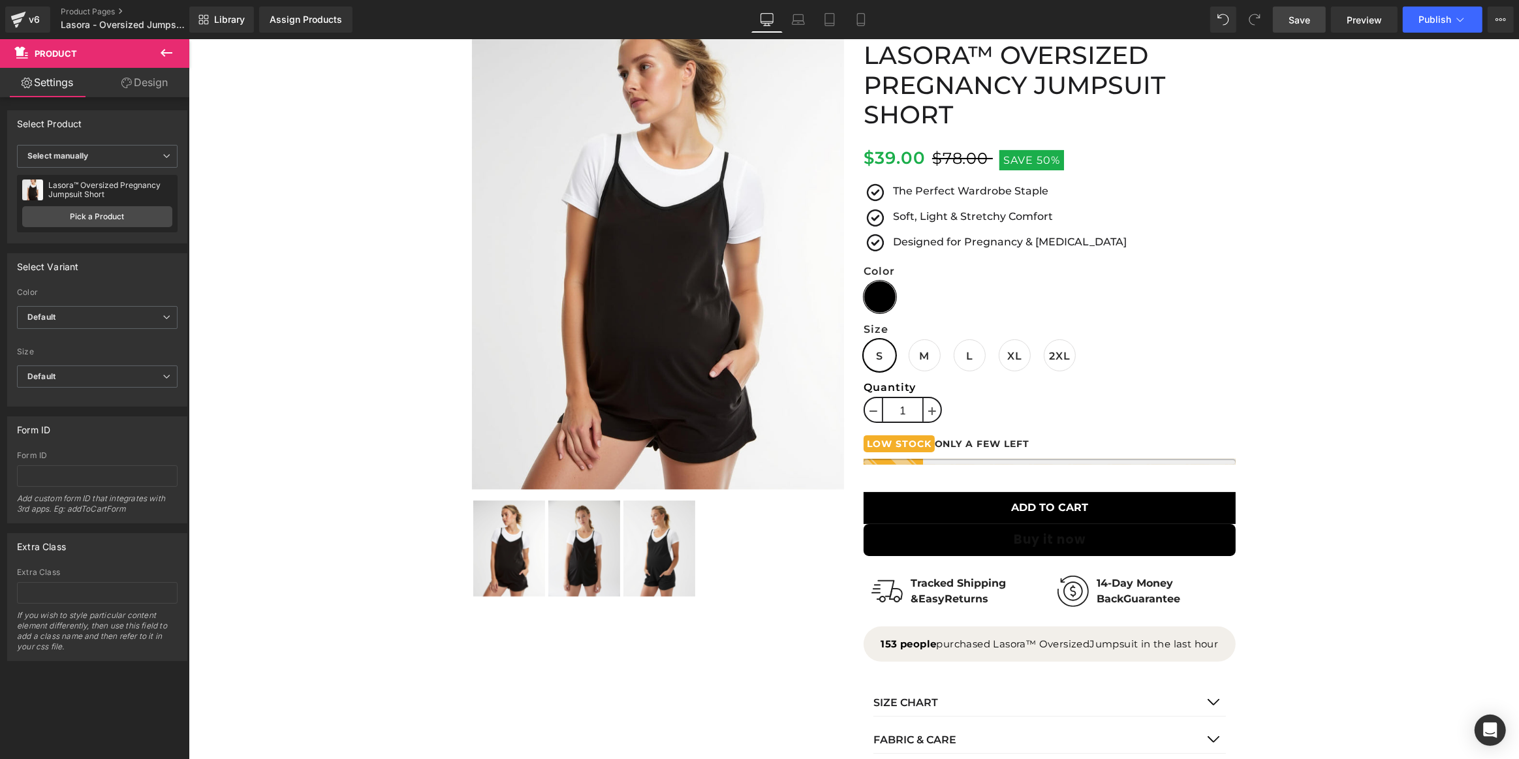
scroll to position [0, 0]
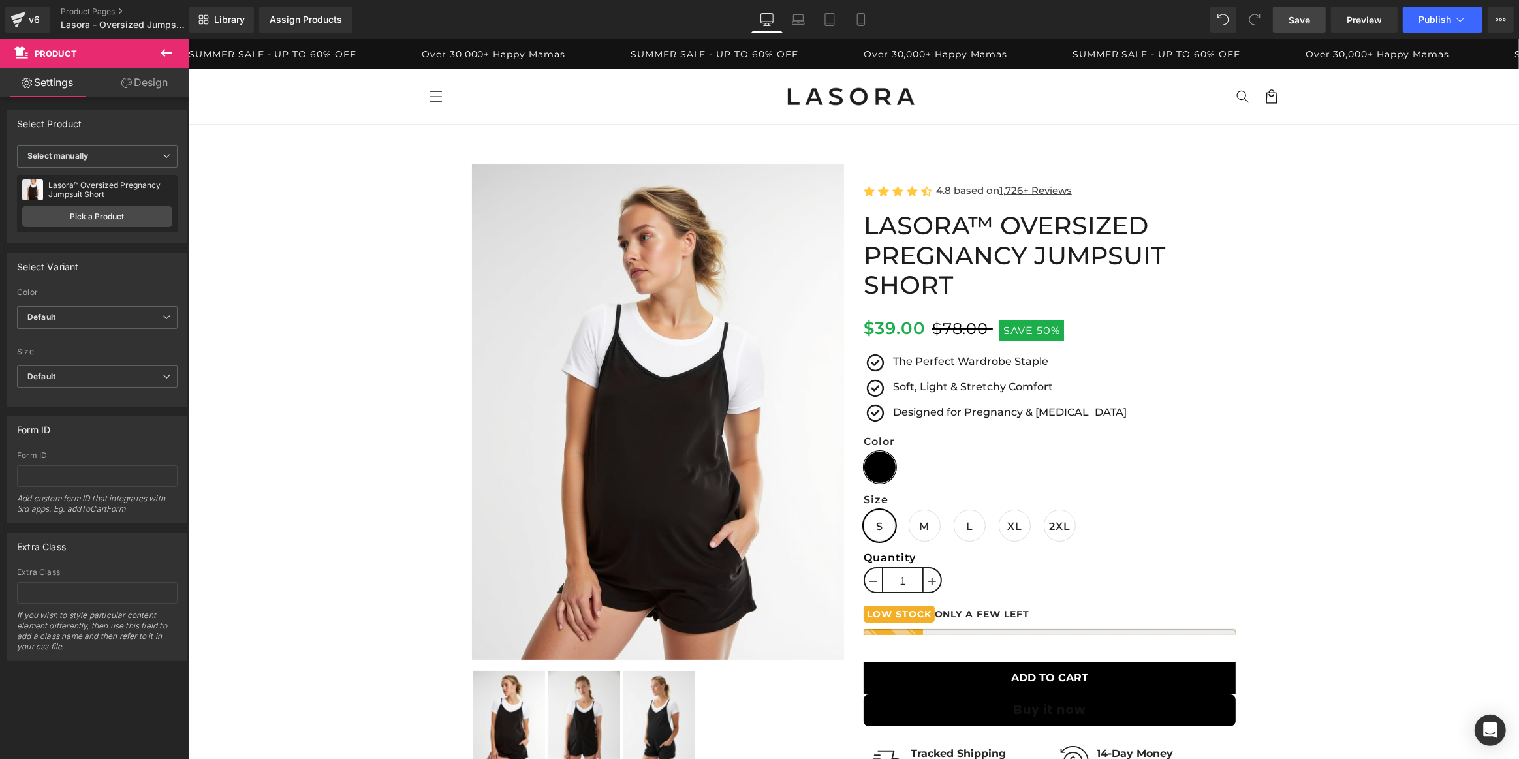
drag, startPoint x: 1517, startPoint y: 172, endPoint x: 1527, endPoint y: 76, distance: 96.4
click at [1302, 22] on span "Save" at bounding box center [1299, 20] width 22 height 14
click at [888, 69] on link at bounding box center [893, 67] width 14 height 14
click at [1429, 26] on button "Publish" at bounding box center [1443, 20] width 80 height 26
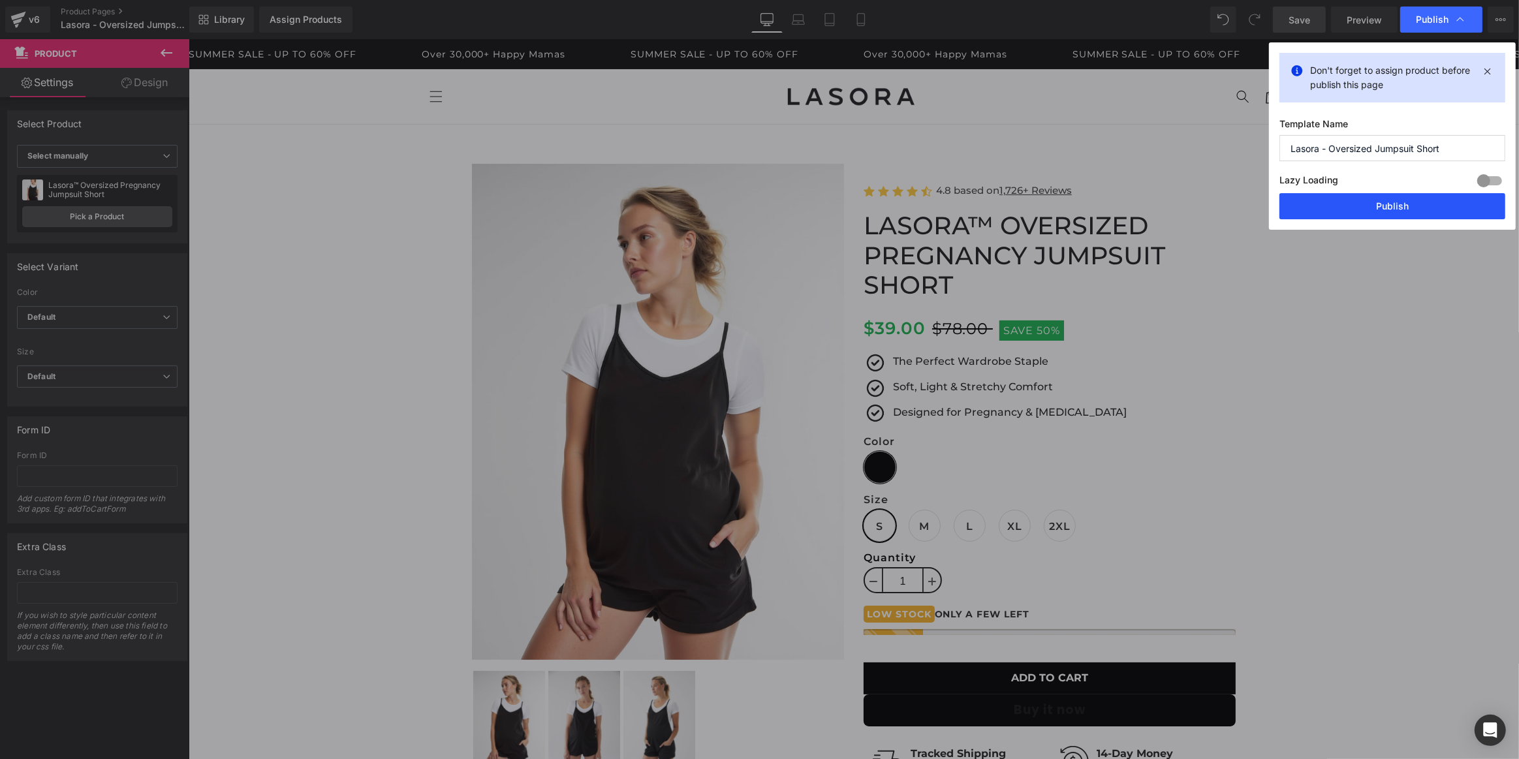
drag, startPoint x: 1427, startPoint y: 200, endPoint x: 965, endPoint y: 381, distance: 496.2
click at [1427, 200] on button "Publish" at bounding box center [1392, 206] width 226 height 26
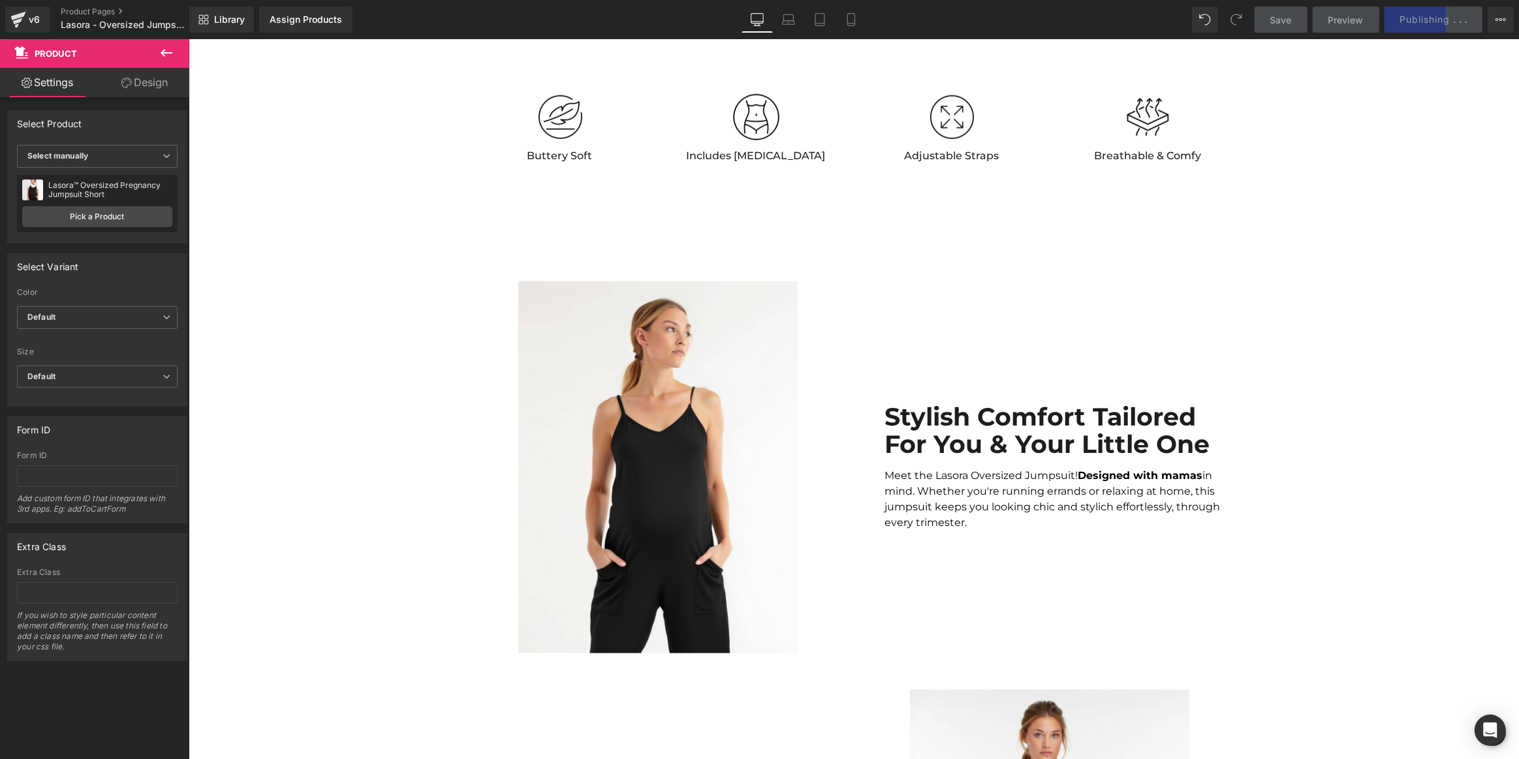
scroll to position [1423, 0]
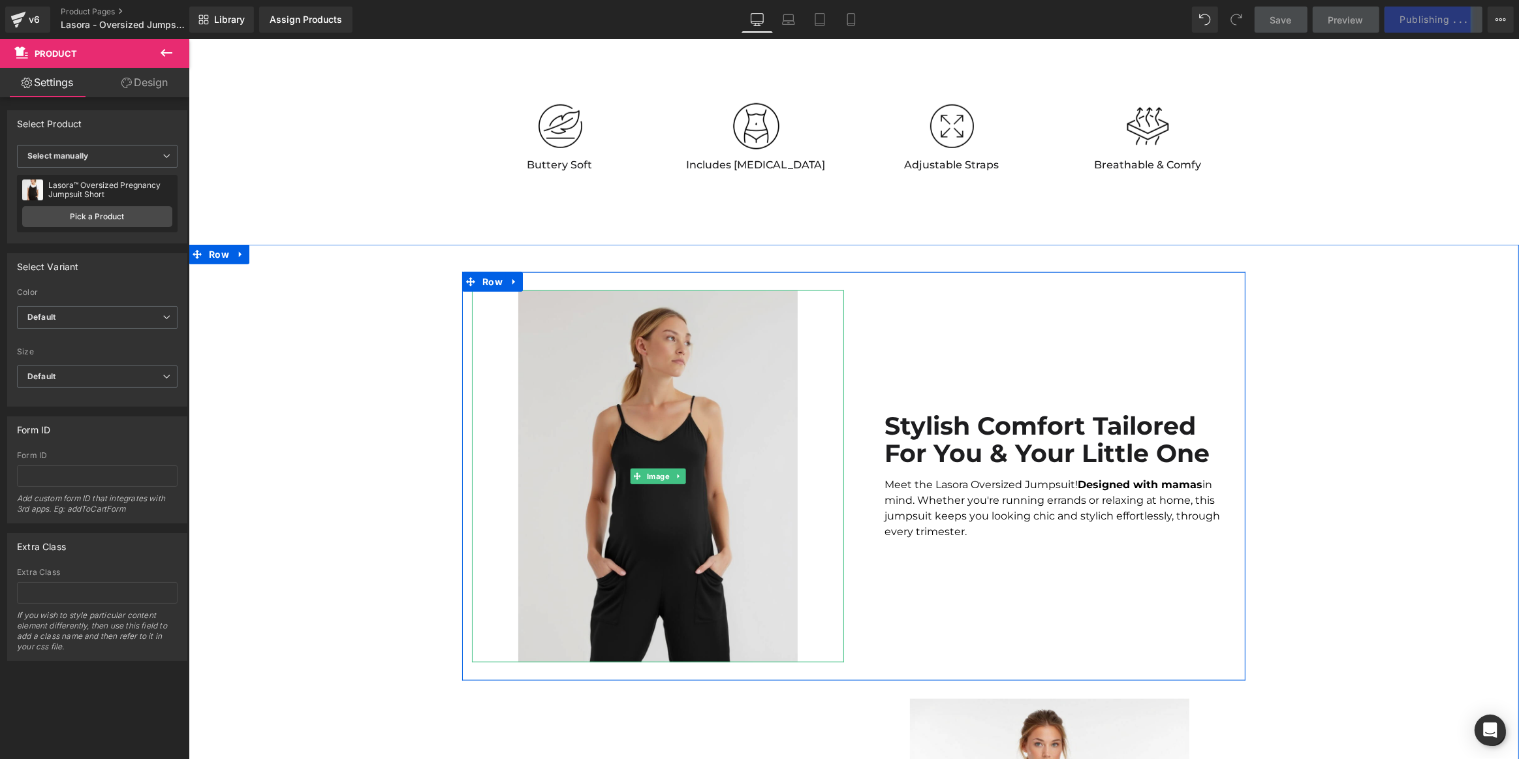
click at [606, 473] on img at bounding box center [657, 476] width 279 height 372
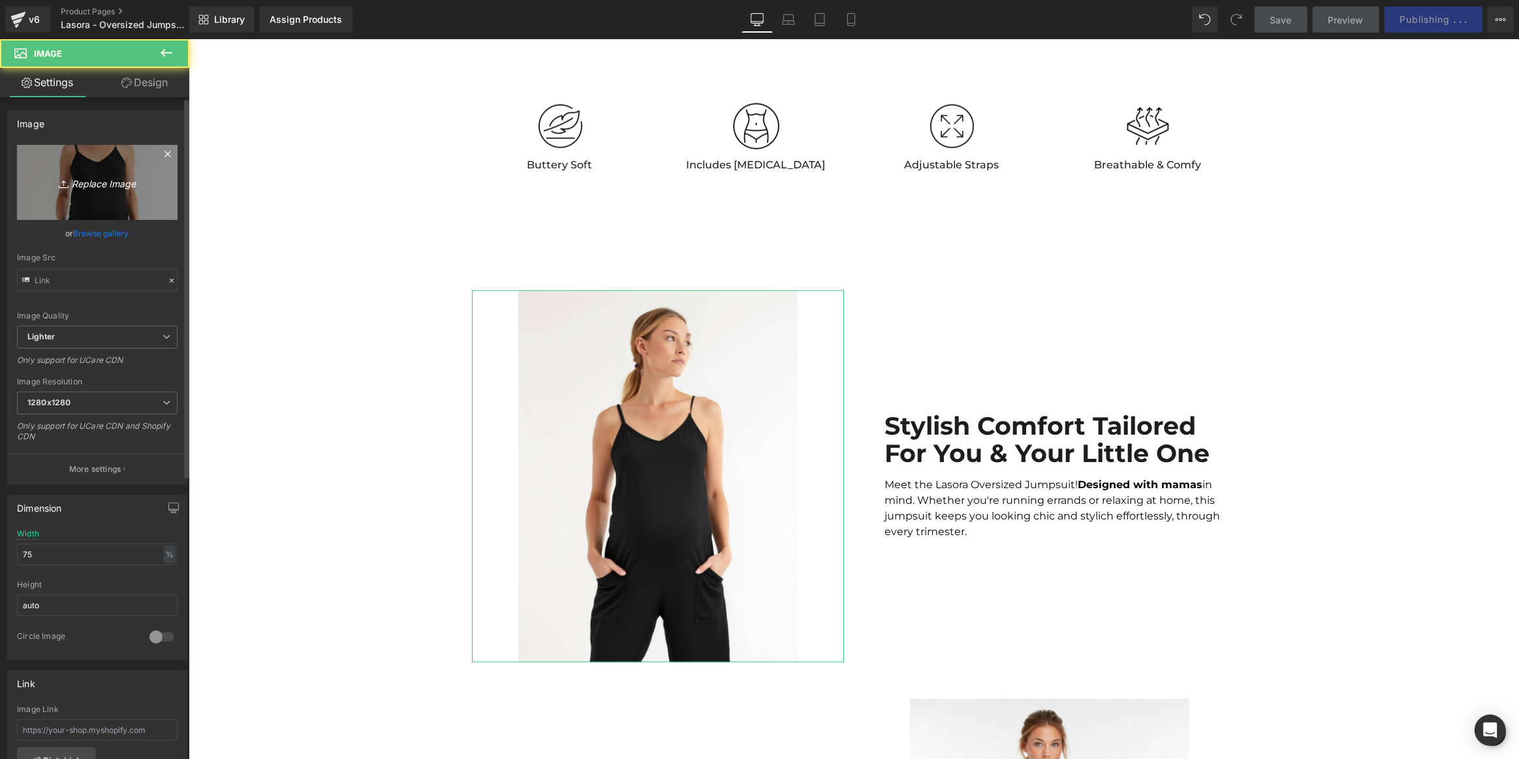
click at [102, 181] on icon "Replace Image" at bounding box center [97, 182] width 104 height 16
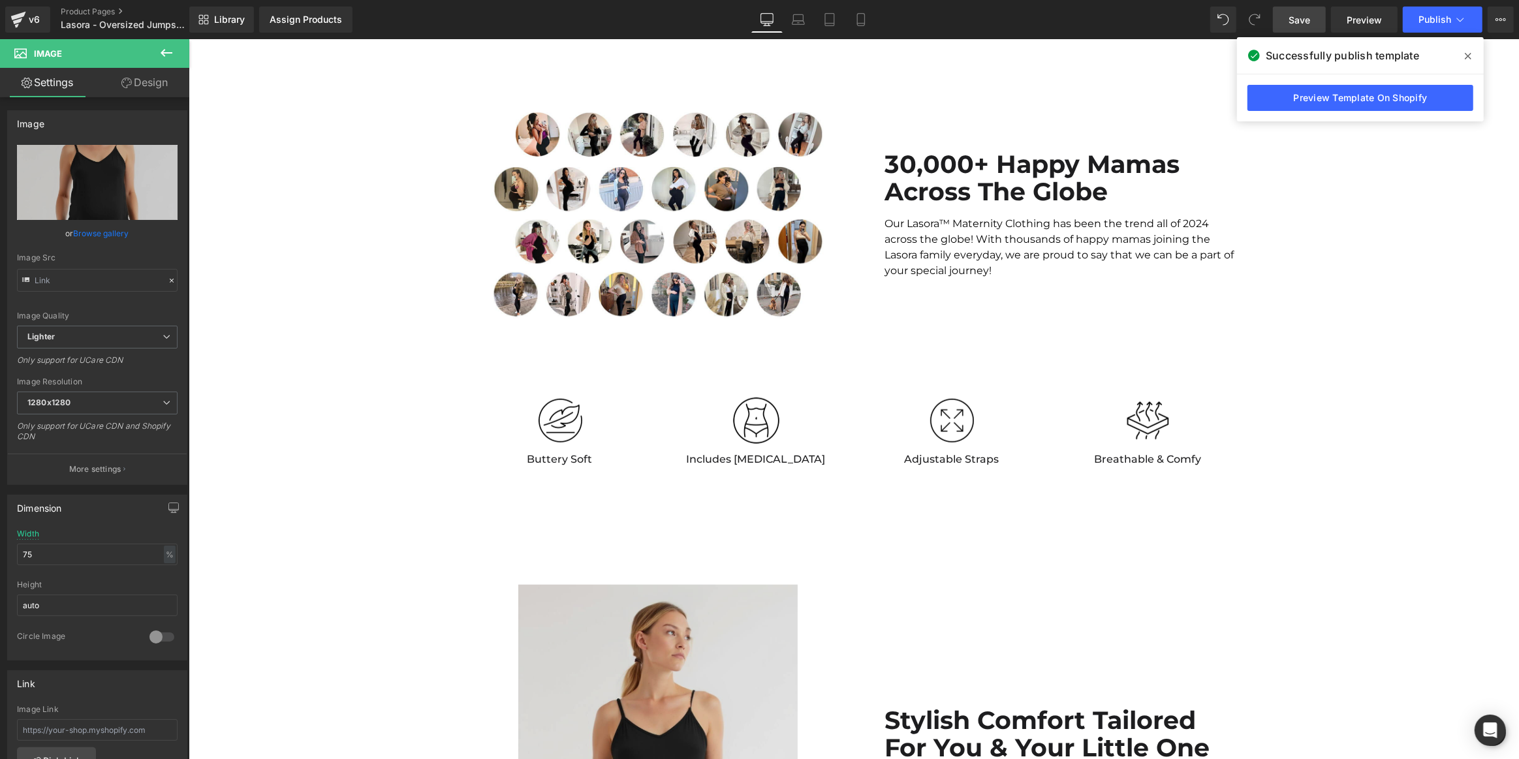
scroll to position [1364, 0]
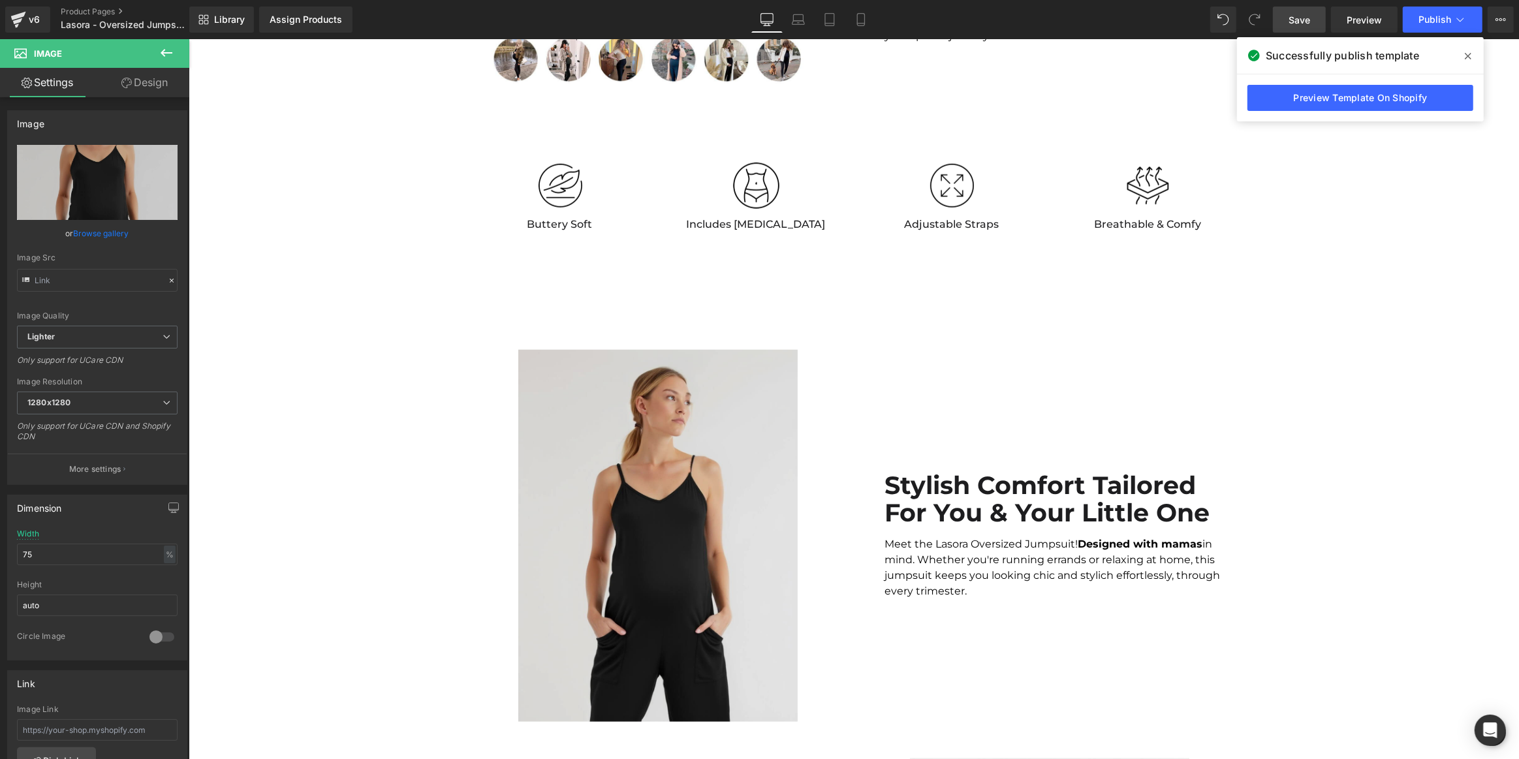
click at [687, 516] on img at bounding box center [657, 536] width 279 height 372
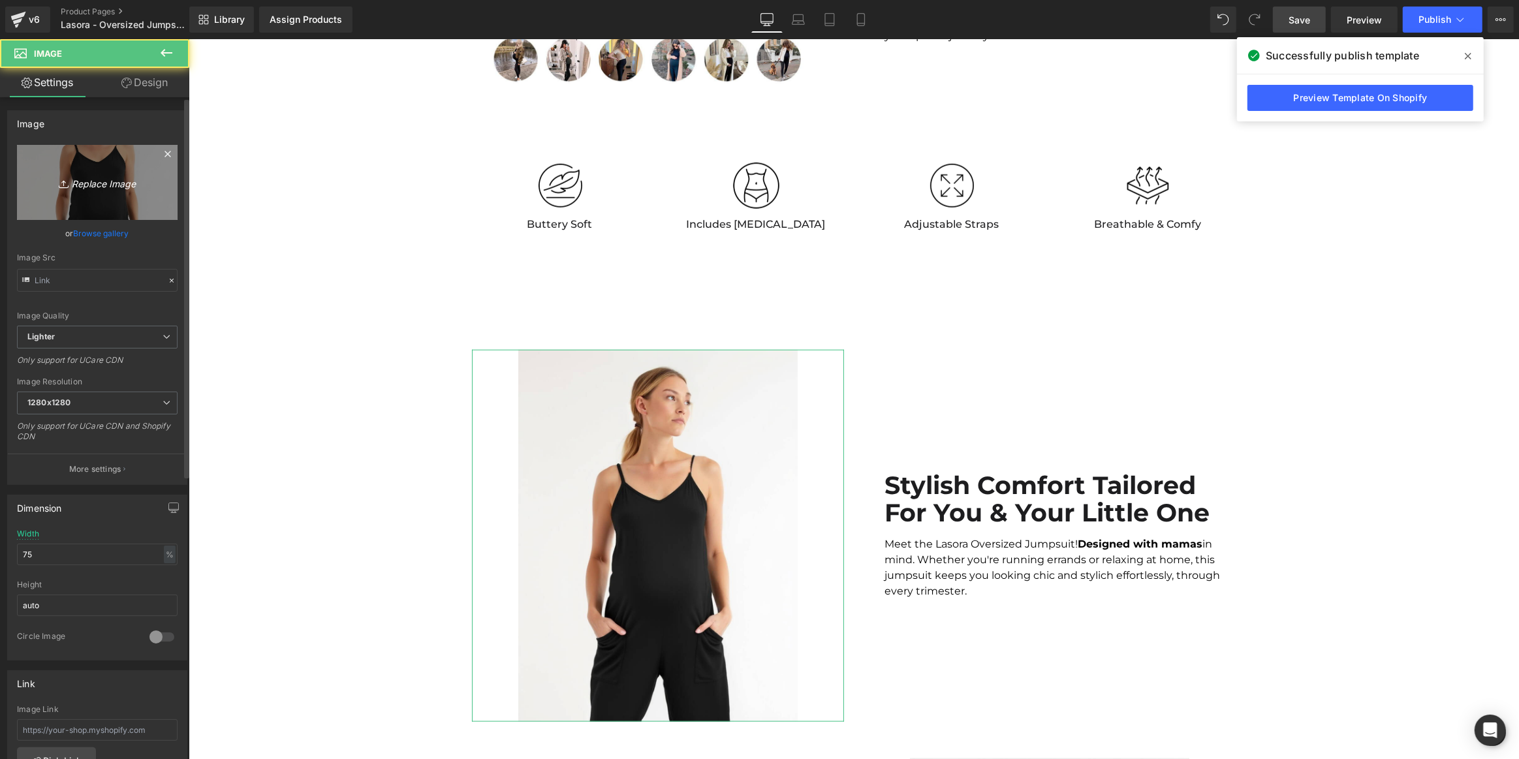
click at [137, 183] on icon "Replace Image" at bounding box center [97, 182] width 104 height 16
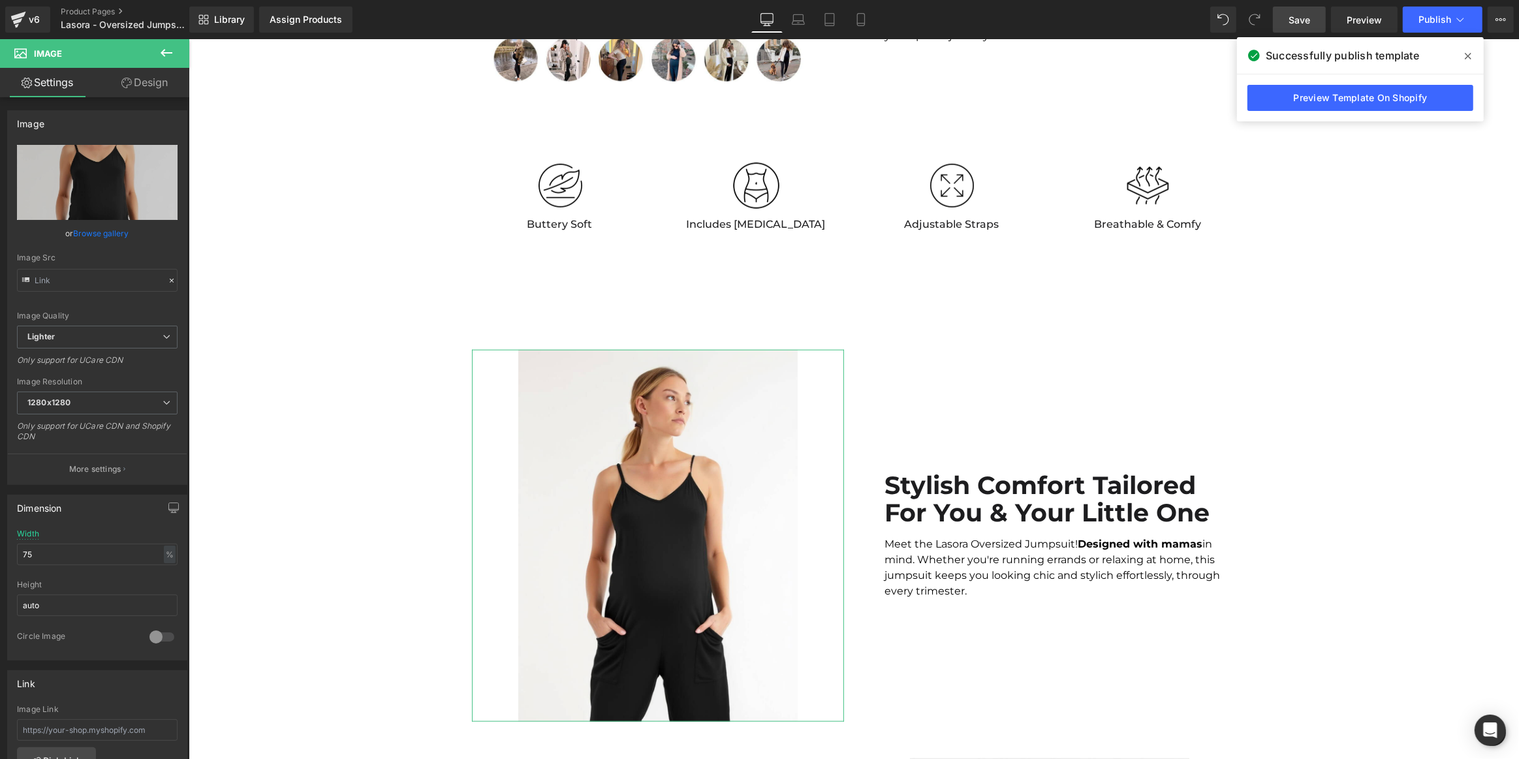
click at [671, 510] on img at bounding box center [657, 536] width 279 height 372
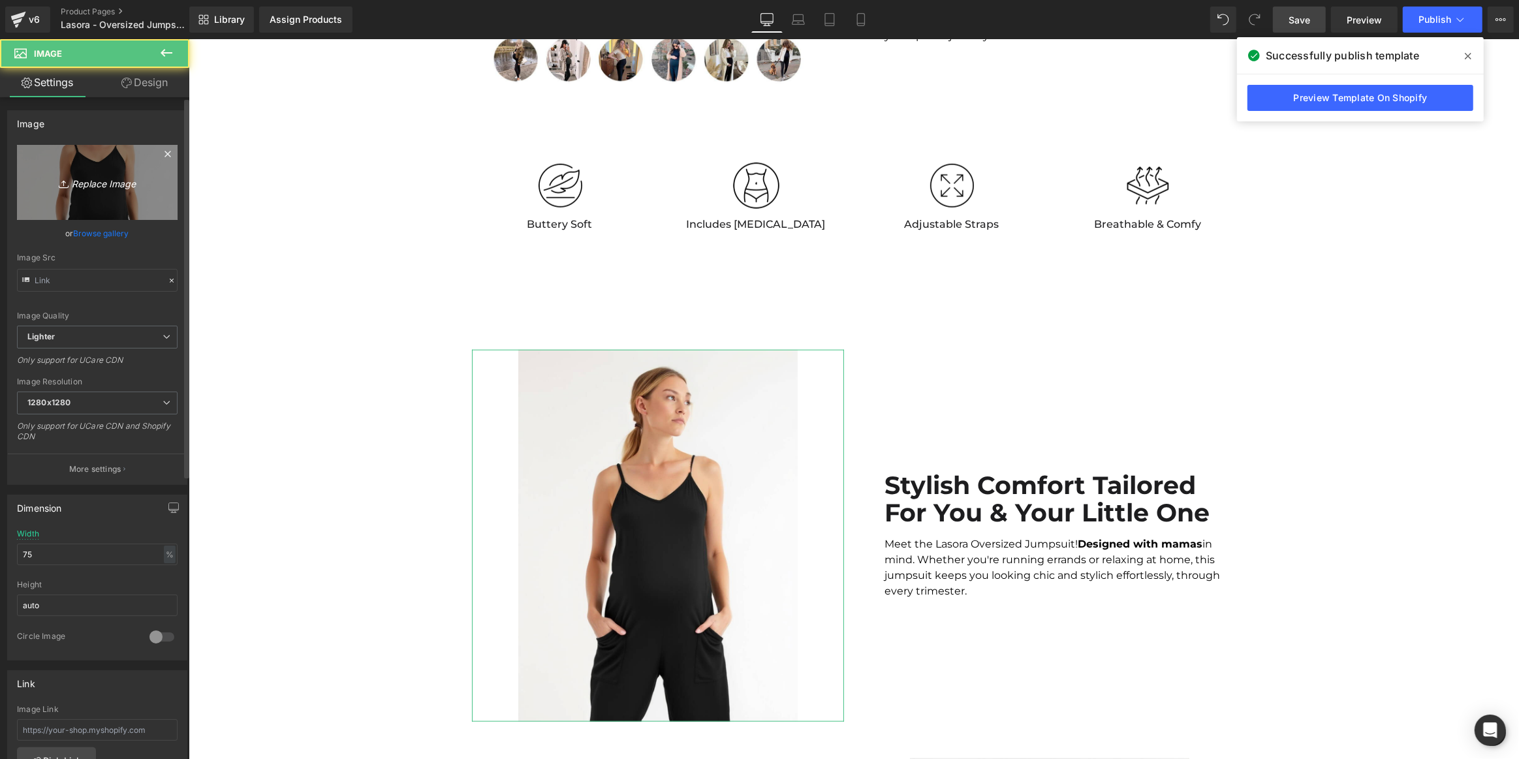
click at [95, 173] on link "Replace Image" at bounding box center [97, 182] width 161 height 75
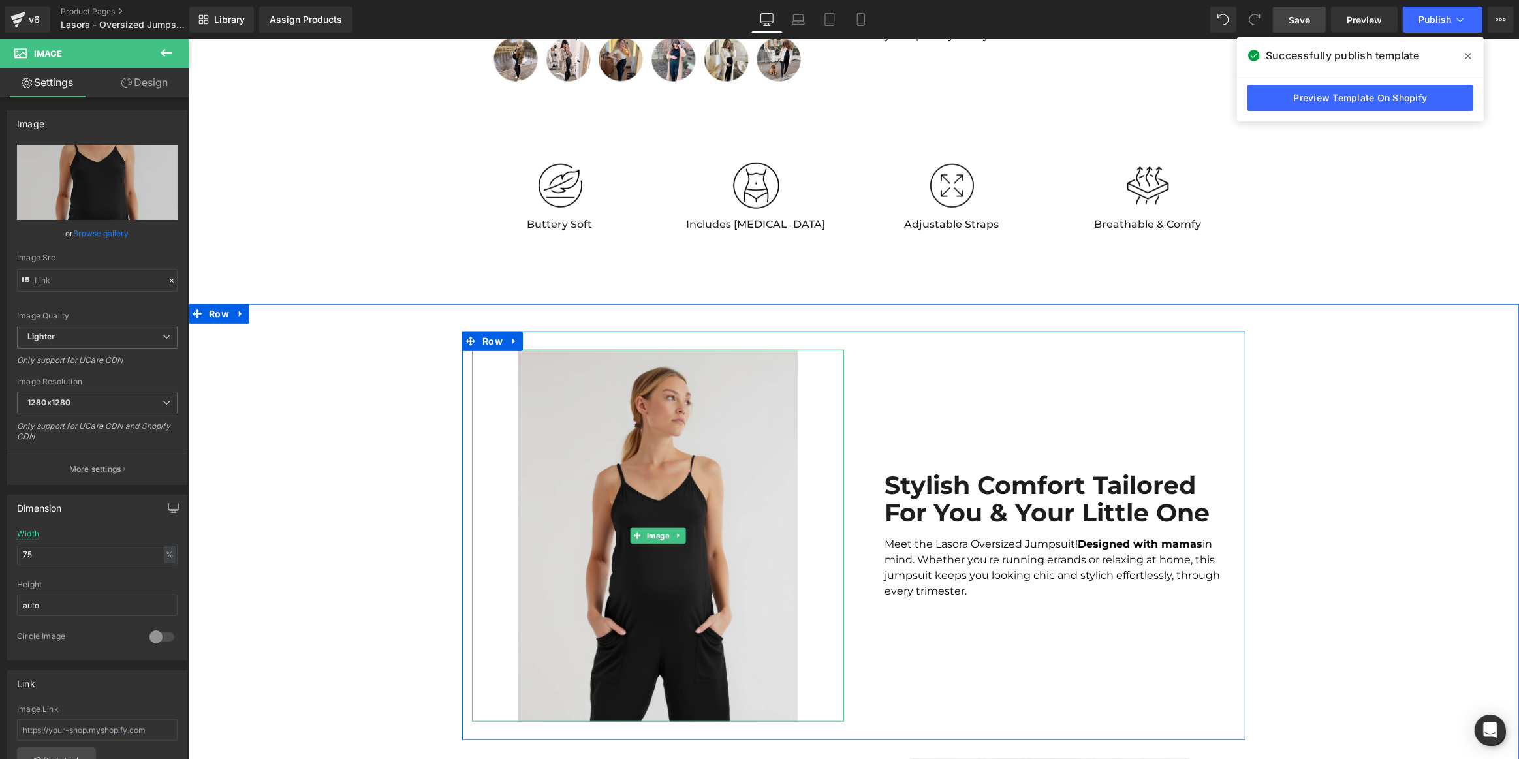
click at [772, 442] on img at bounding box center [657, 536] width 279 height 372
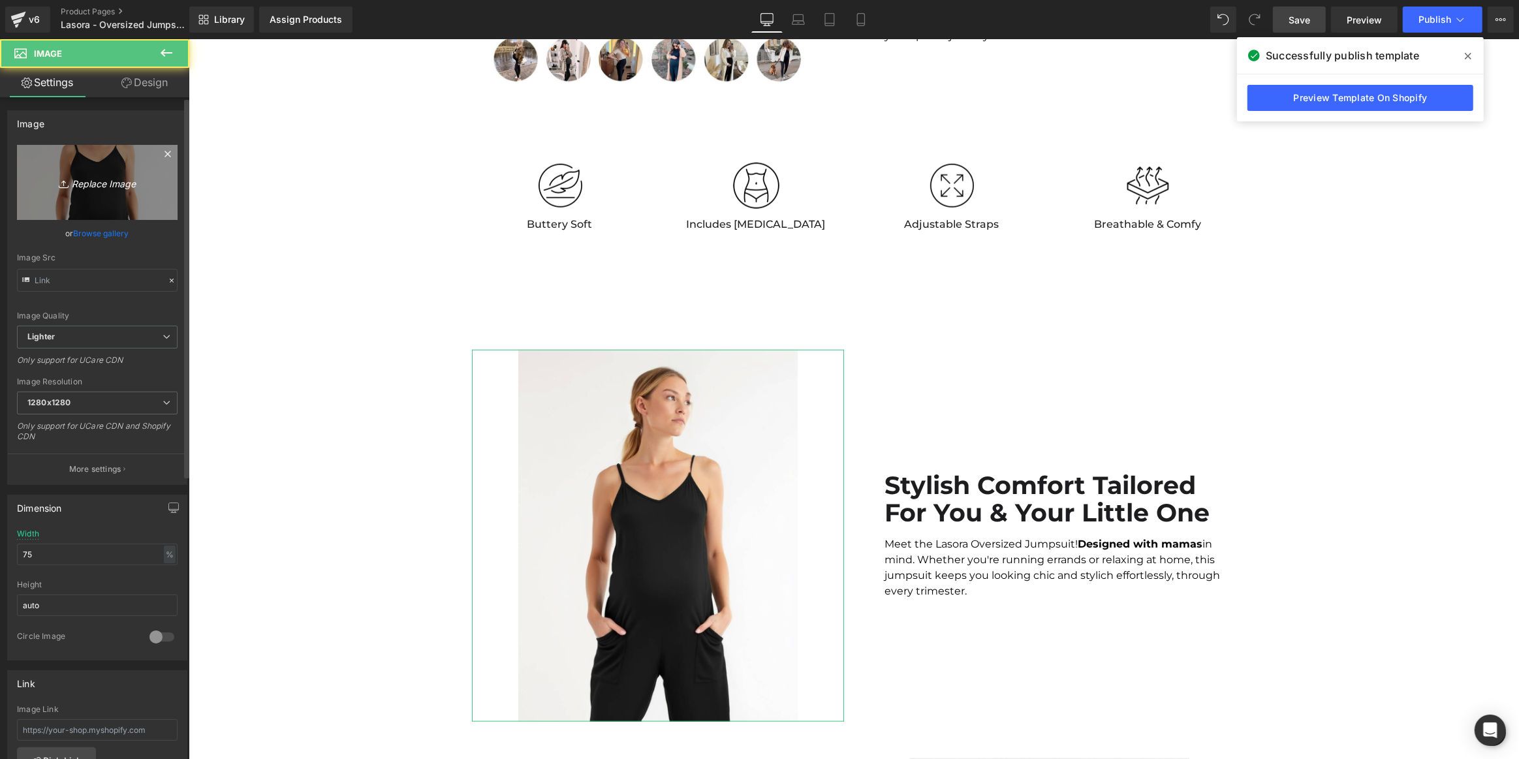
click at [104, 179] on icon "Replace Image" at bounding box center [97, 182] width 104 height 16
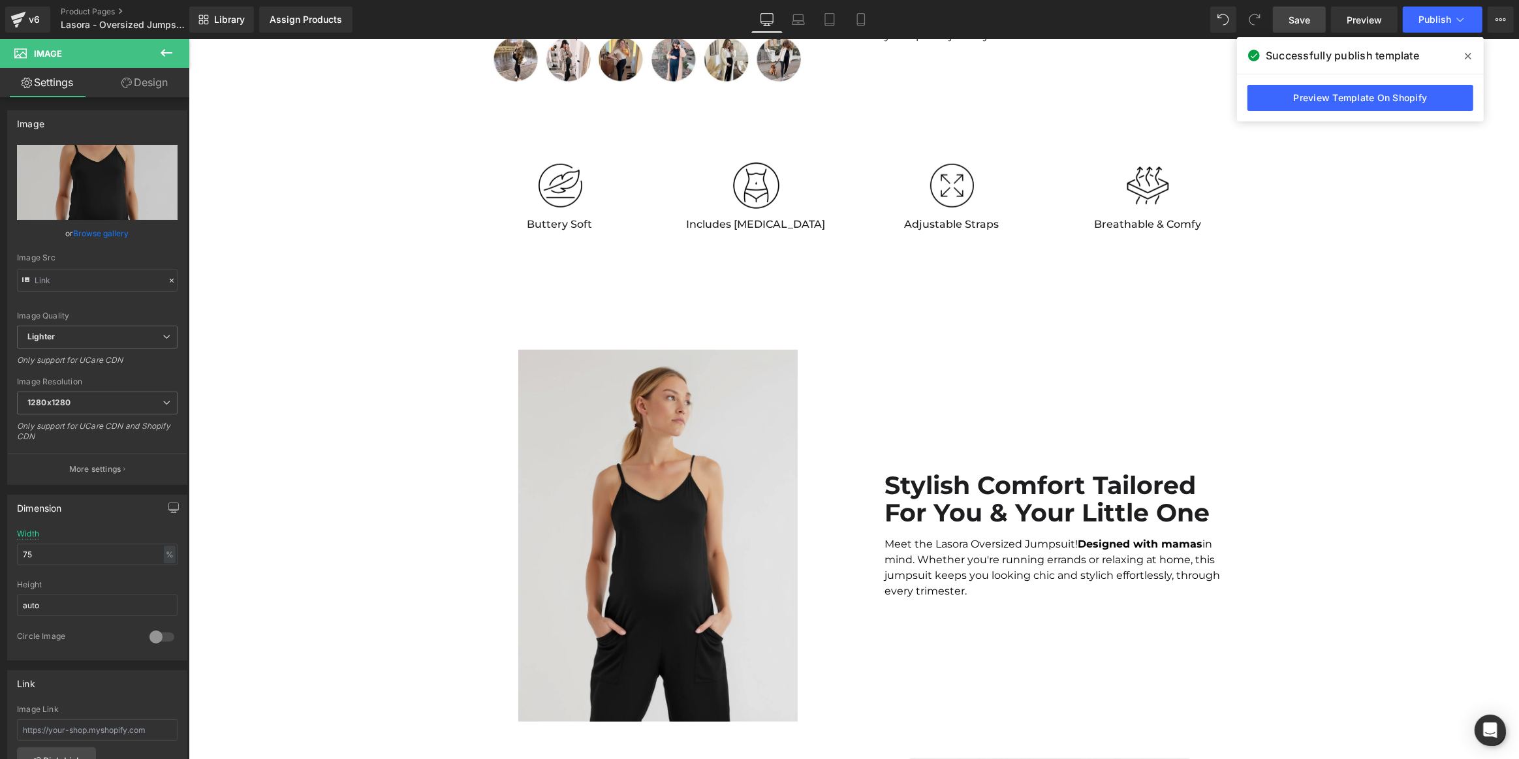
click at [662, 337] on div "Image Stylish Comfort Tailored For You & Your Little One Text Block Meet the La…" at bounding box center [852, 536] width 783 height 409
click at [645, 375] on img at bounding box center [657, 536] width 279 height 372
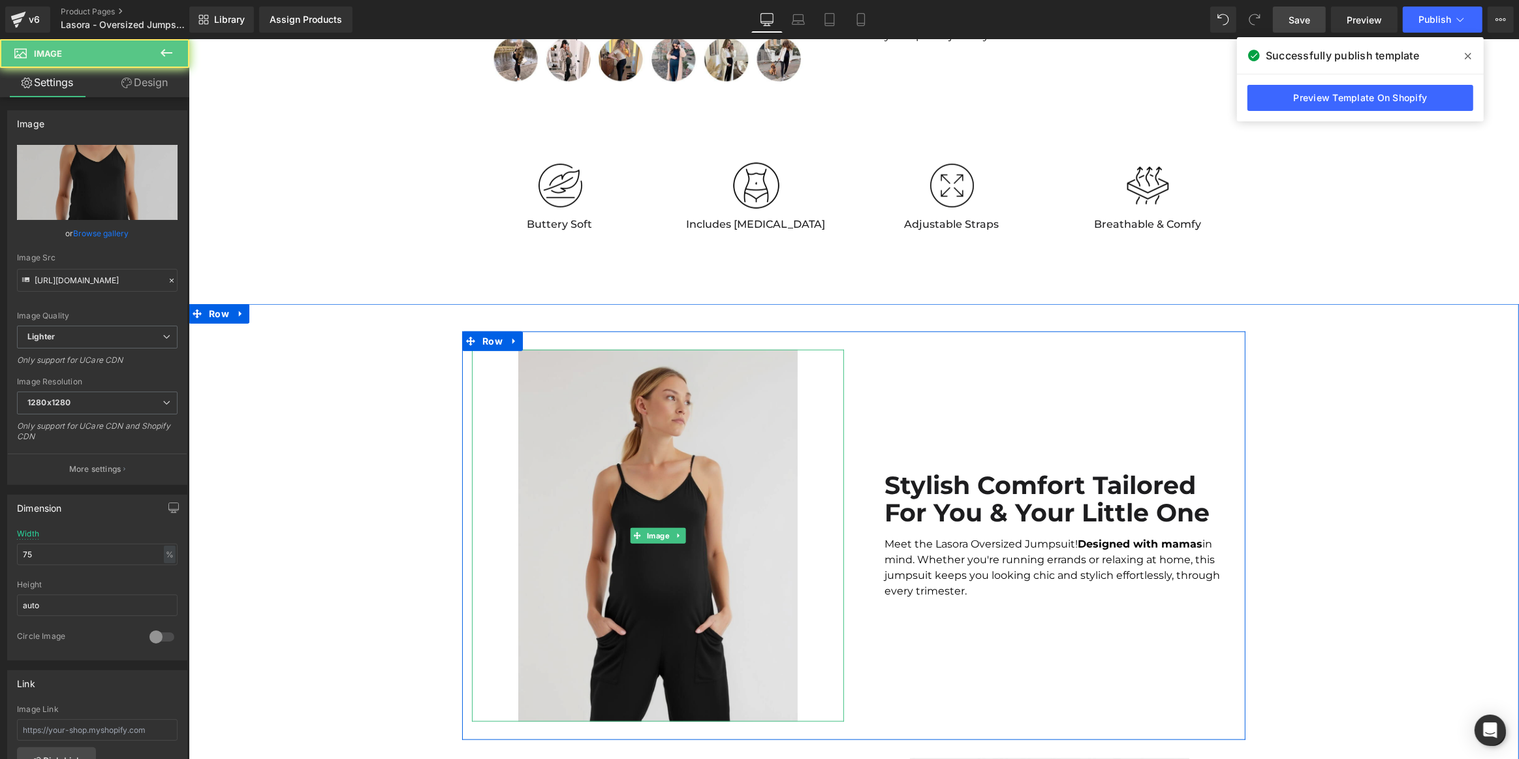
drag, startPoint x: 636, startPoint y: 441, endPoint x: 601, endPoint y: 433, distance: 36.3
click at [636, 441] on img at bounding box center [657, 536] width 279 height 372
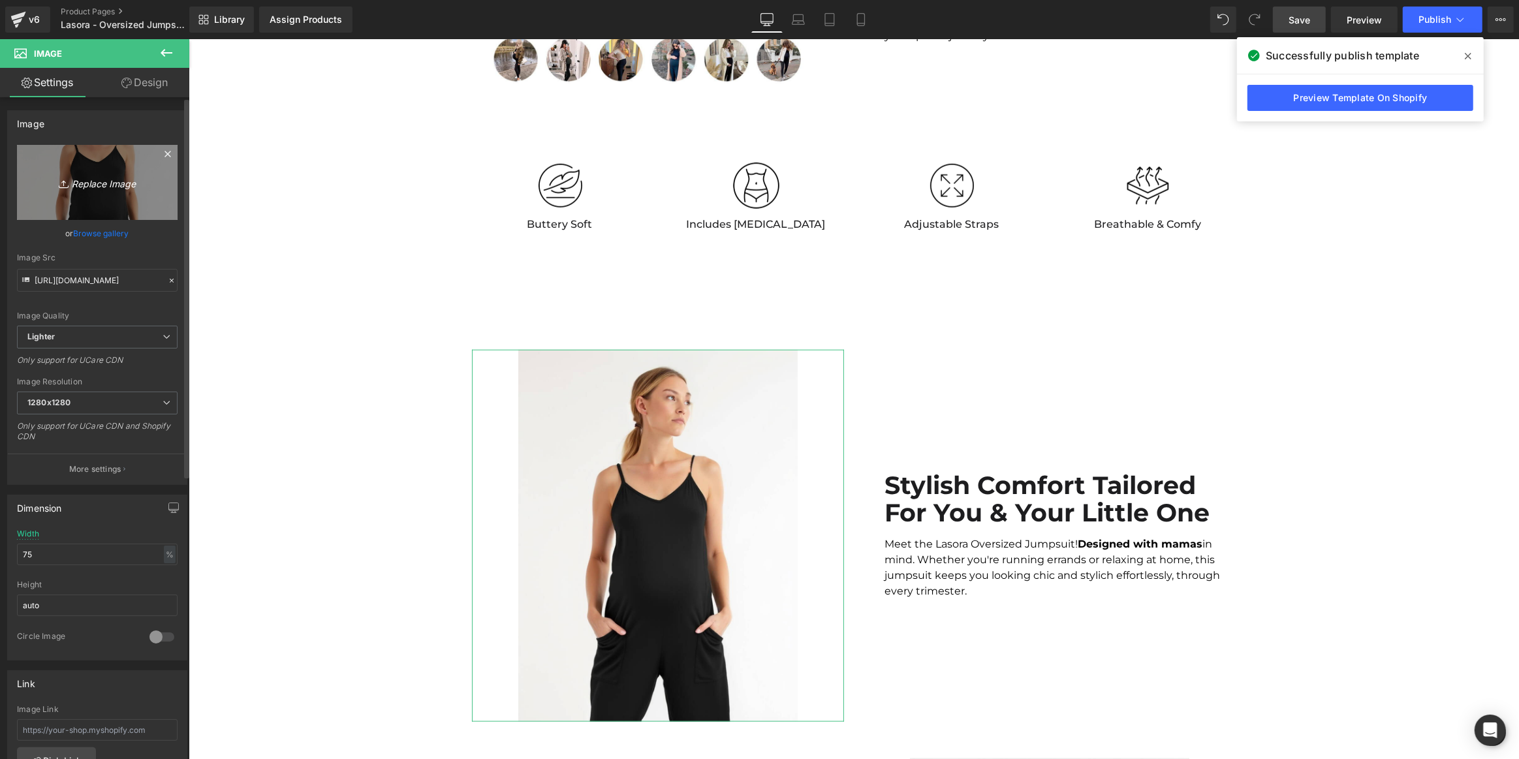
click at [85, 176] on icon "Replace Image" at bounding box center [97, 182] width 104 height 16
type input "C:\fakepath\OVERSI~4.JPG"
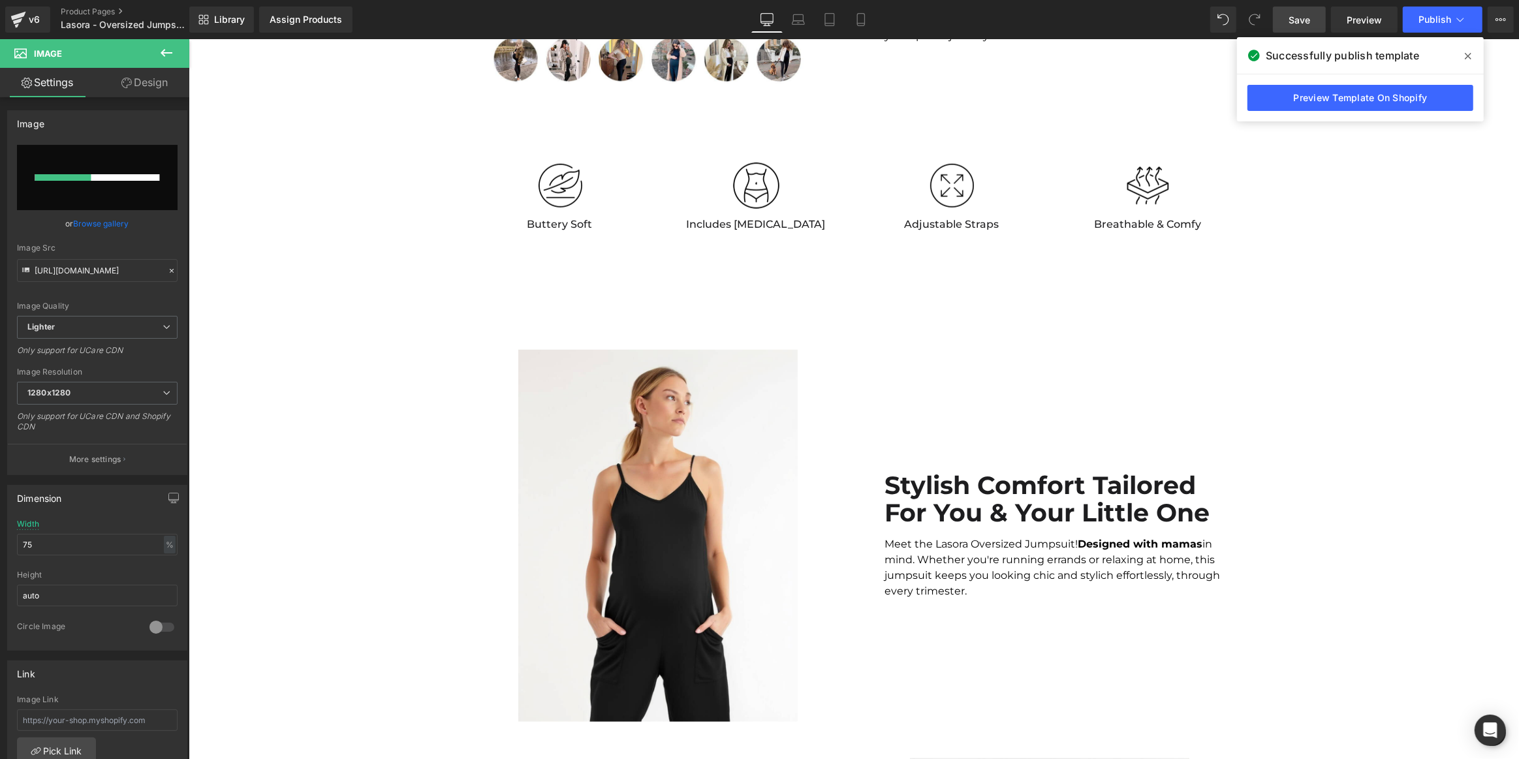
click at [1467, 57] on icon at bounding box center [1468, 56] width 7 height 7
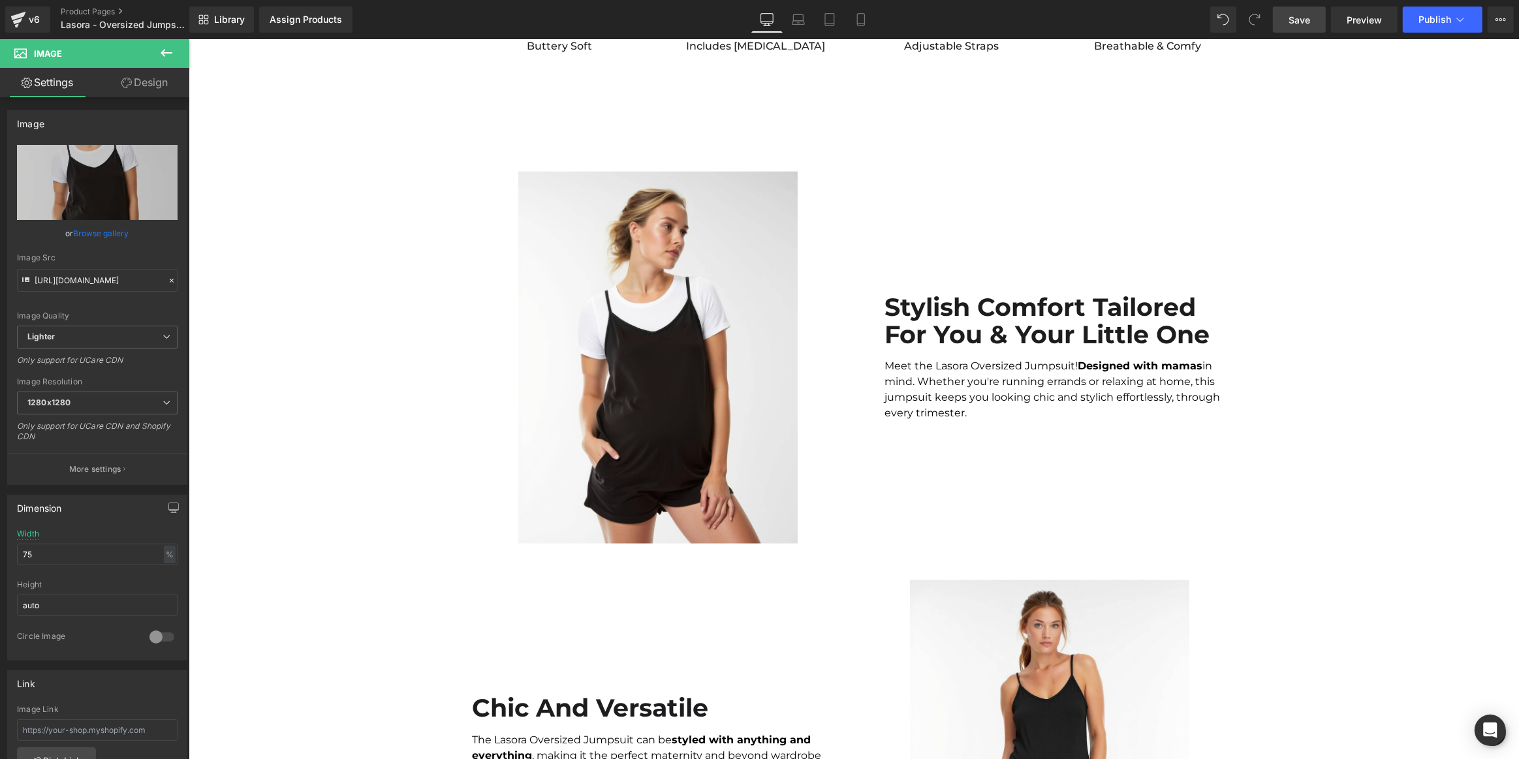
scroll to position [1839, 0]
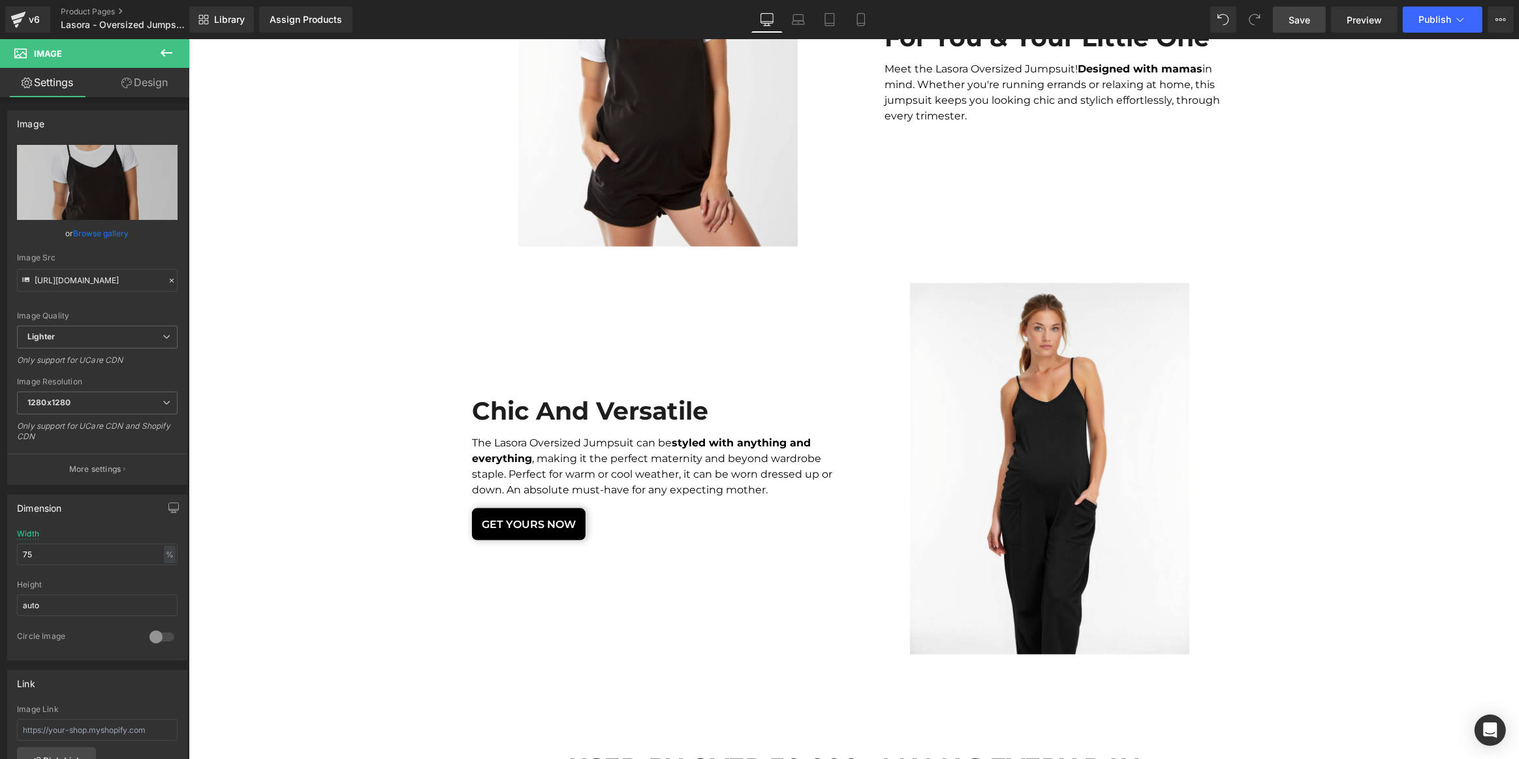
click at [1038, 365] on img at bounding box center [1048, 469] width 279 height 372
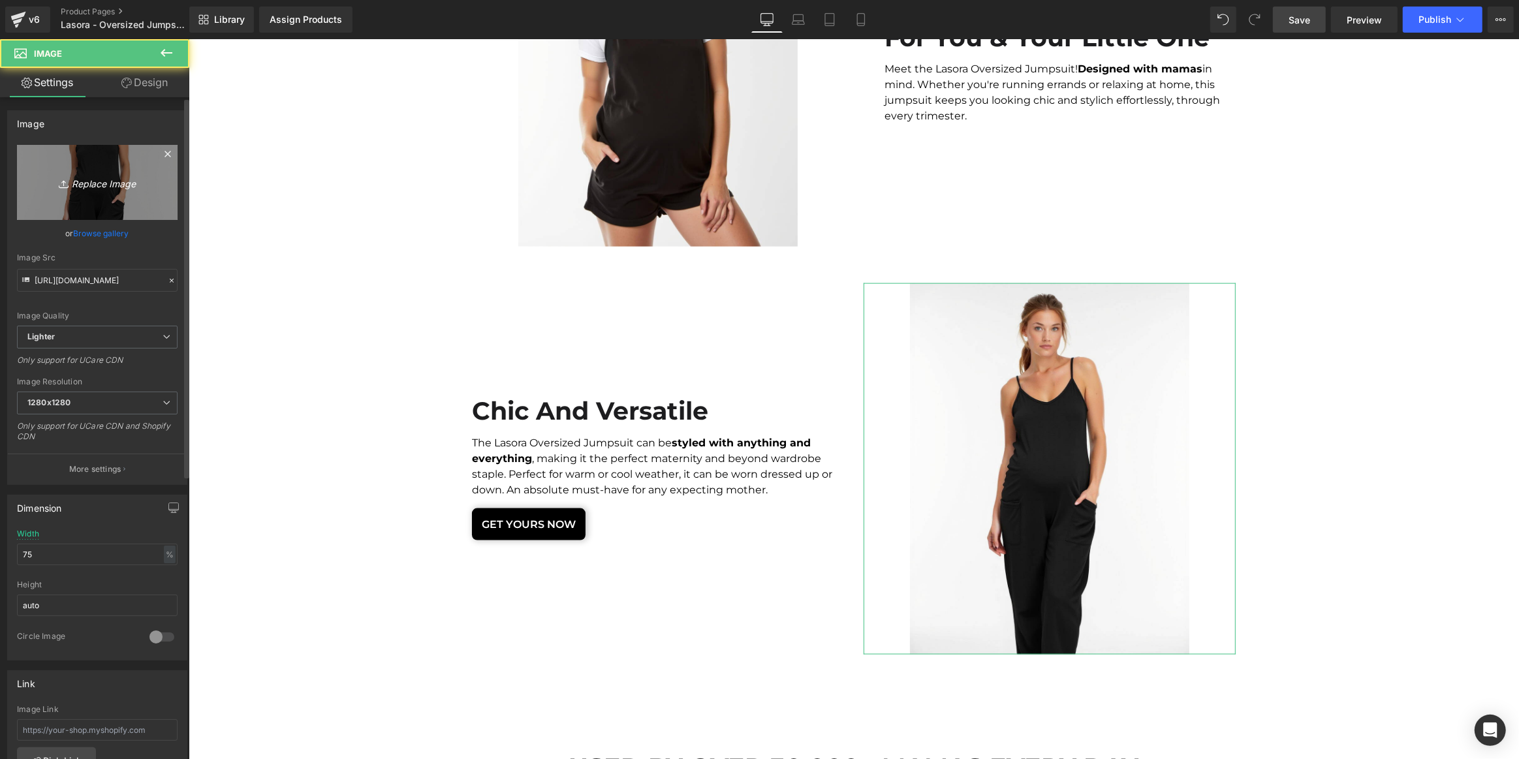
click at [101, 183] on icon "Replace Image" at bounding box center [97, 182] width 104 height 16
type input "C:\fakepath\Oversized Jumpsuit Short 3.jpg"
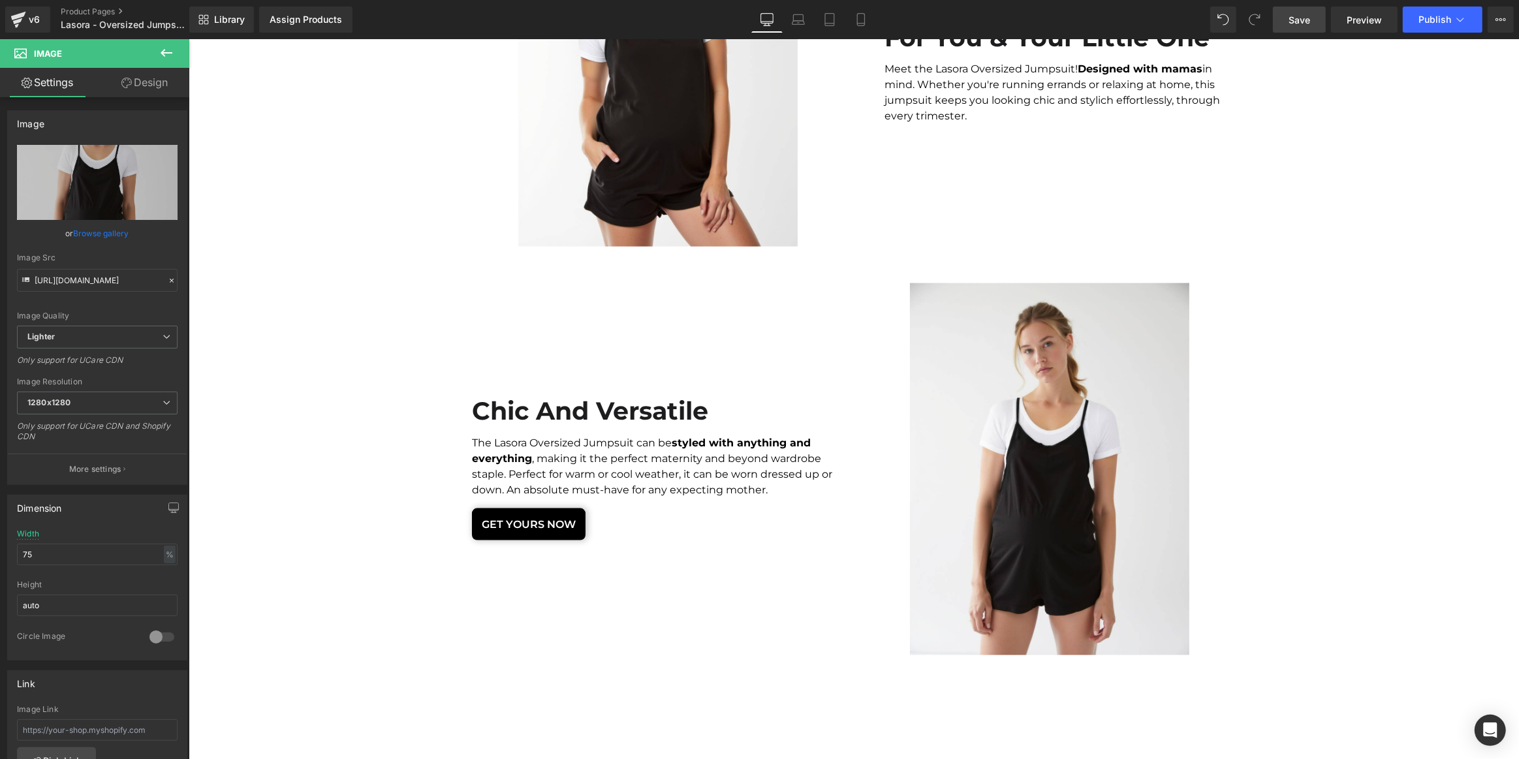
drag, startPoint x: 1314, startPoint y: 14, endPoint x: 1191, endPoint y: 293, distance: 305.4
click at [1314, 14] on link "Save" at bounding box center [1299, 20] width 53 height 26
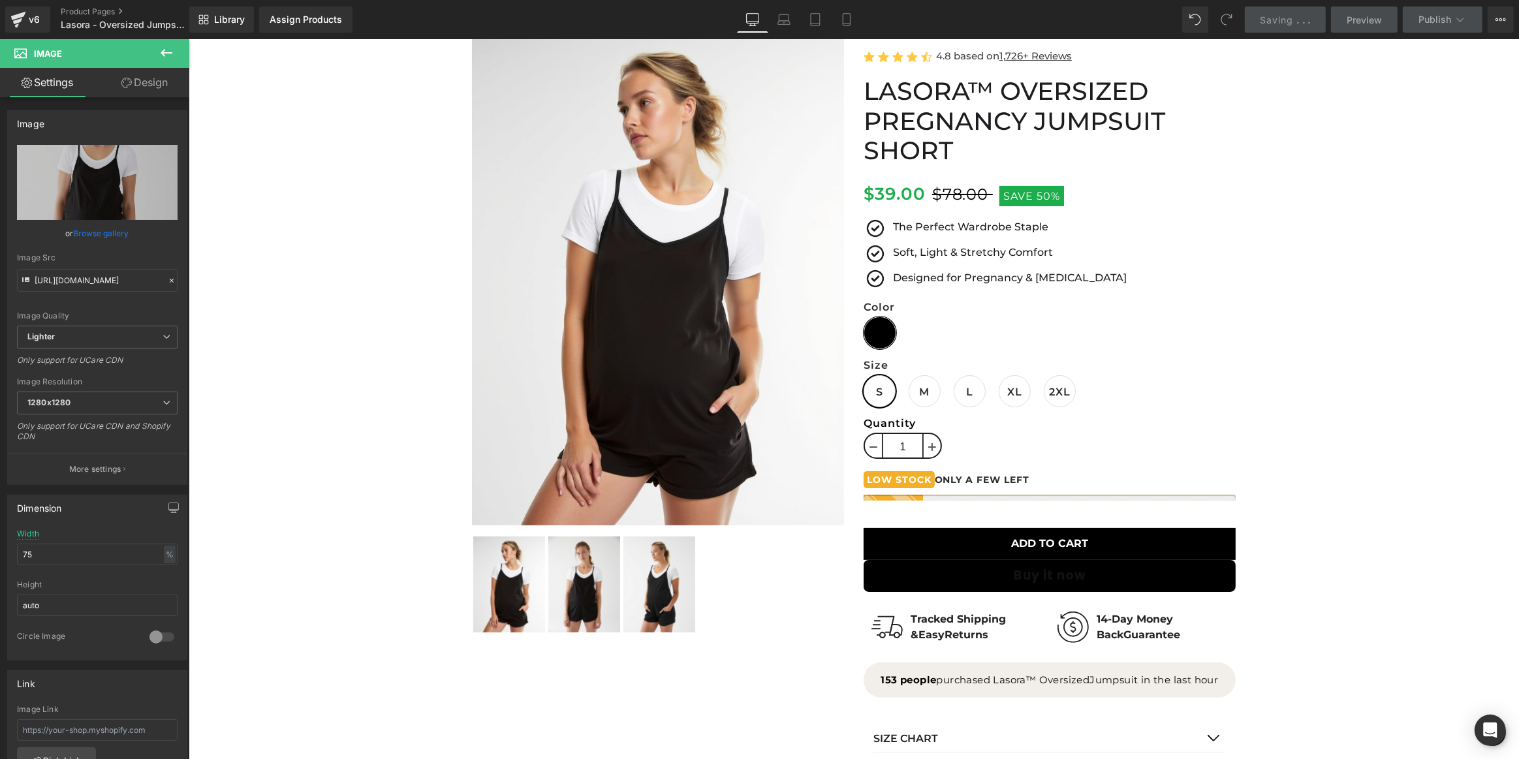
scroll to position [0, 0]
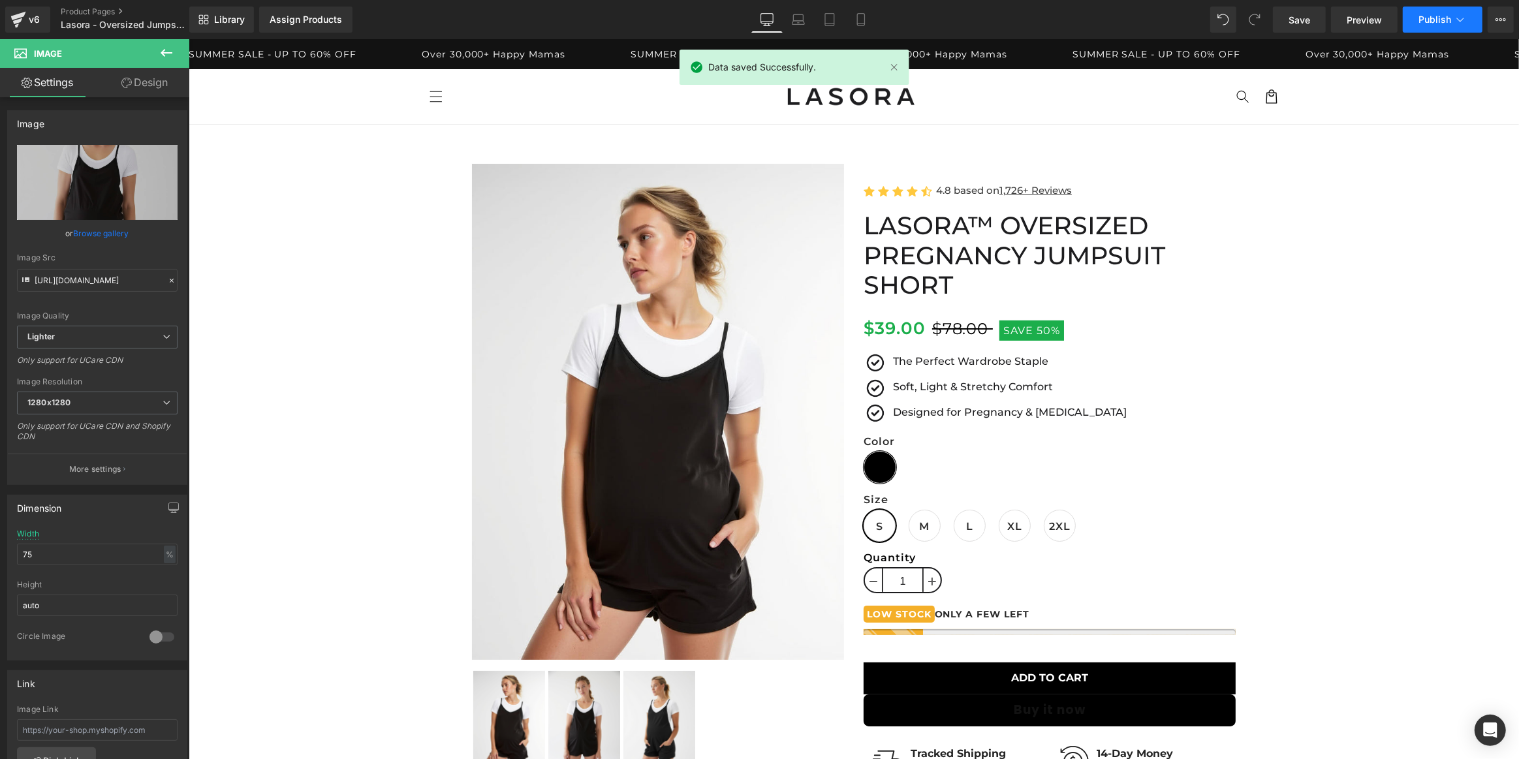
click at [1448, 23] on span "Publish" at bounding box center [1434, 19] width 33 height 10
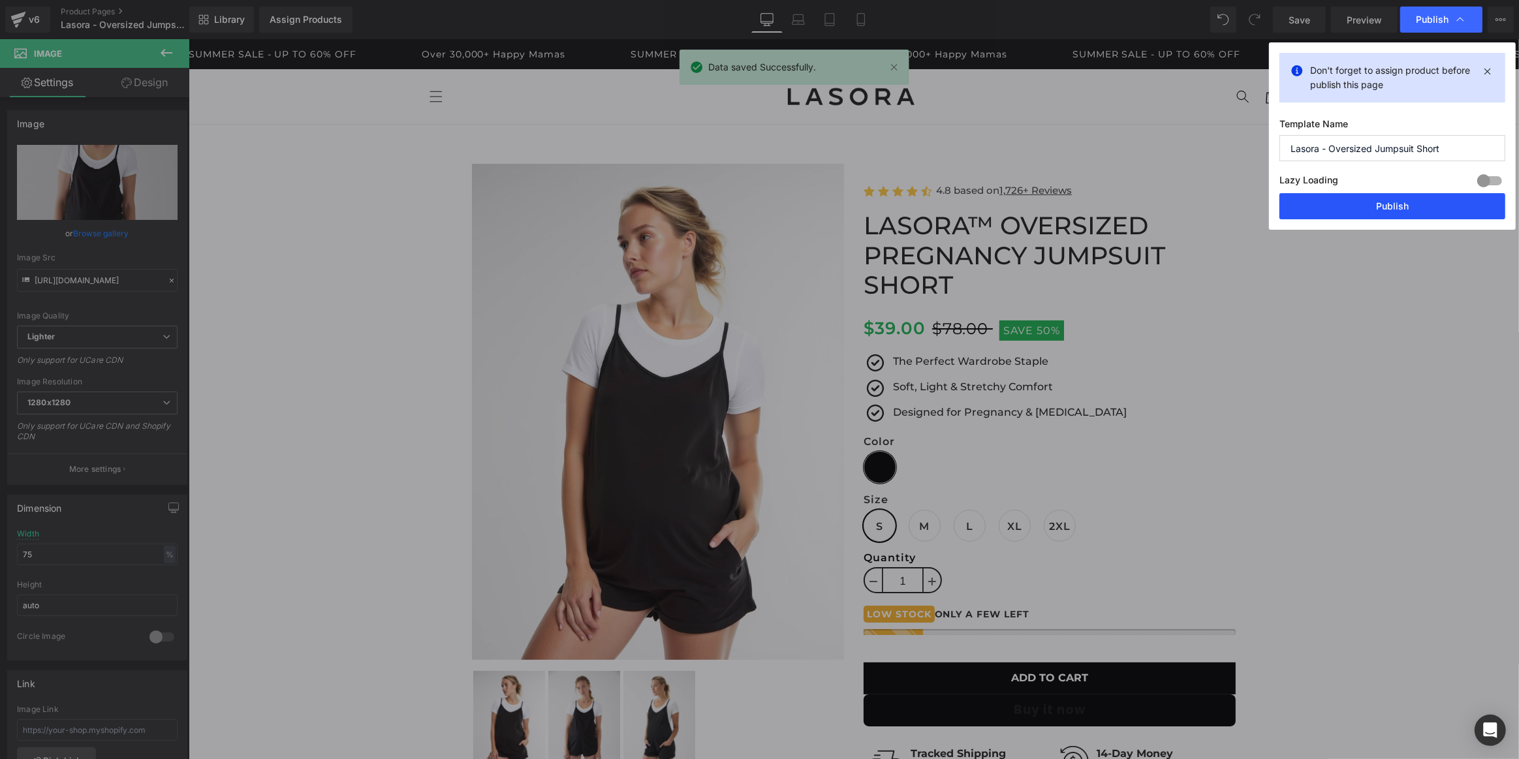
click at [1351, 205] on button "Publish" at bounding box center [1392, 206] width 226 height 26
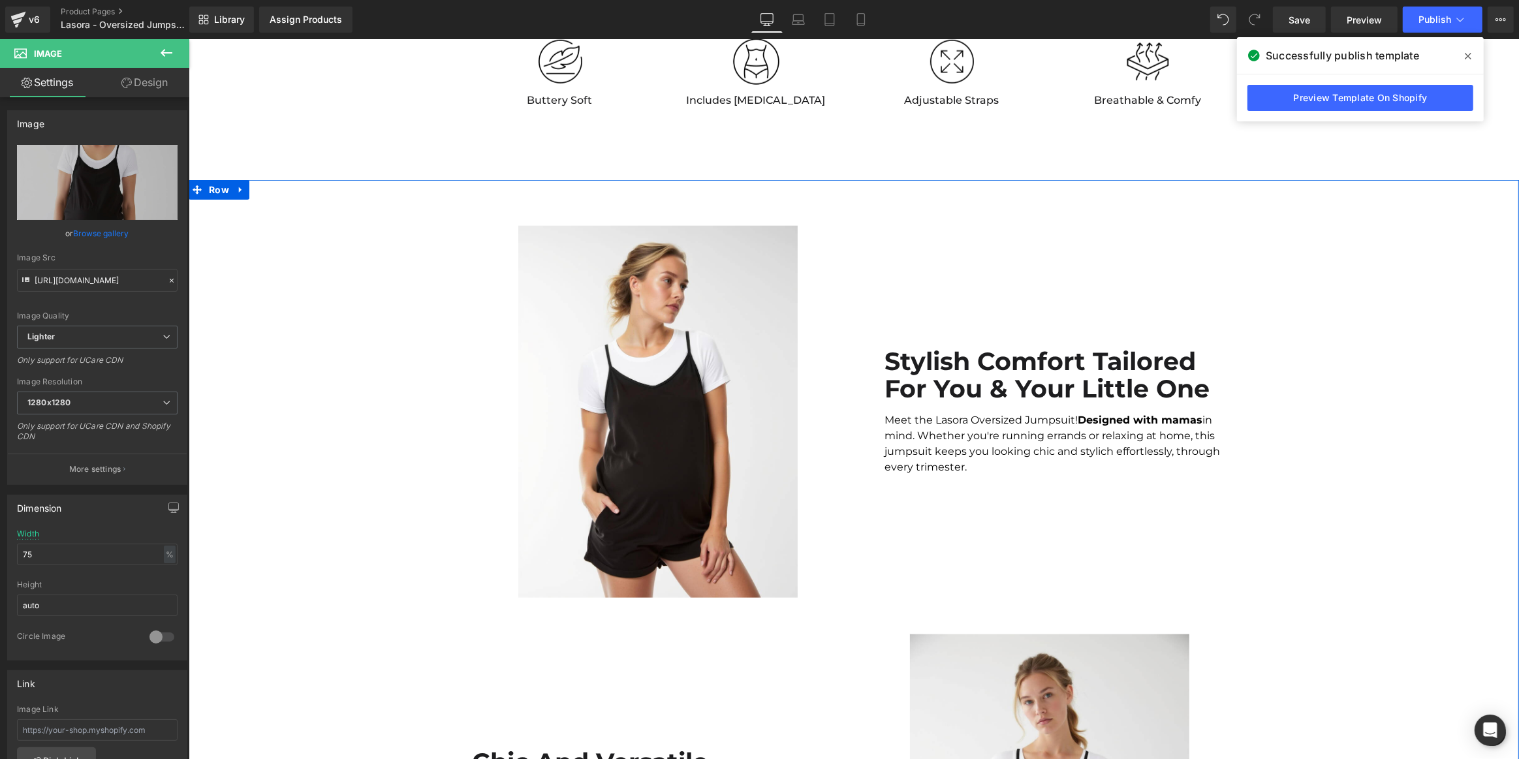
scroll to position [1246, 0]
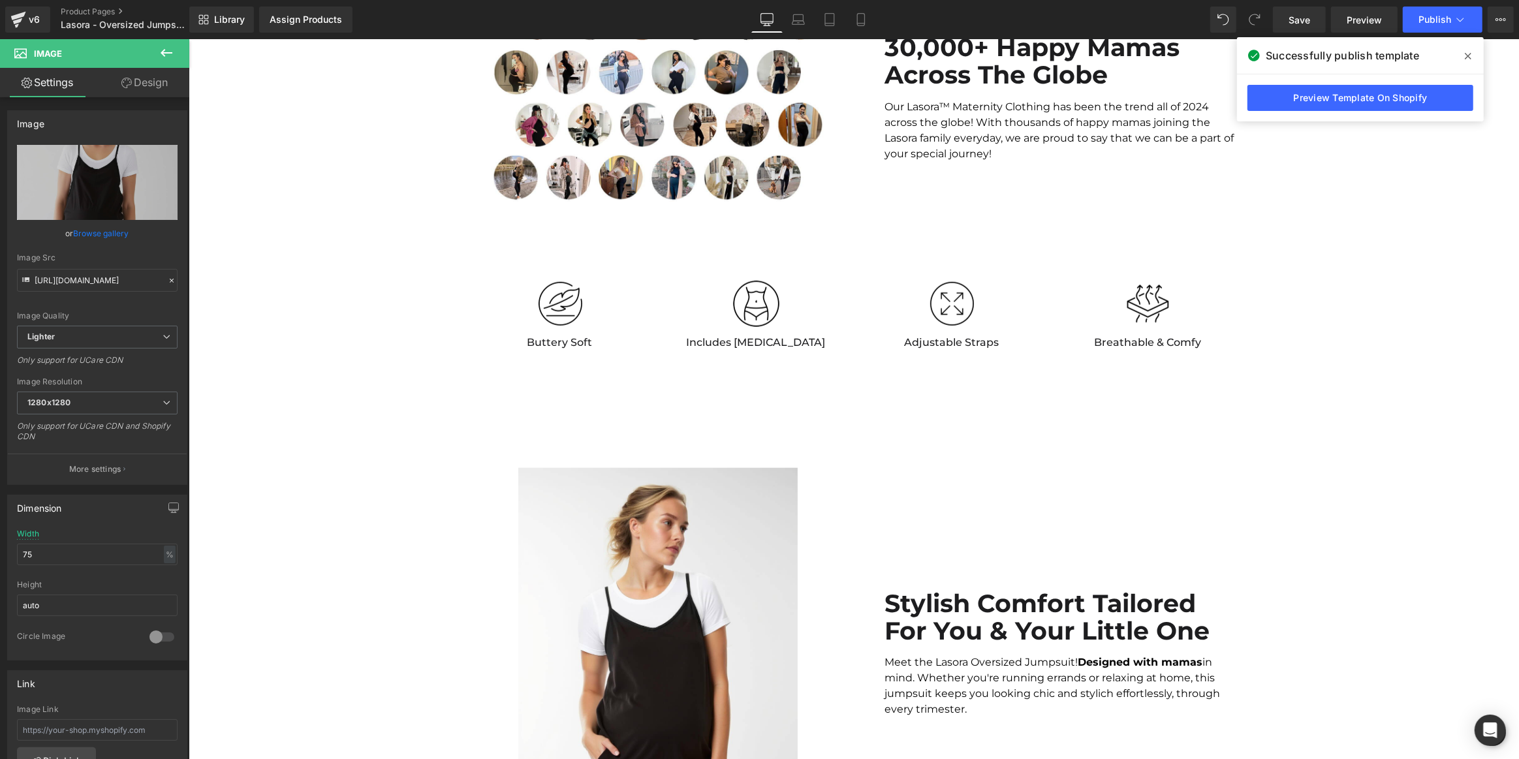
drag, startPoint x: 1469, startPoint y: 54, endPoint x: 1280, endPoint y: 14, distance: 193.3
click at [1469, 54] on icon at bounding box center [1468, 56] width 7 height 7
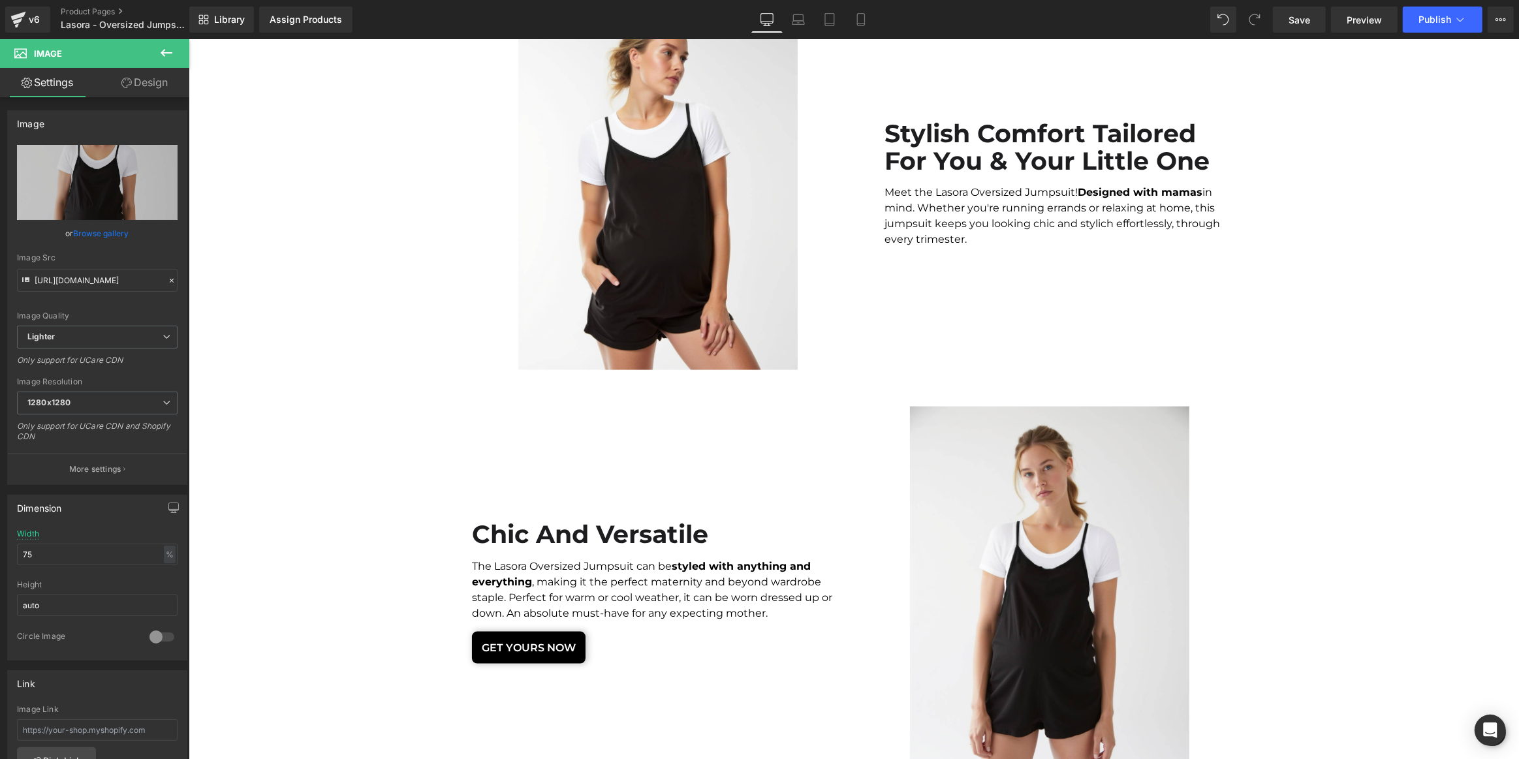
scroll to position [1720, 0]
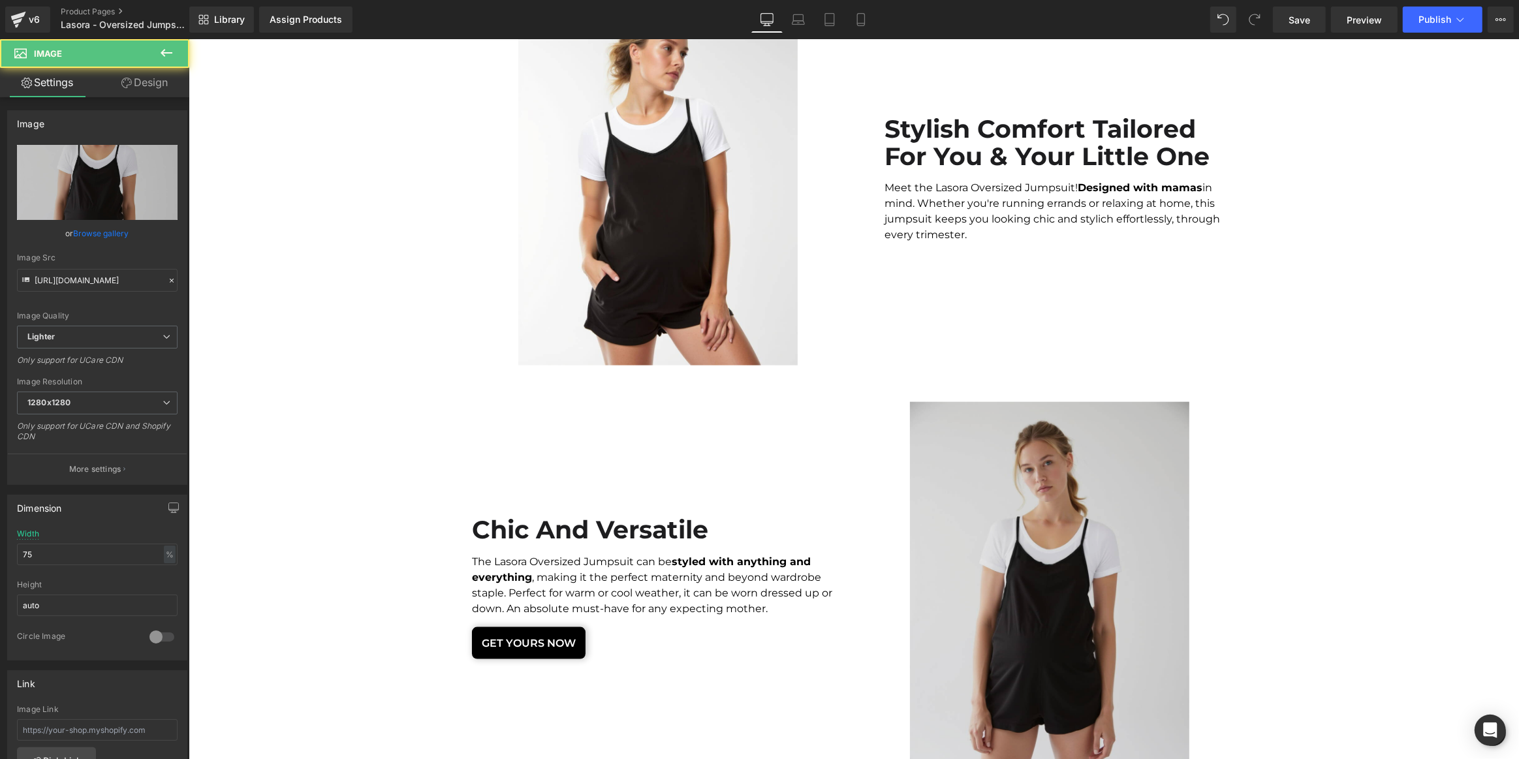
click at [1004, 531] on img at bounding box center [1048, 588] width 279 height 372
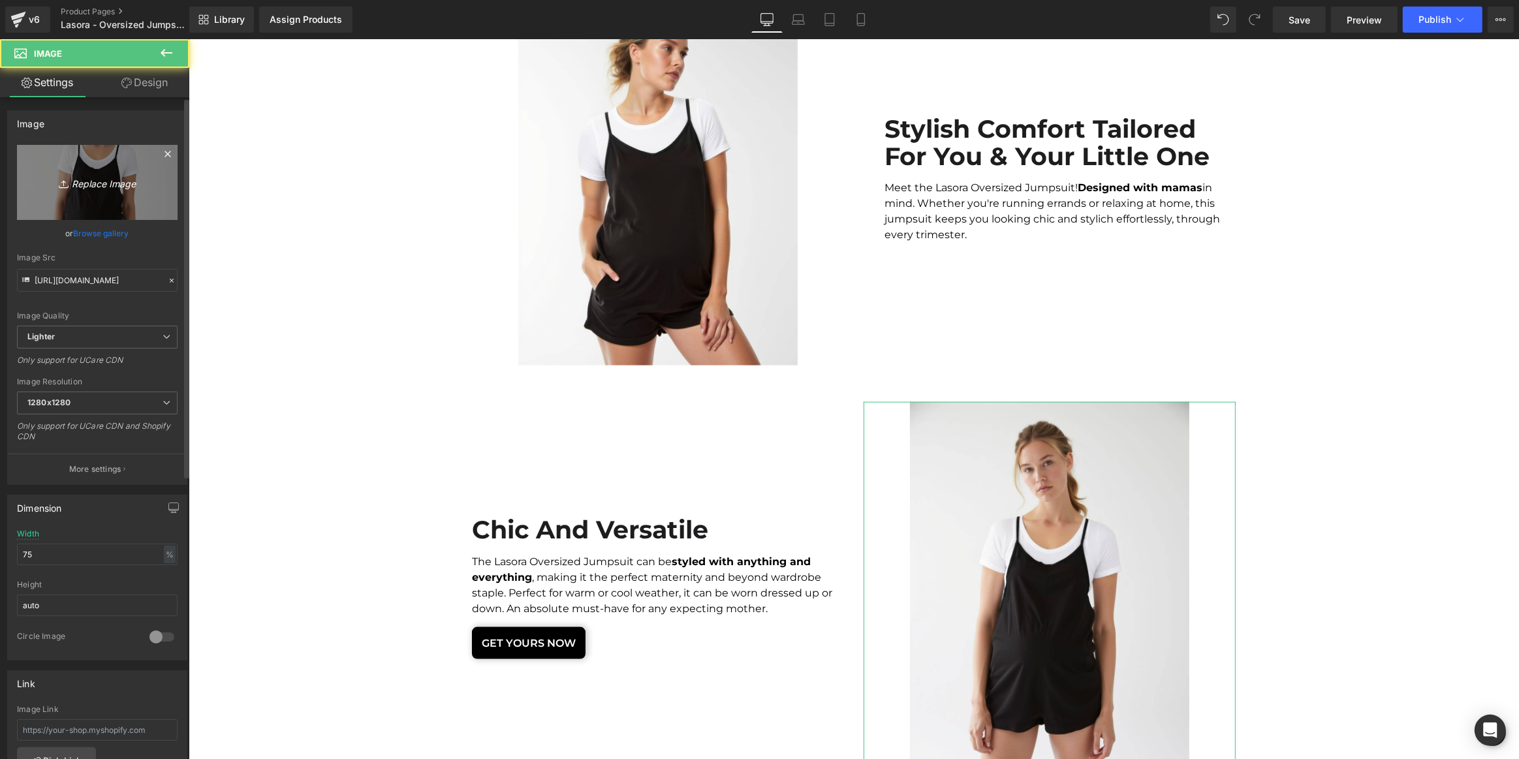
click at [85, 177] on icon "Replace Image" at bounding box center [97, 182] width 104 height 16
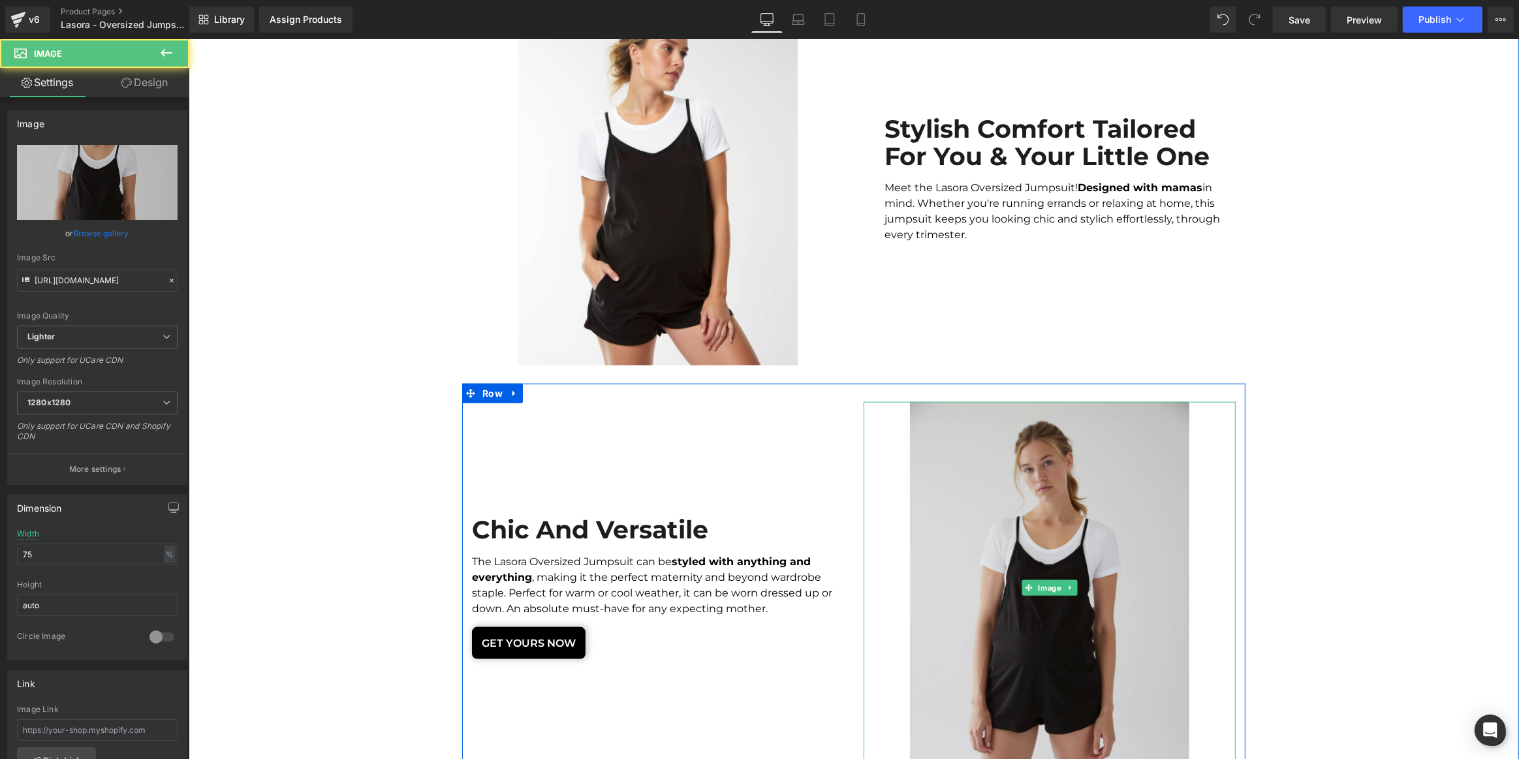
click at [1008, 629] on img at bounding box center [1048, 588] width 279 height 372
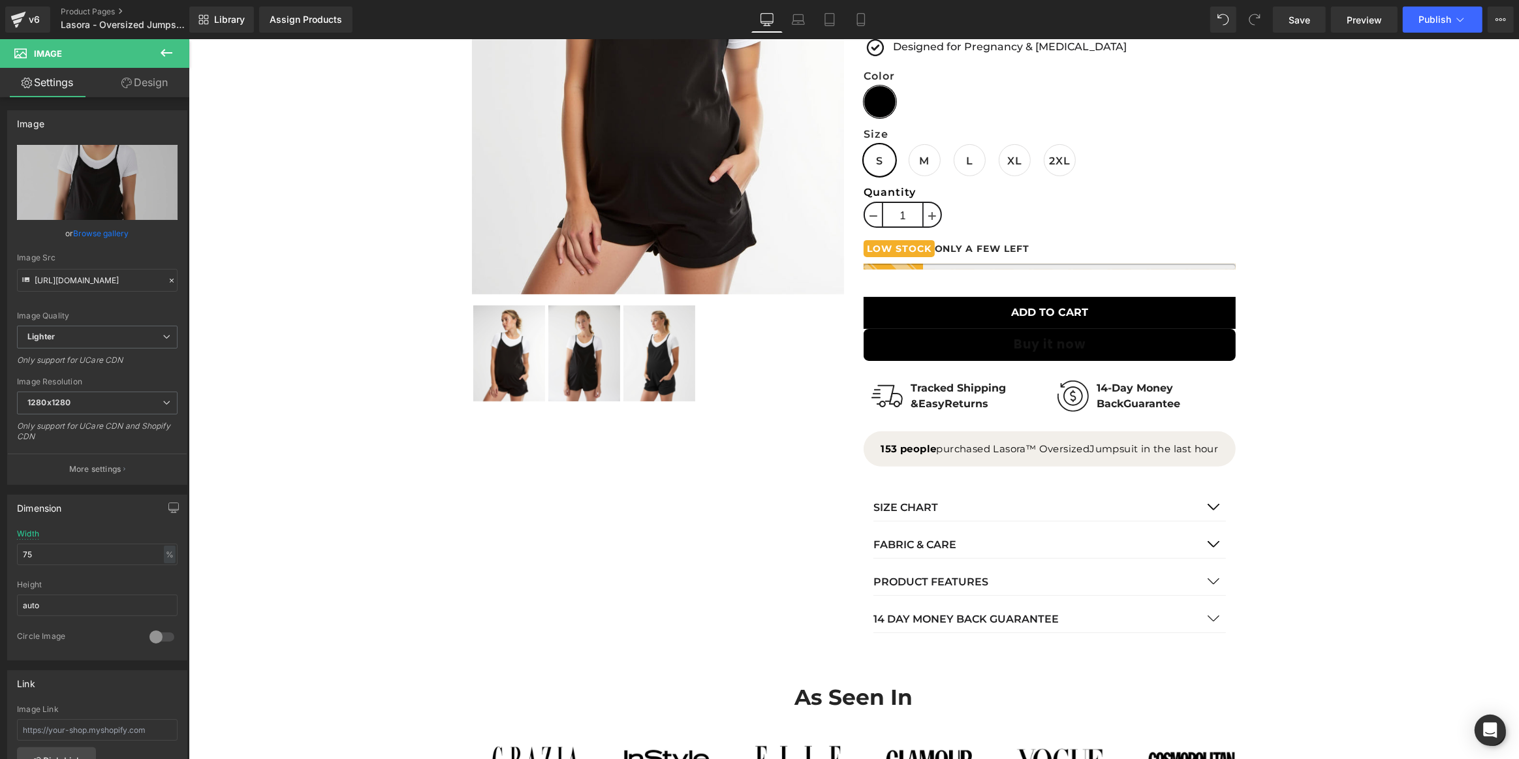
scroll to position [0, 0]
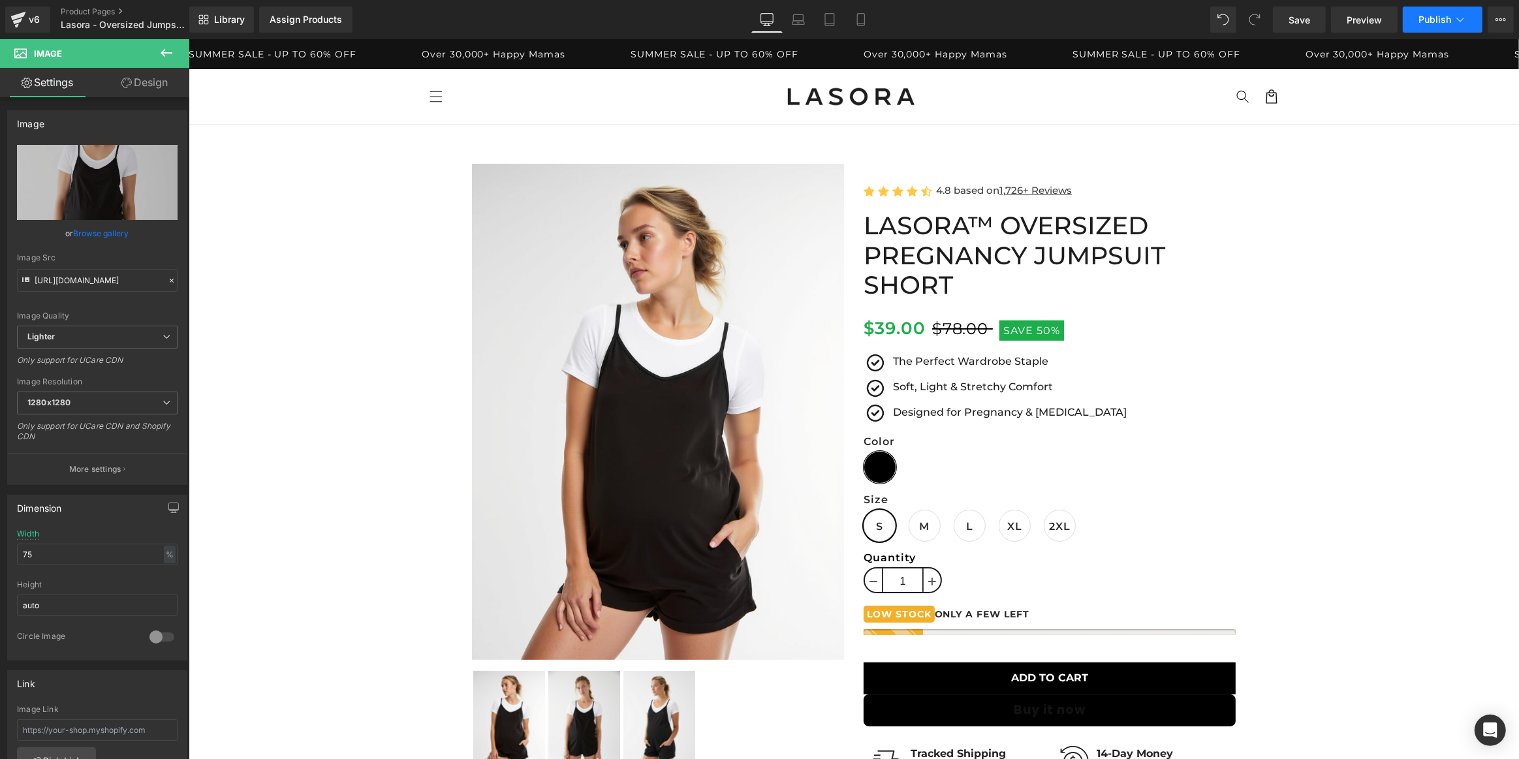
click at [1433, 14] on span "Publish" at bounding box center [1434, 19] width 33 height 10
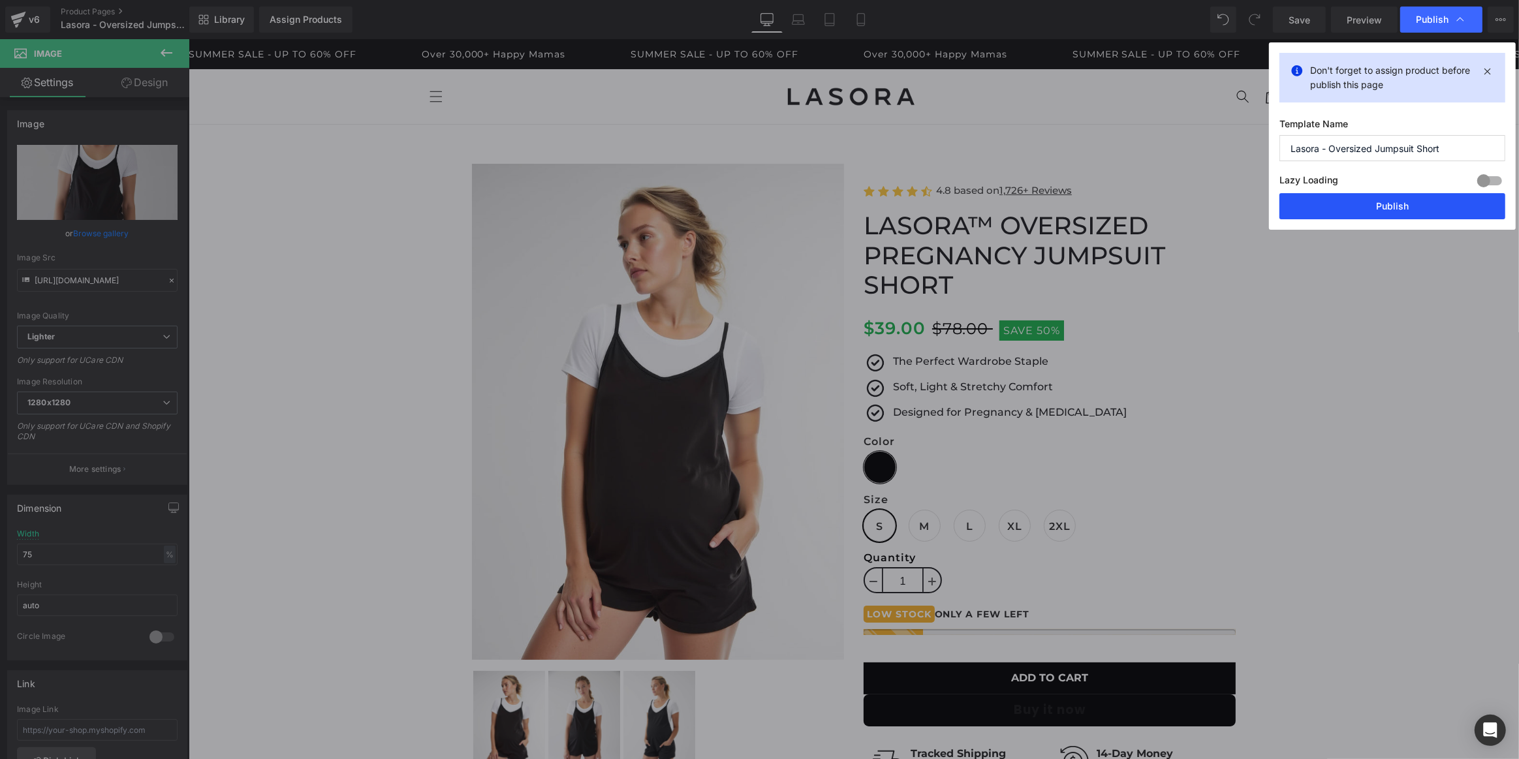
drag, startPoint x: 1392, startPoint y: 209, endPoint x: 1051, endPoint y: 220, distance: 341.5
click at [1392, 209] on button "Publish" at bounding box center [1392, 206] width 226 height 26
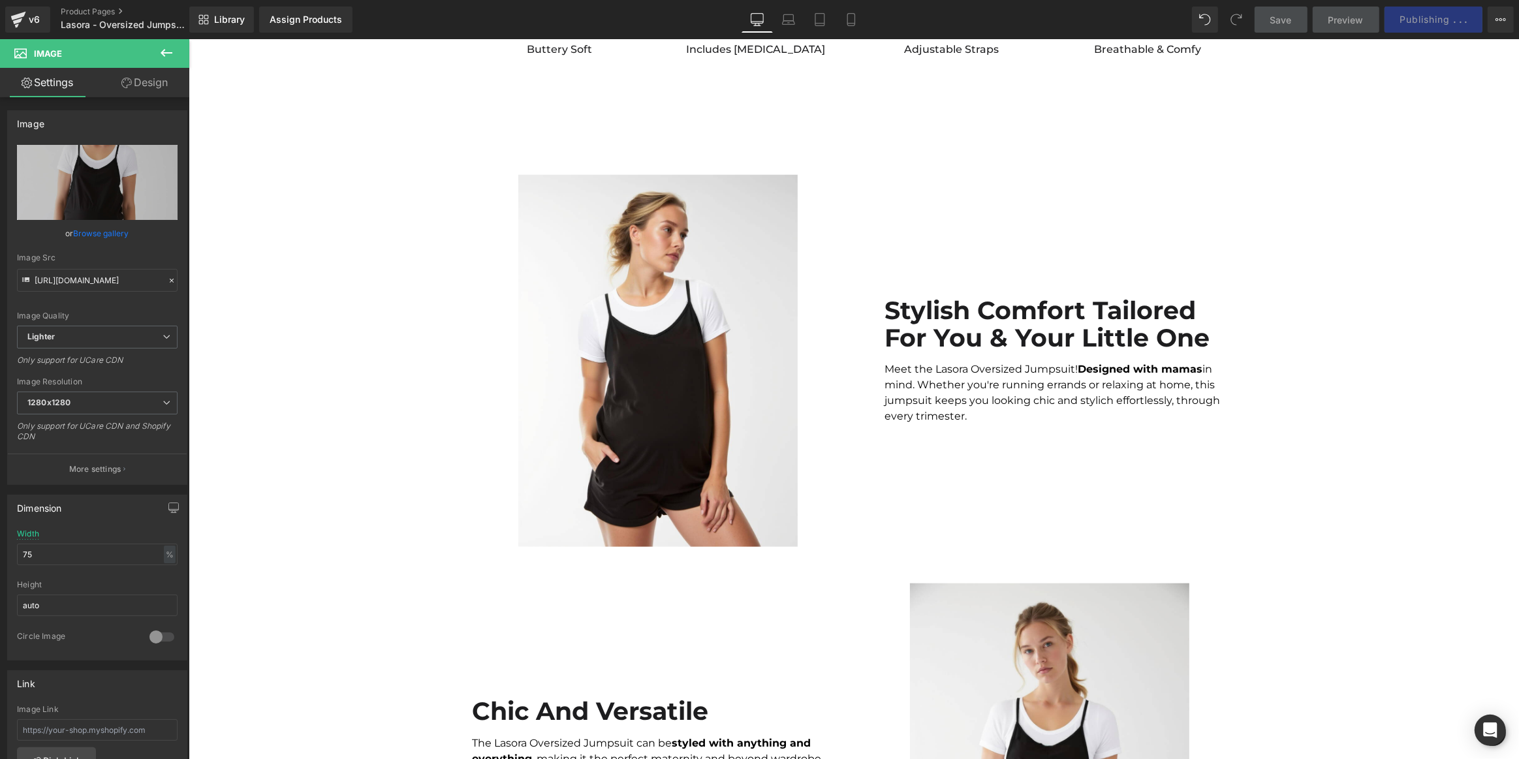
scroll to position [1542, 0]
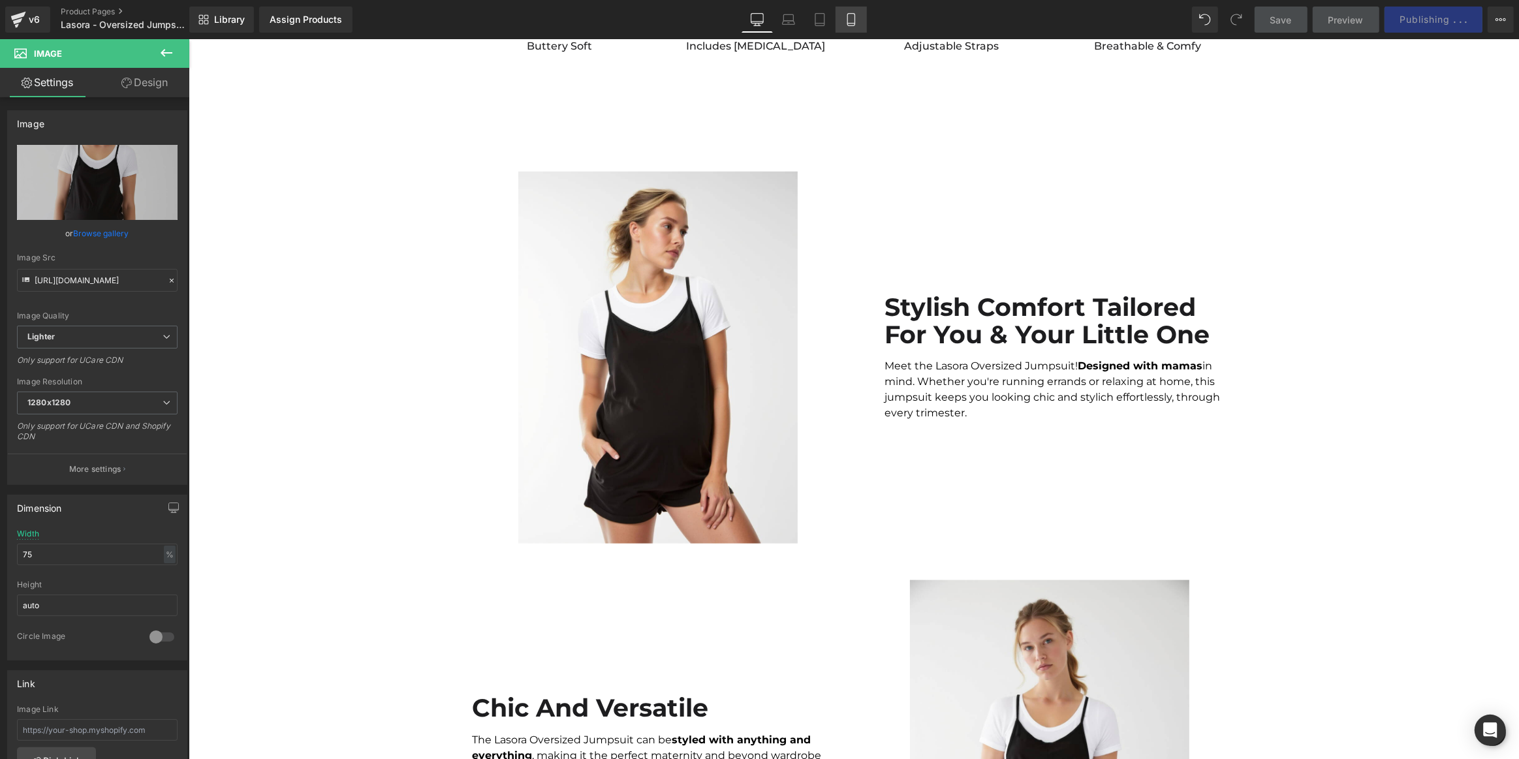
click at [848, 21] on icon at bounding box center [851, 20] width 7 height 12
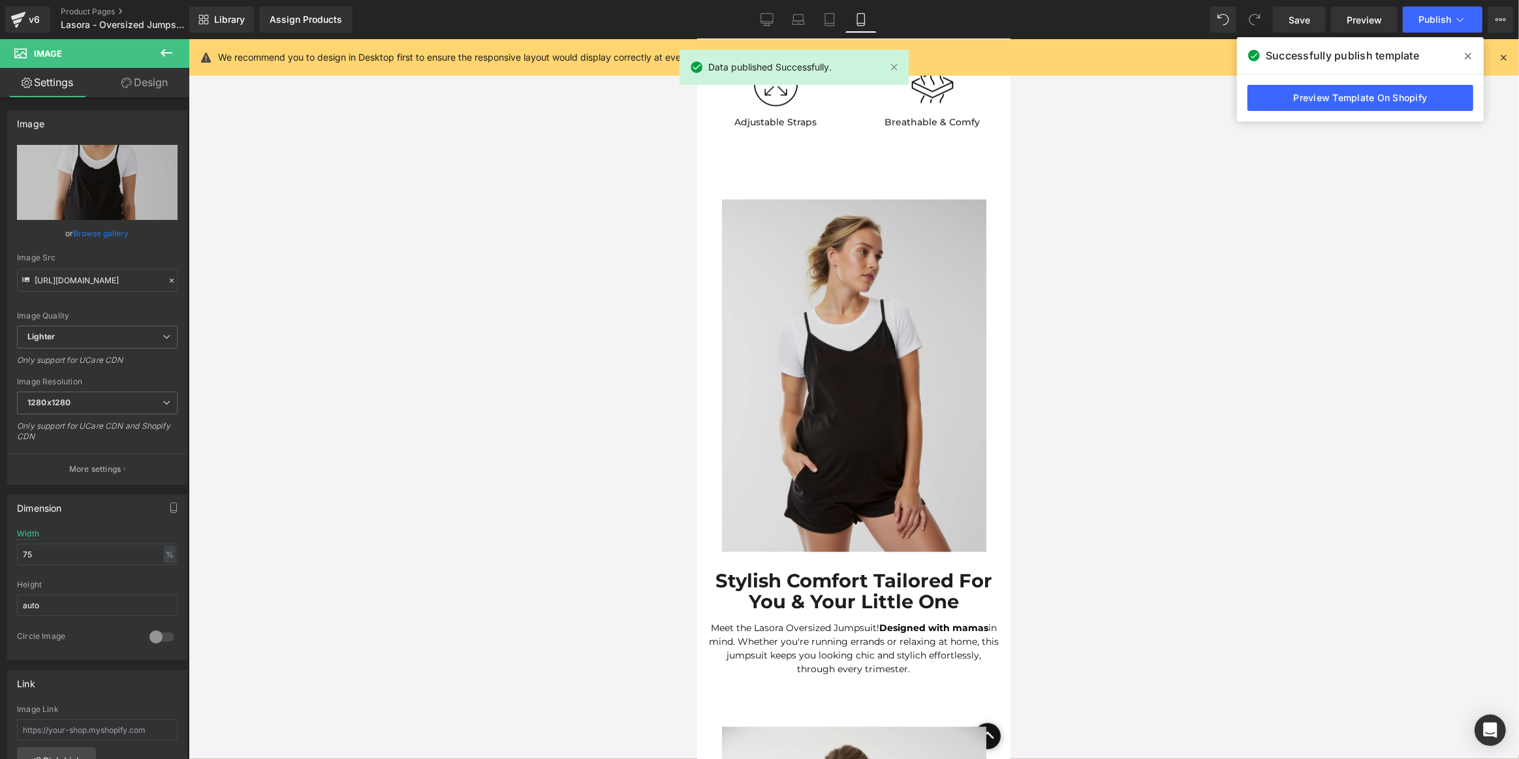
scroll to position [1831, 0]
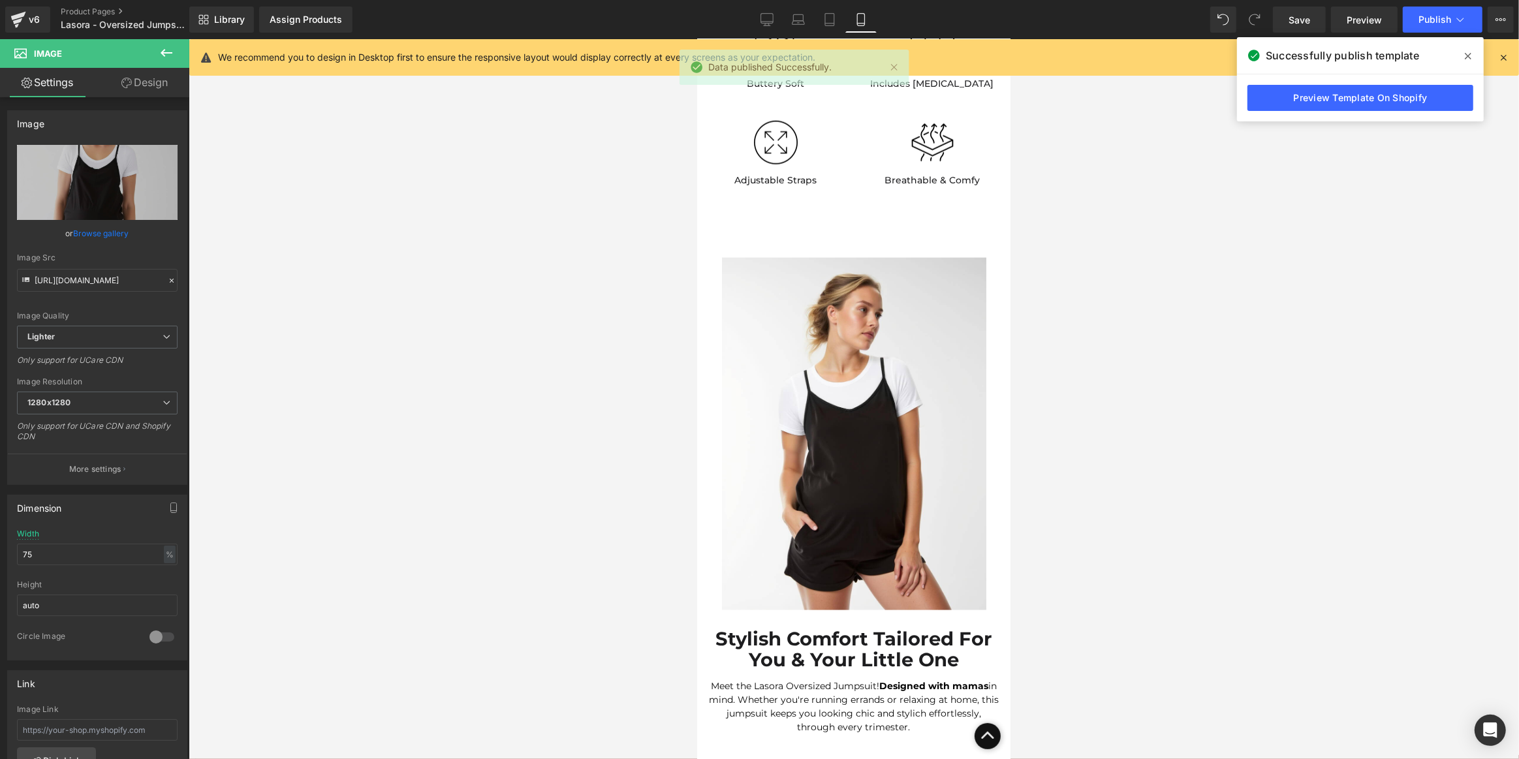
click at [1469, 51] on icon at bounding box center [1468, 56] width 7 height 10
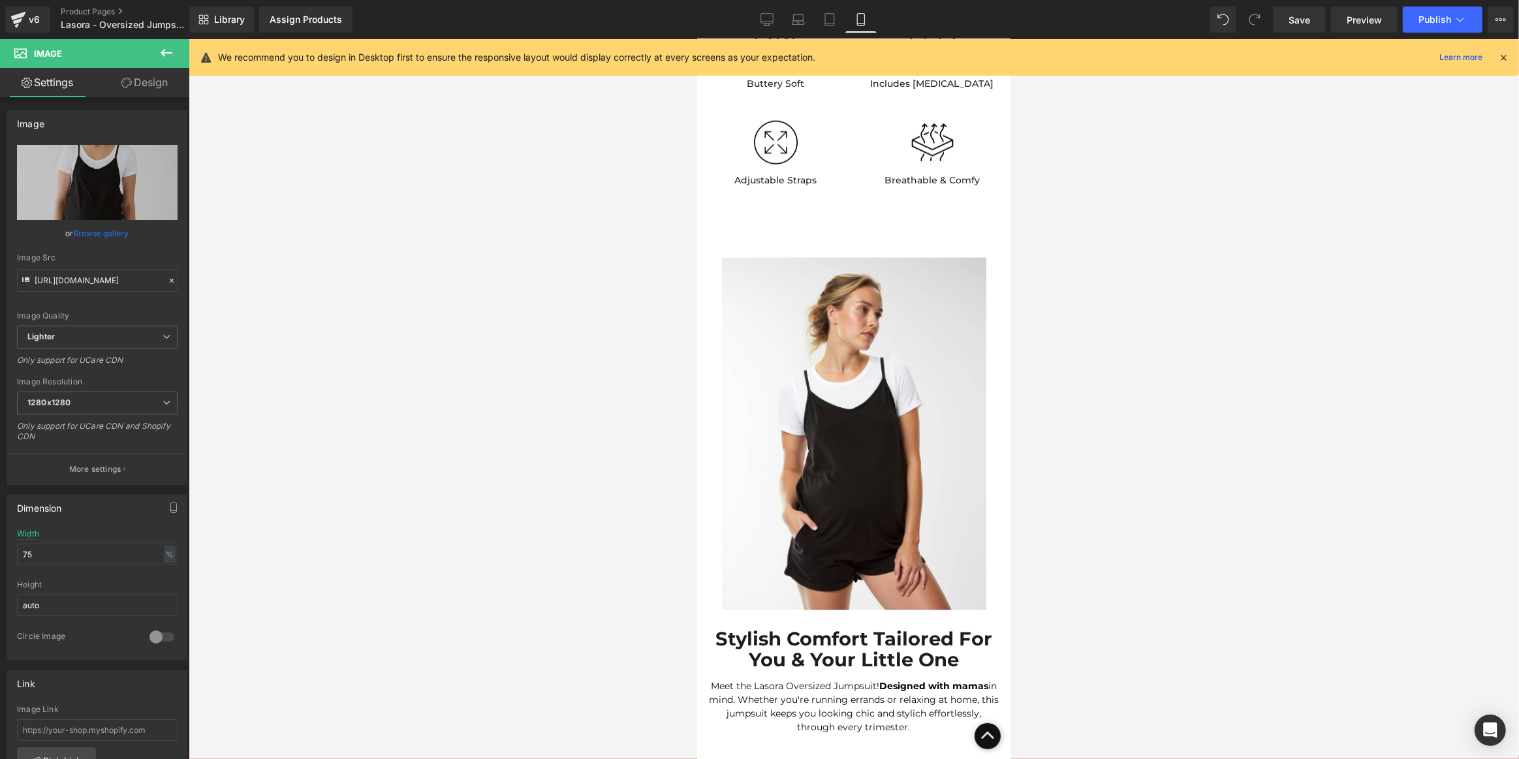
click at [1506, 55] on icon at bounding box center [1503, 58] width 12 height 12
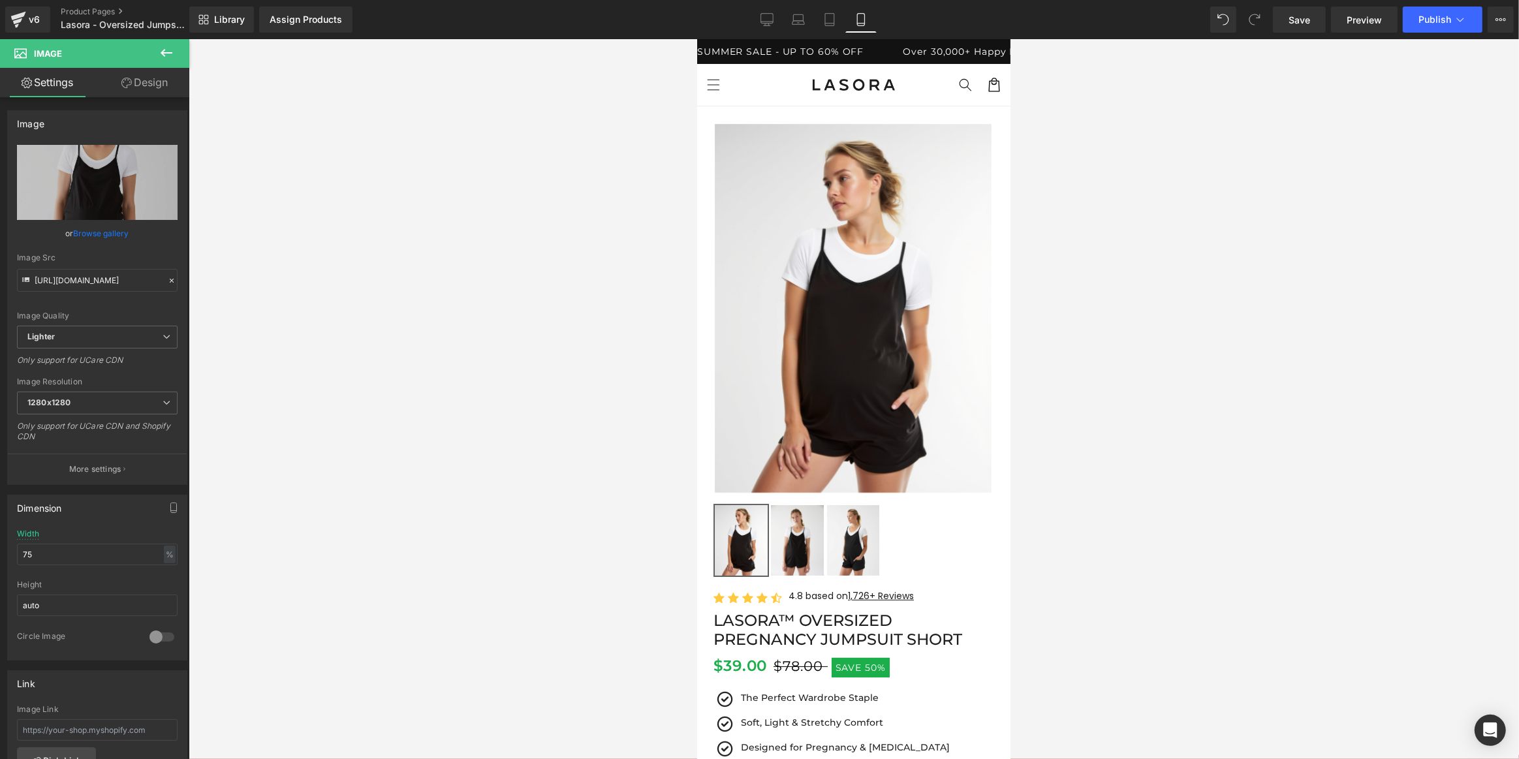
scroll to position [415, 0]
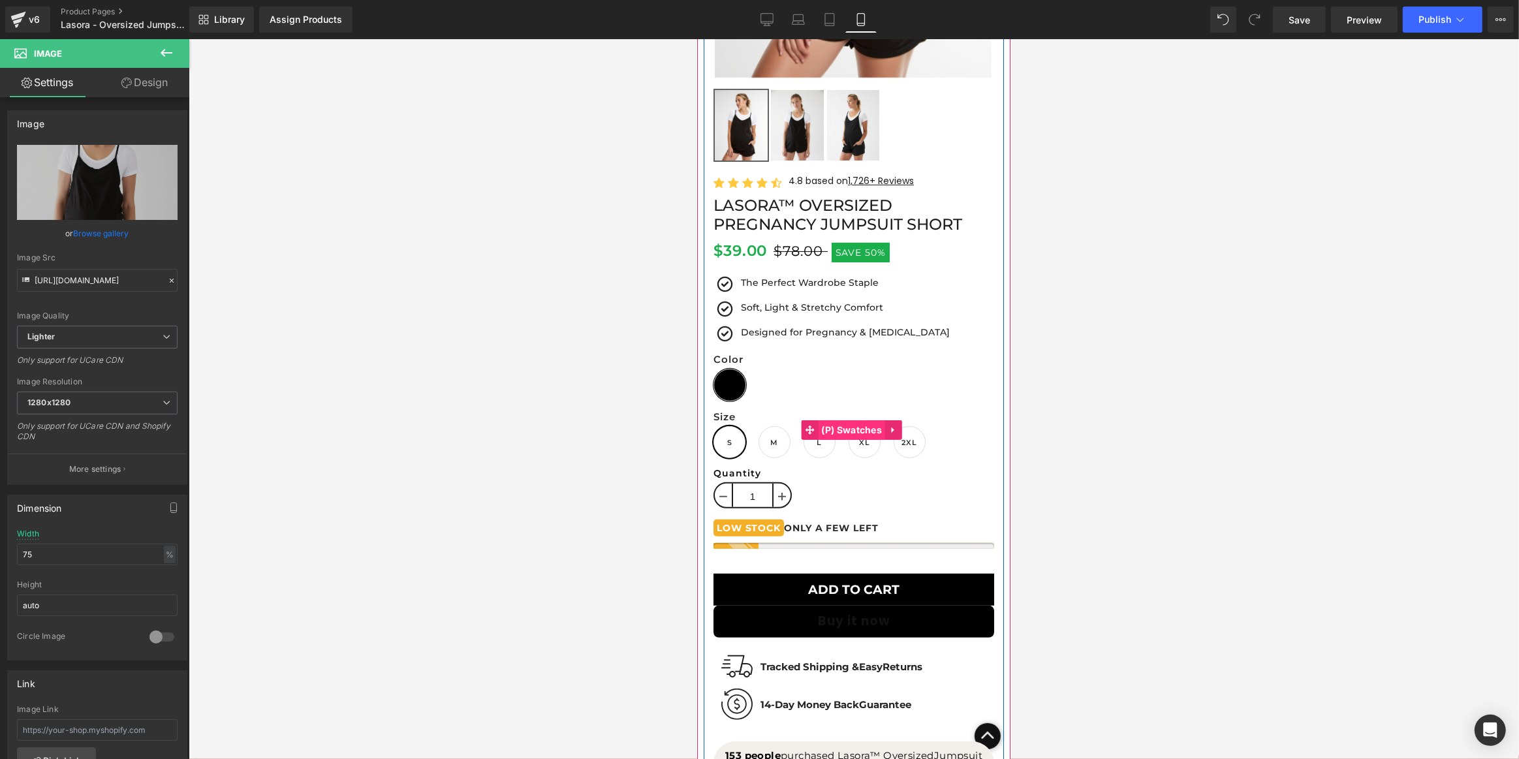
click at [852, 427] on span "(P) Swatches" at bounding box center [851, 430] width 67 height 20
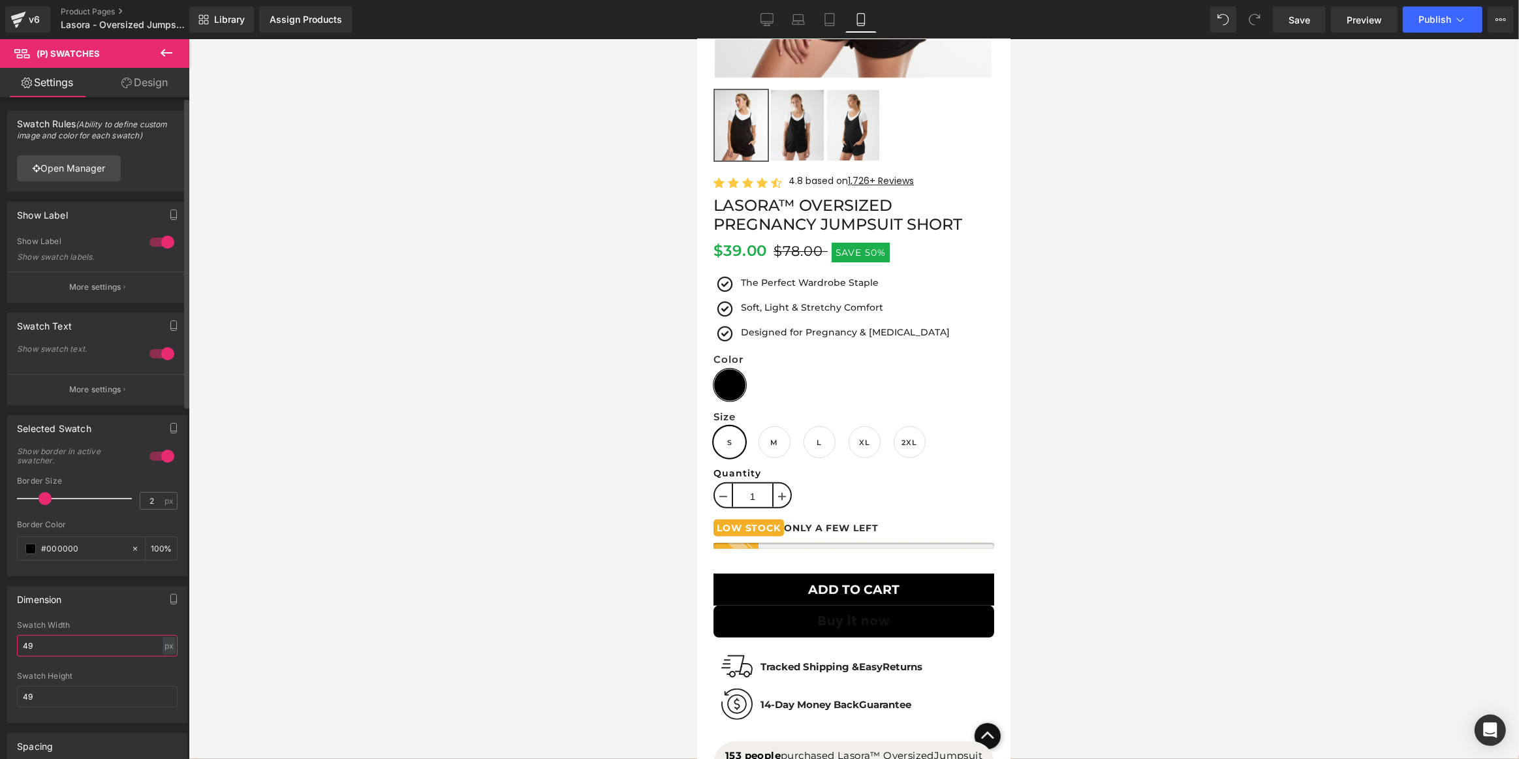
click at [72, 644] on input "49" at bounding box center [97, 646] width 161 height 22
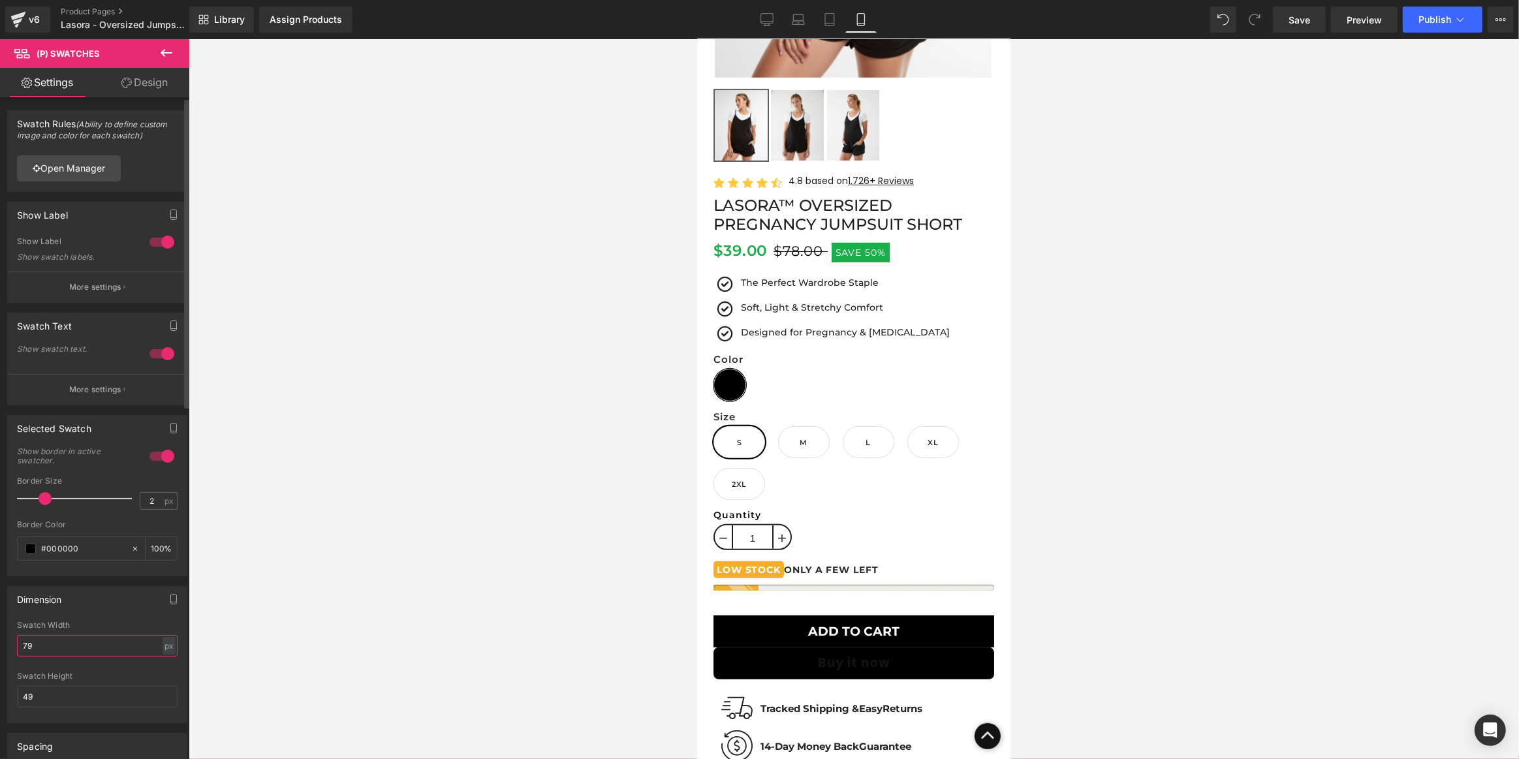
type input "7"
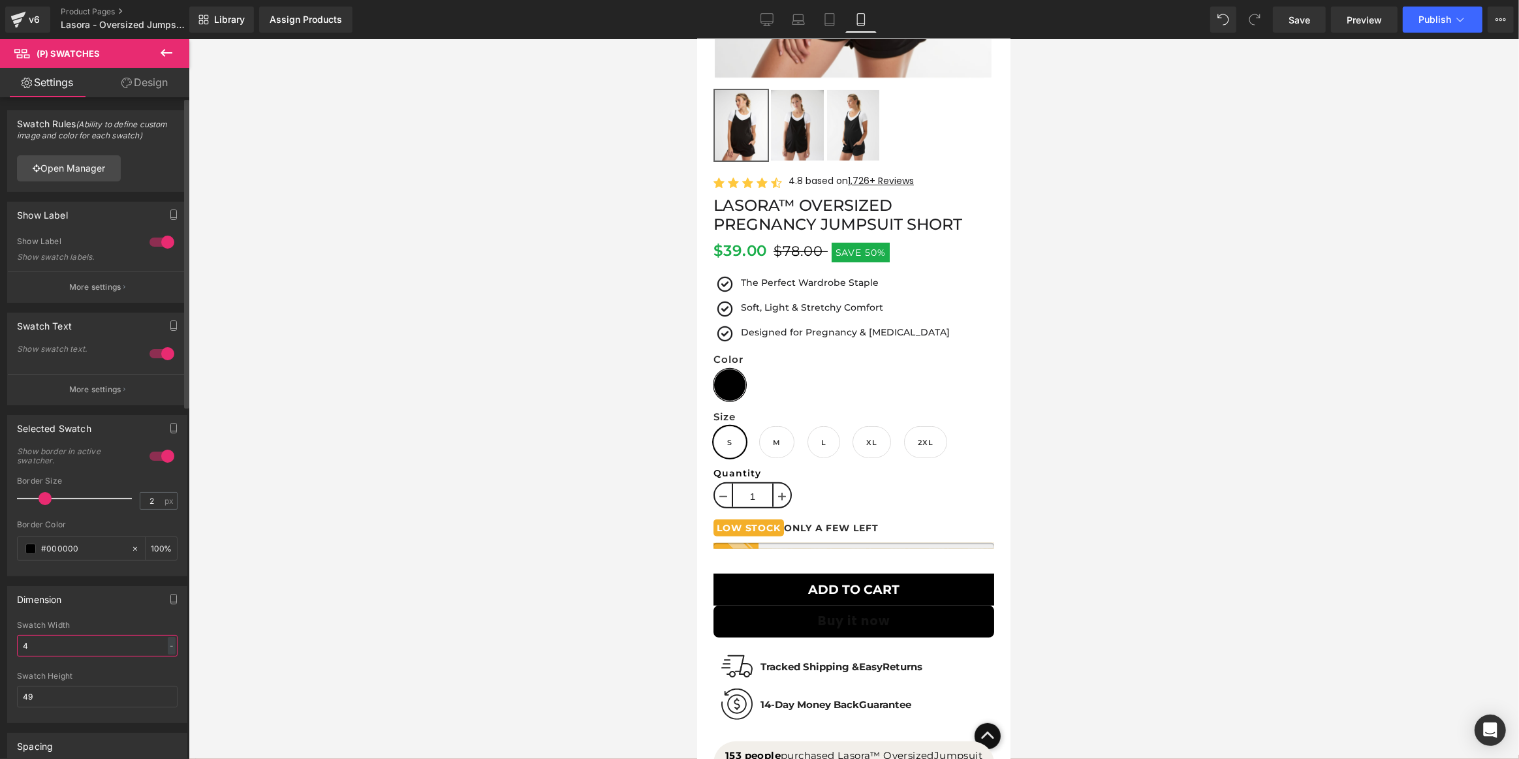
type input "49"
click at [114, 377] on button "More settings" at bounding box center [97, 389] width 179 height 31
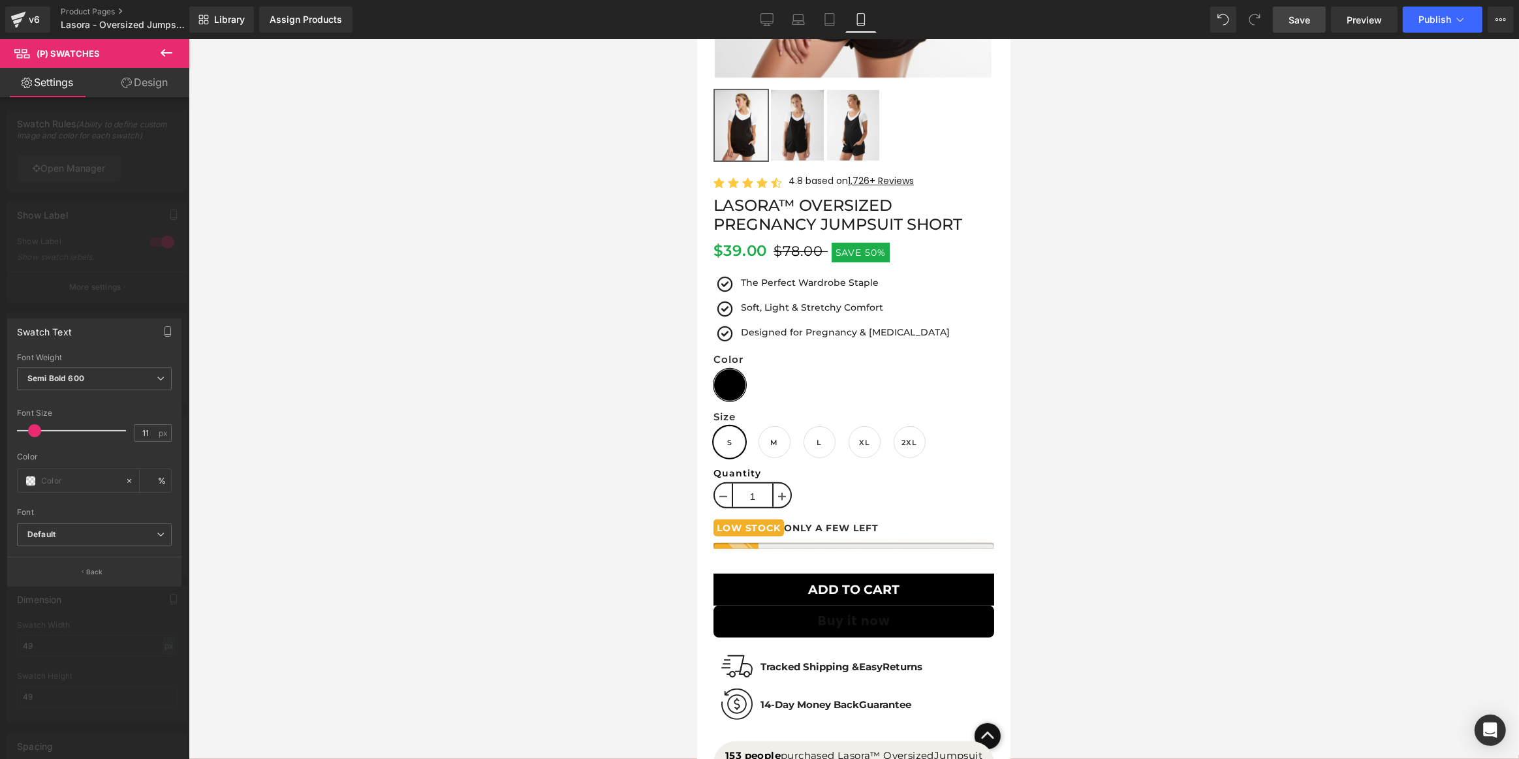
click at [1297, 8] on link "Save" at bounding box center [1299, 20] width 53 height 26
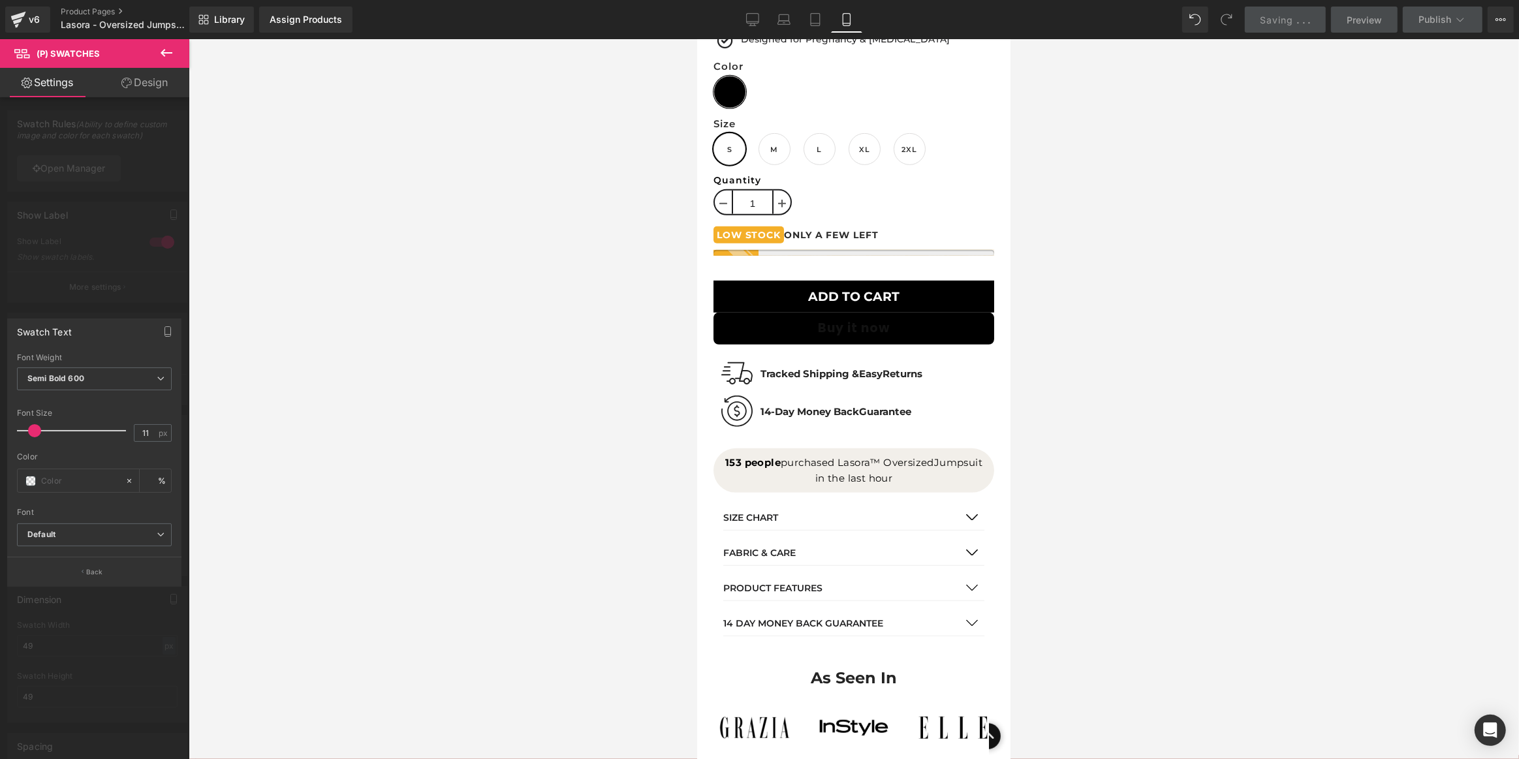
scroll to position [949, 0]
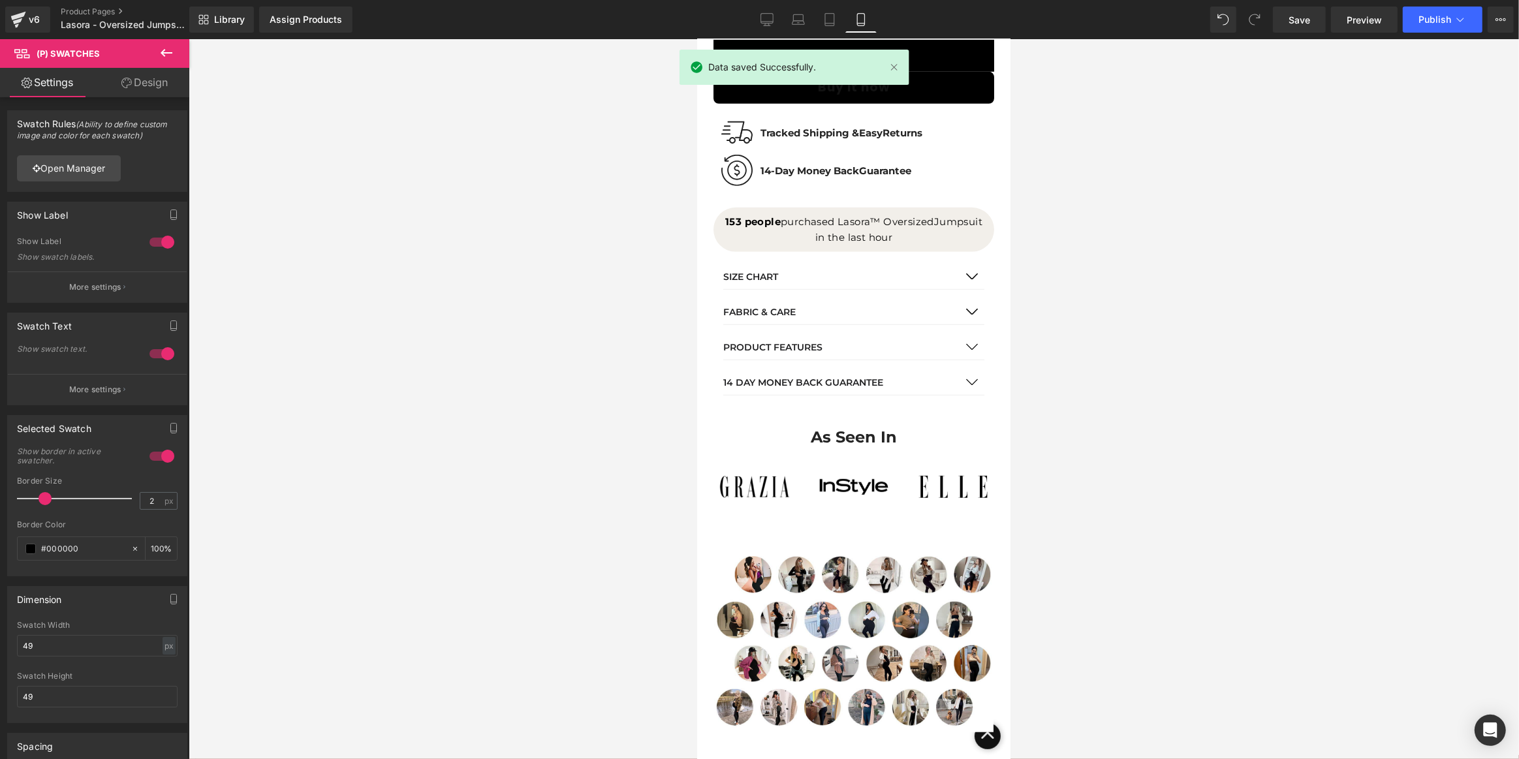
click at [231, 158] on div at bounding box center [854, 399] width 1330 height 720
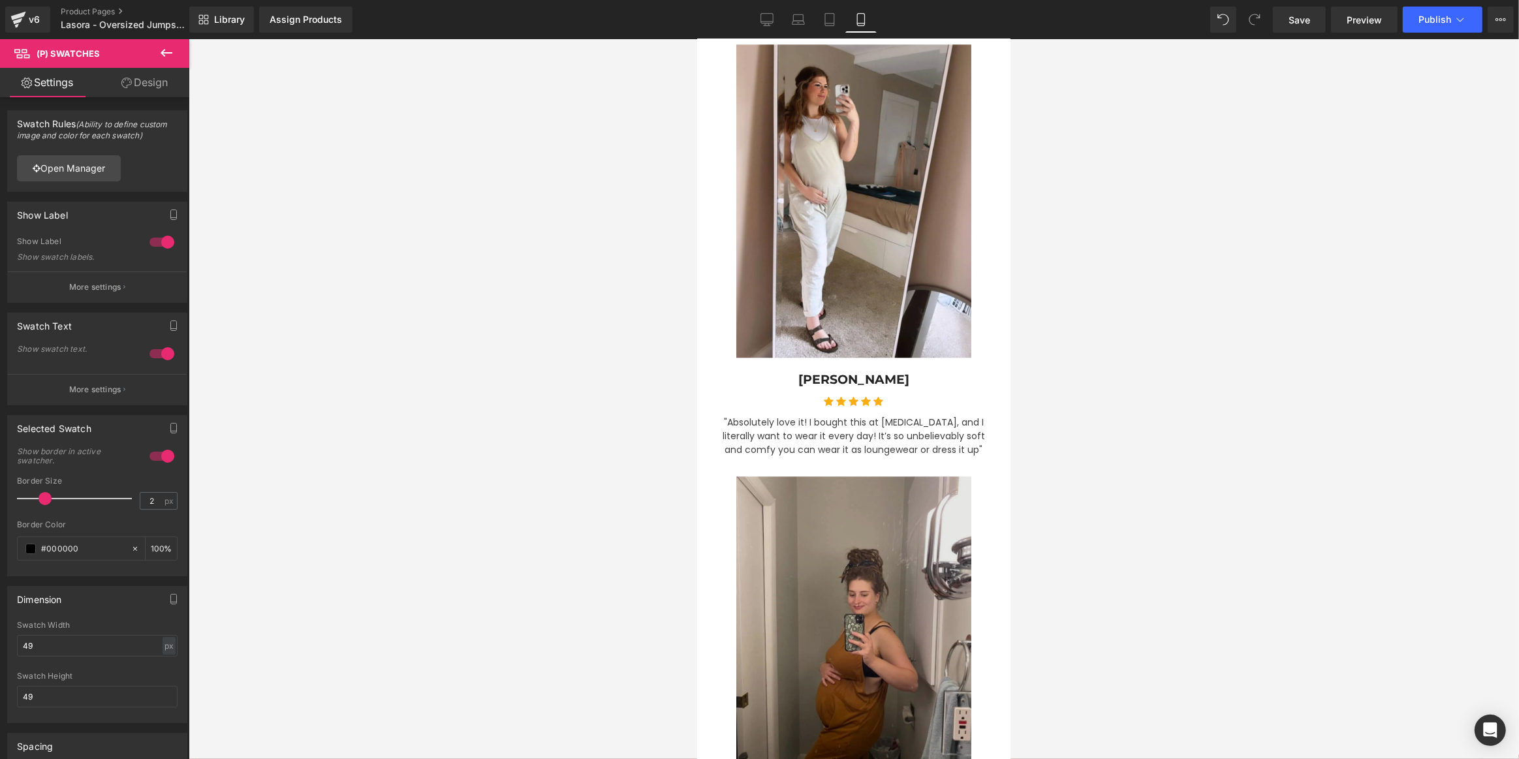
scroll to position [3916, 0]
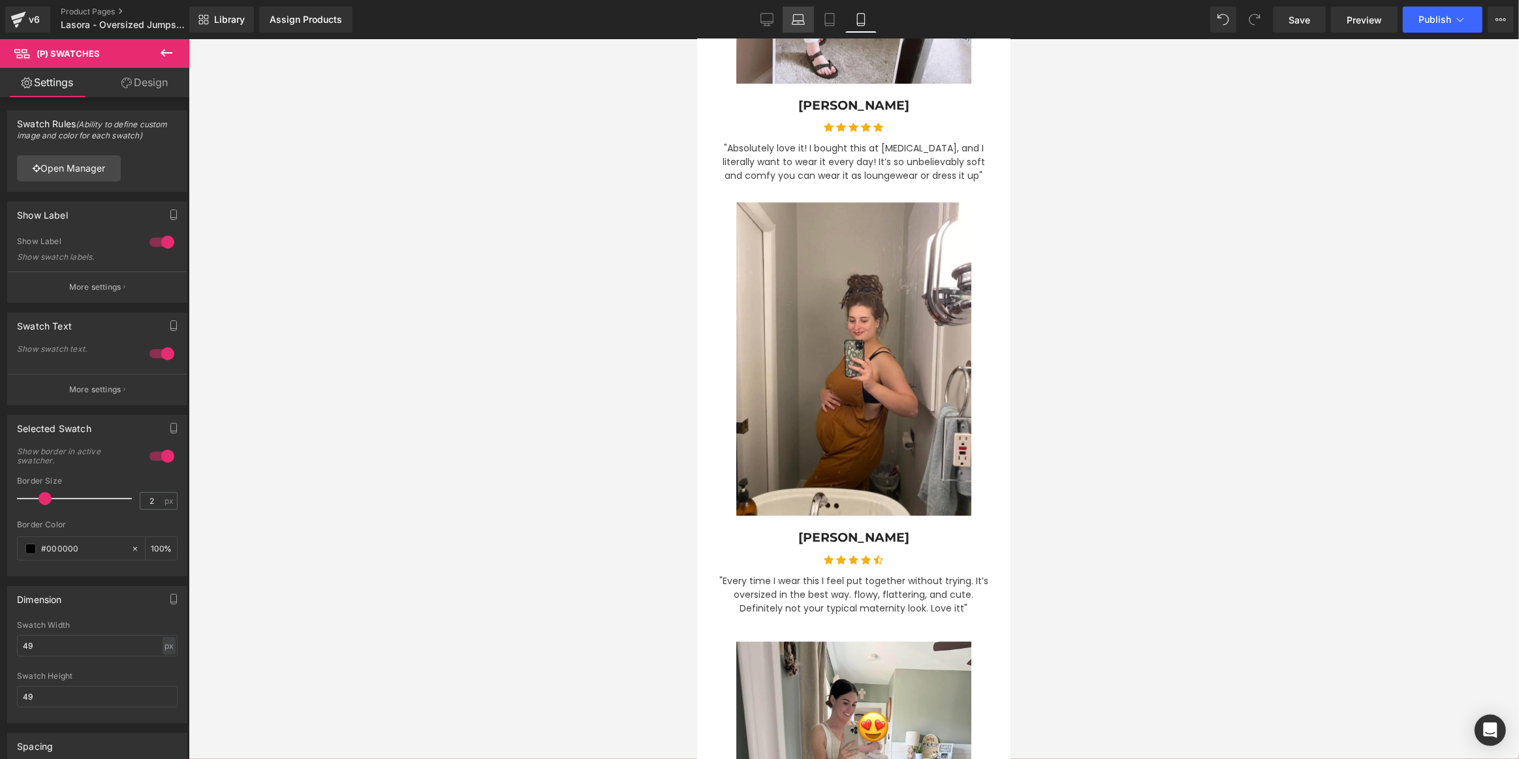
drag, startPoint x: 766, startPoint y: 24, endPoint x: 807, endPoint y: 23, distance: 41.8
click at [766, 23] on icon at bounding box center [766, 19] width 13 height 13
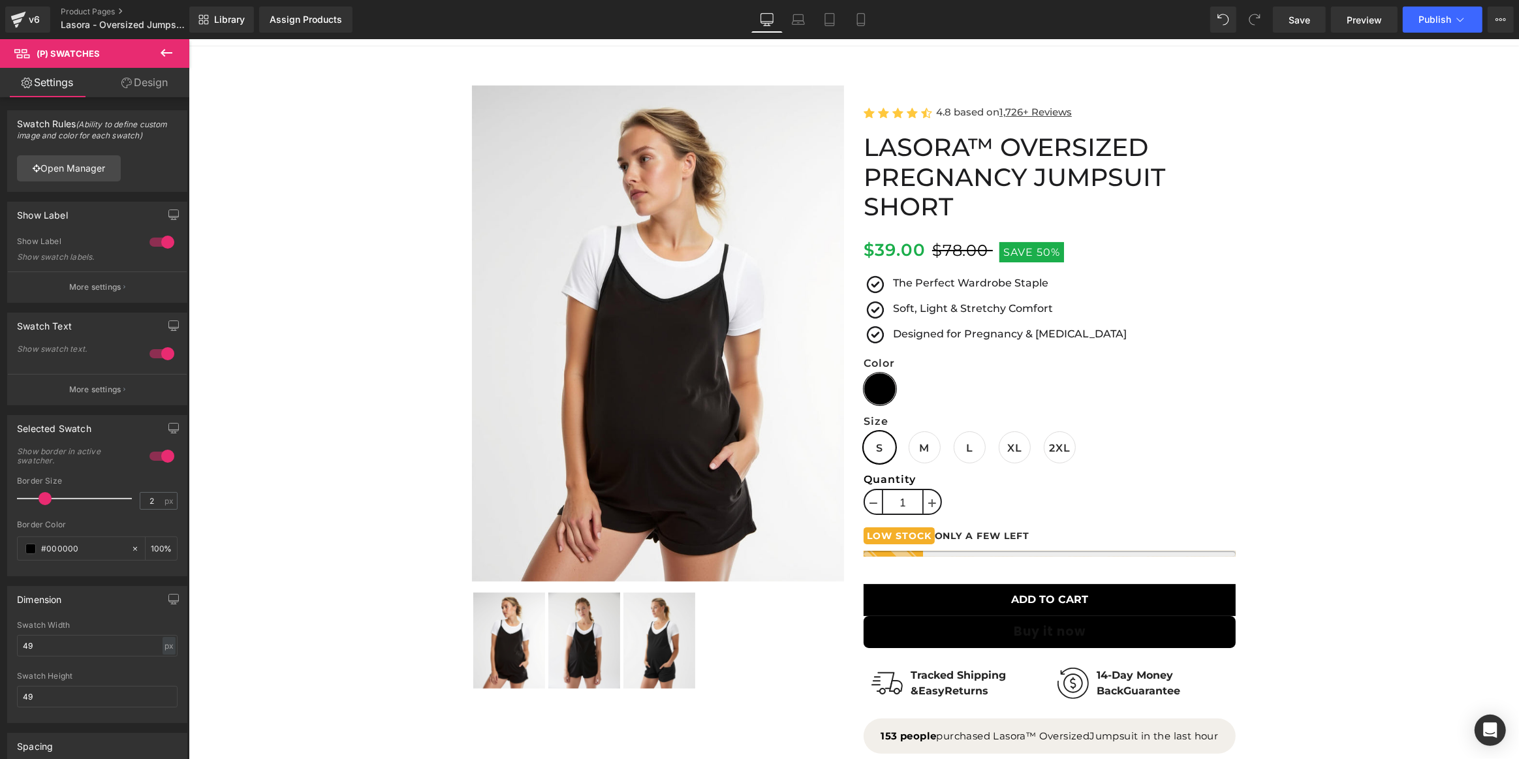
scroll to position [0, 0]
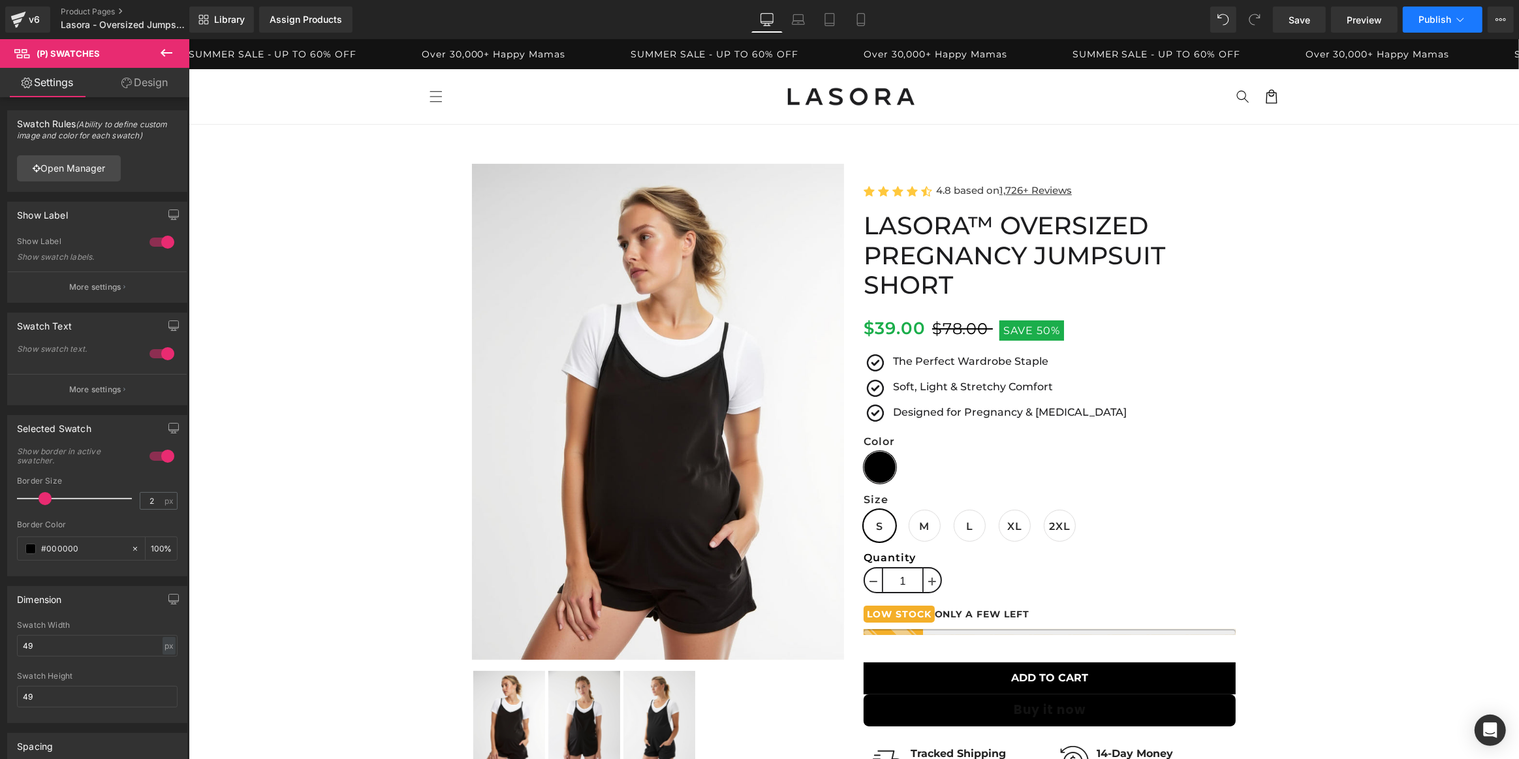
click at [1451, 31] on button "Publish" at bounding box center [1443, 20] width 80 height 26
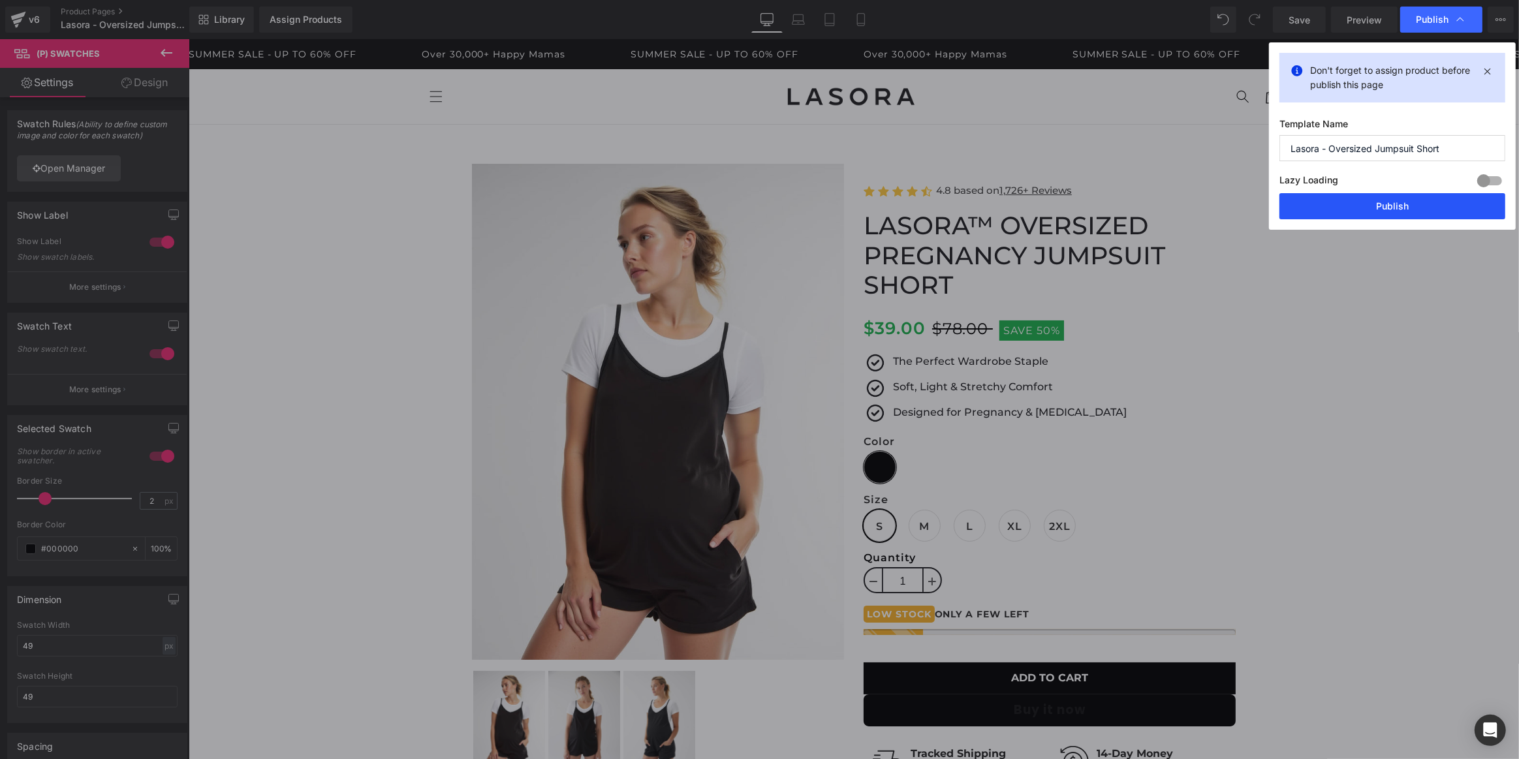
click at [1405, 206] on button "Publish" at bounding box center [1392, 206] width 226 height 26
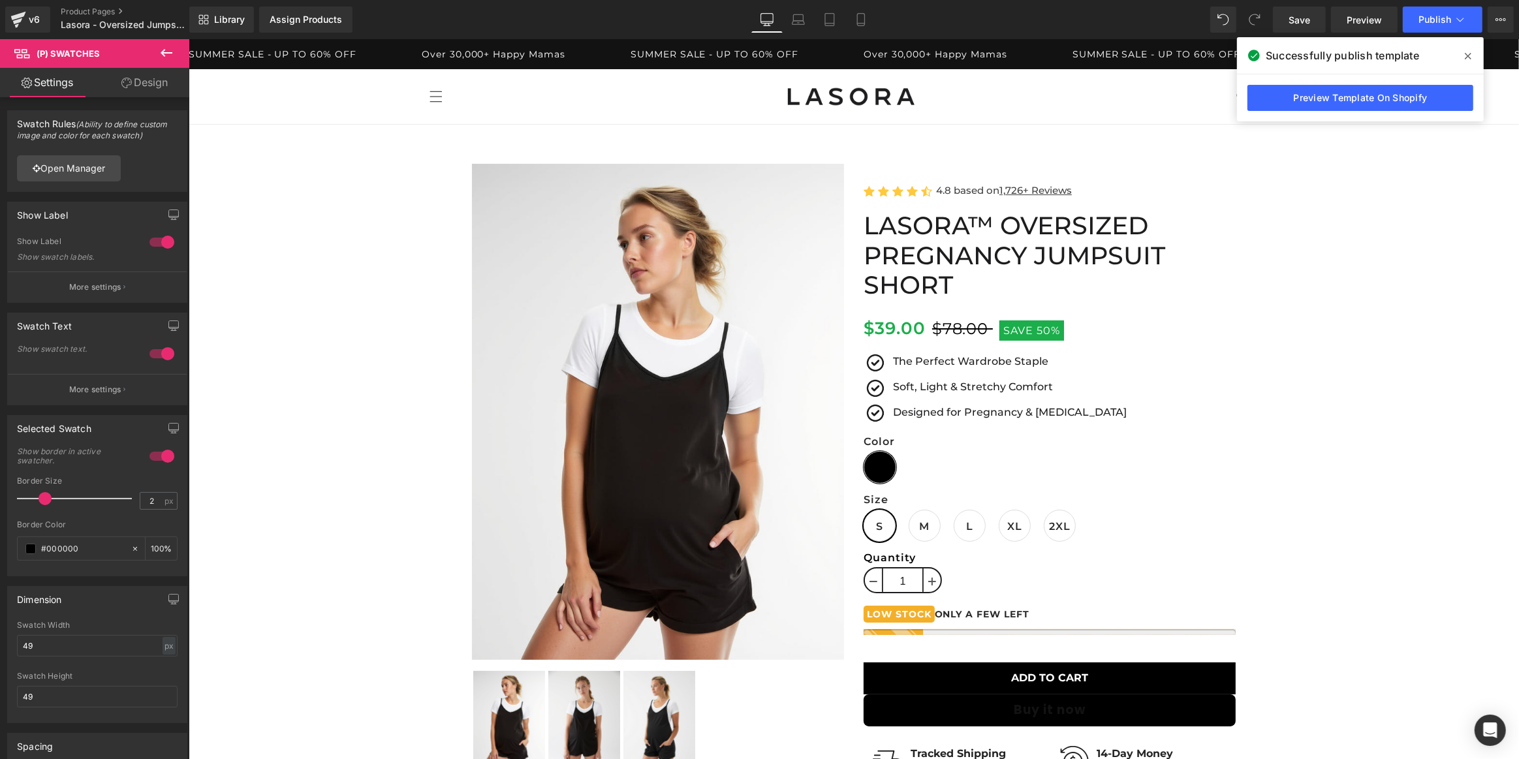
click at [1469, 53] on icon at bounding box center [1468, 56] width 7 height 10
